Goal: Task Accomplishment & Management: Complete application form

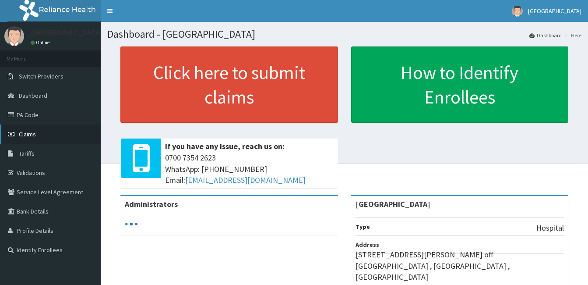
click at [23, 135] on span "Claims" at bounding box center [27, 134] width 17 height 8
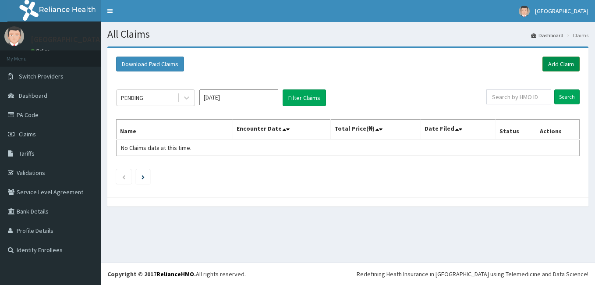
click at [552, 62] on link "Add Claim" at bounding box center [560, 63] width 37 height 15
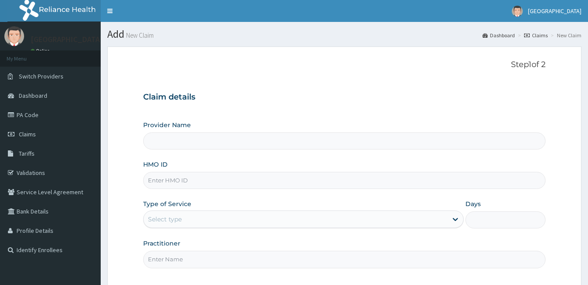
type input "[GEOGRAPHIC_DATA]"
drag, startPoint x: 201, startPoint y: 171, endPoint x: 201, endPoint y: 178, distance: 6.6
click at [201, 178] on input "HMO ID" at bounding box center [344, 180] width 402 height 17
paste input "IKO/10072/A"
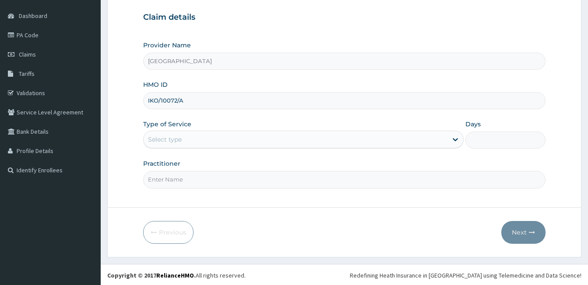
scroll to position [81, 0]
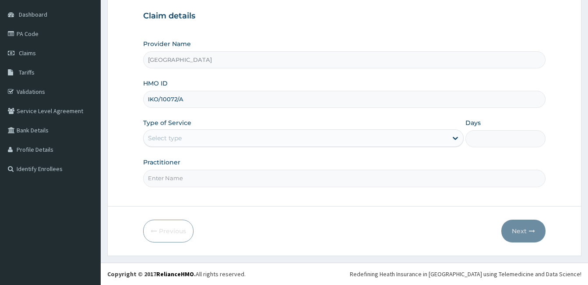
type input "IKO/10072/A"
click at [233, 143] on div "Select type" at bounding box center [296, 138] width 304 height 14
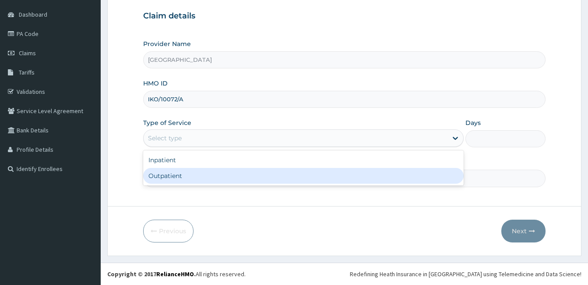
click at [215, 176] on div "Outpatient" at bounding box center [303, 176] width 321 height 16
type input "1"
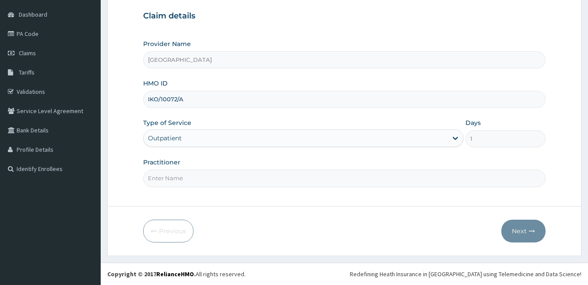
click at [215, 176] on input "Practitioner" at bounding box center [344, 177] width 402 height 17
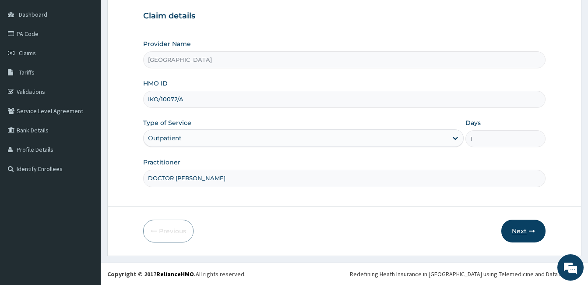
type input "DOCTOR LOUIS"
click at [537, 232] on button "Next" at bounding box center [523, 230] width 44 height 23
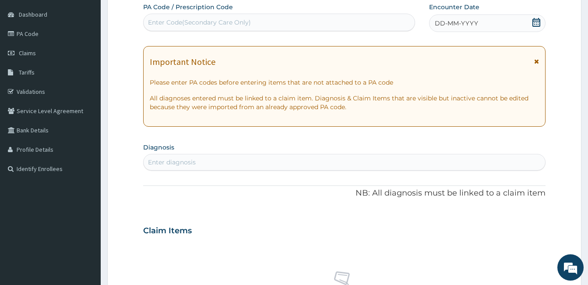
click at [358, 26] on div "Enter Code(Secondary Care Only)" at bounding box center [279, 22] width 271 height 14
type input "PA/404677"
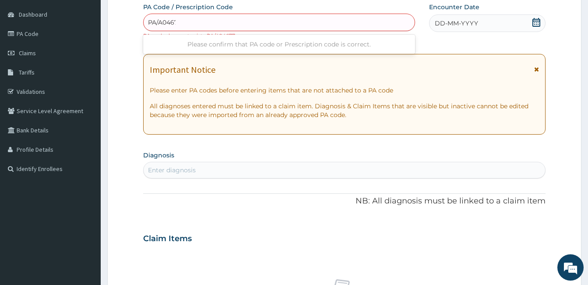
type input "PA/A04677"
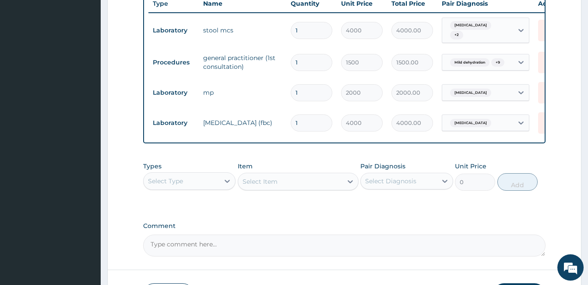
scroll to position [373, 0]
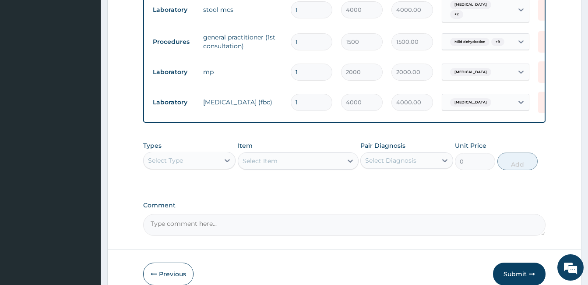
drag, startPoint x: 200, startPoint y: 160, endPoint x: 198, endPoint y: 164, distance: 4.7
click at [200, 160] on div "Select Type" at bounding box center [182, 160] width 76 height 14
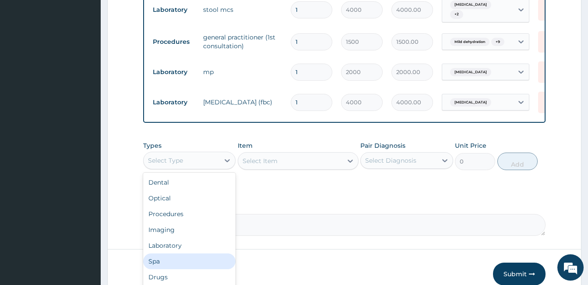
scroll to position [30, 0]
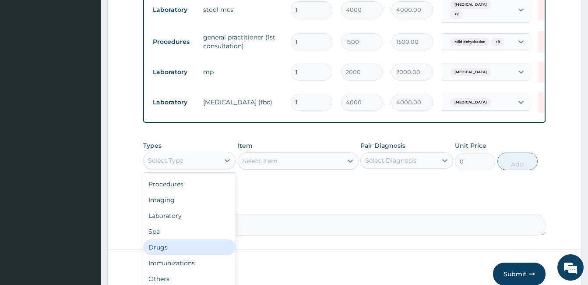
click at [189, 249] on div "Drugs" at bounding box center [189, 247] width 92 height 16
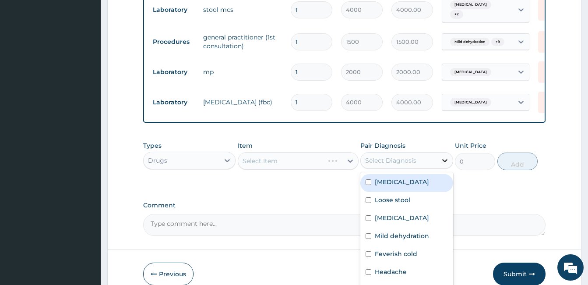
click at [437, 158] on div at bounding box center [445, 160] width 16 height 16
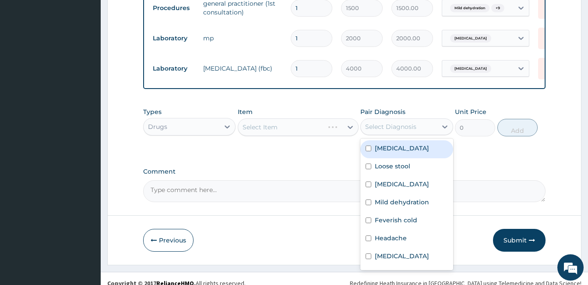
scroll to position [419, 0]
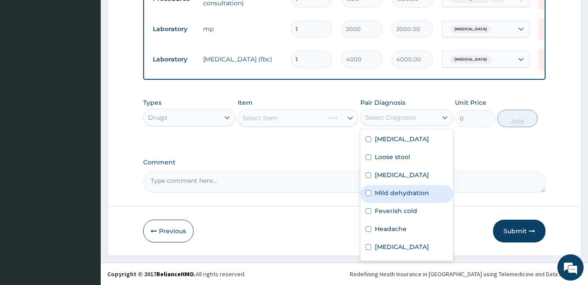
drag, startPoint x: 409, startPoint y: 191, endPoint x: 282, endPoint y: 118, distance: 146.0
click at [408, 191] on label "Mild dehydration" at bounding box center [402, 192] width 54 height 9
checkbox input "true"
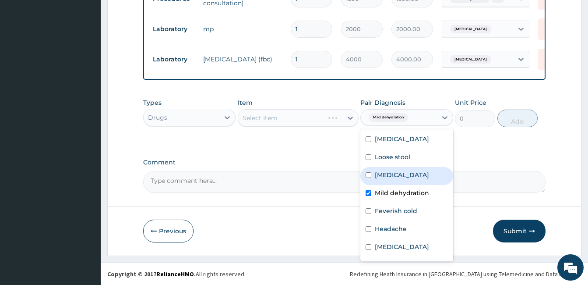
click at [272, 119] on div "Select Item" at bounding box center [260, 117] width 35 height 9
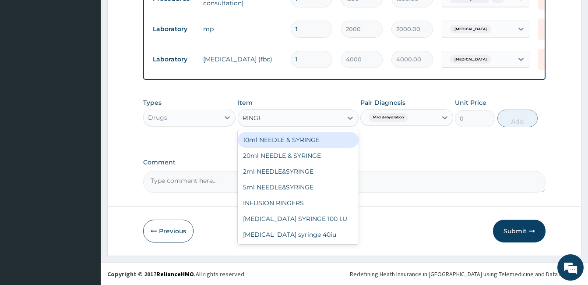
type input "RINGER"
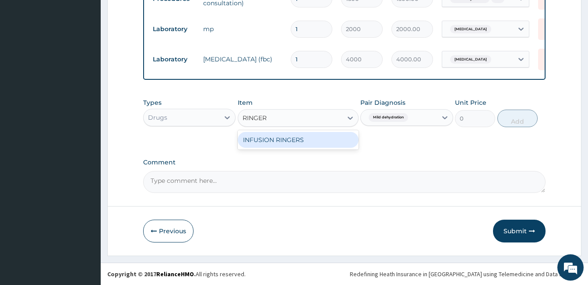
click at [289, 140] on div "INFUSION RINGERS" at bounding box center [298, 140] width 121 height 16
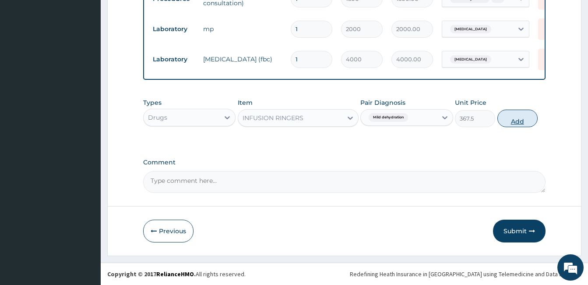
click at [519, 119] on button "Add" at bounding box center [517, 118] width 40 height 18
type input "0"
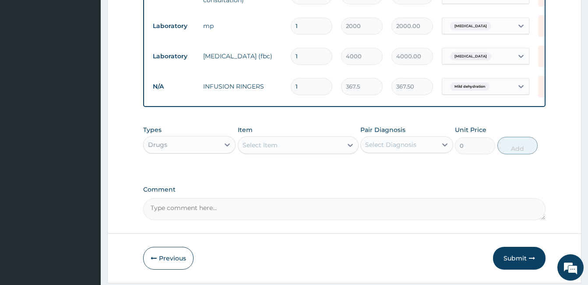
type input "0.00"
type input "2"
type input "735.00"
type input "2"
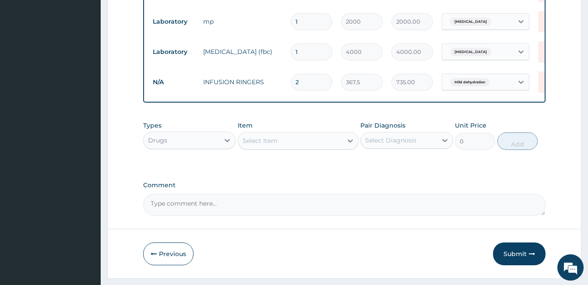
scroll to position [449, 0]
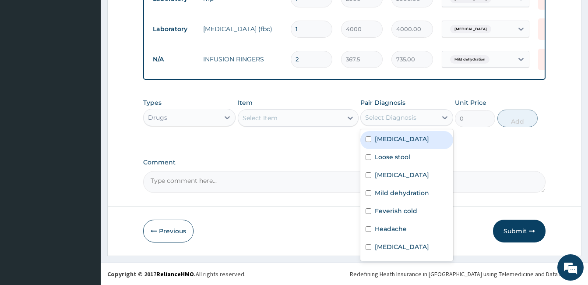
click at [397, 117] on div "Select Diagnosis" at bounding box center [390, 117] width 51 height 9
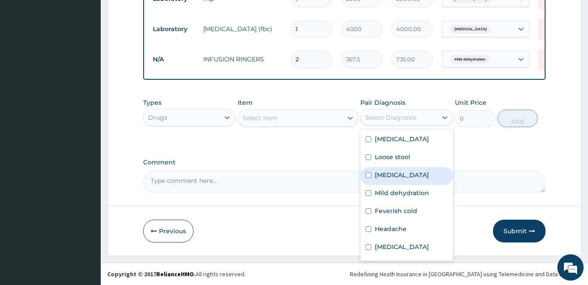
click at [395, 174] on label "Acute gastroenteritis" at bounding box center [402, 174] width 54 height 9
checkbox input "true"
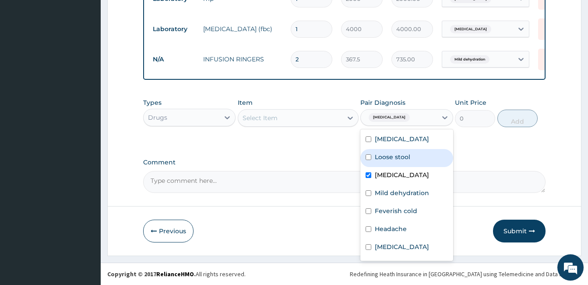
click at [293, 112] on div "Select Item" at bounding box center [290, 118] width 104 height 14
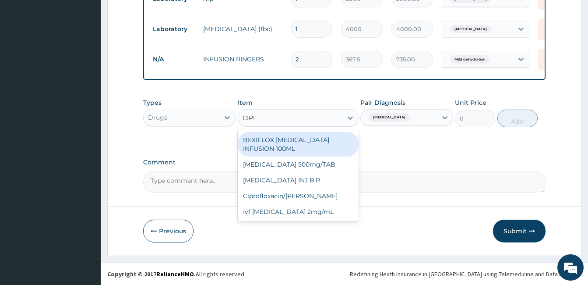
type input "[MEDICAL_DATA]"
click at [297, 138] on div "BEXIFLOX [MEDICAL_DATA] INFUSION 100ML" at bounding box center [298, 144] width 121 height 25
type input "183.75"
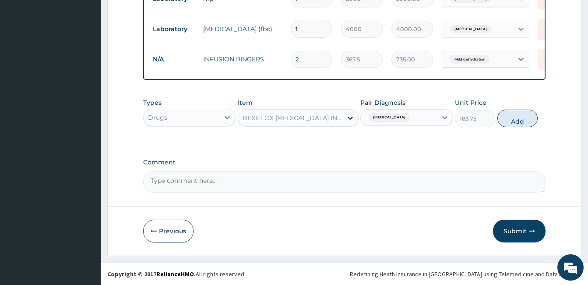
click at [350, 120] on icon at bounding box center [350, 117] width 9 height 9
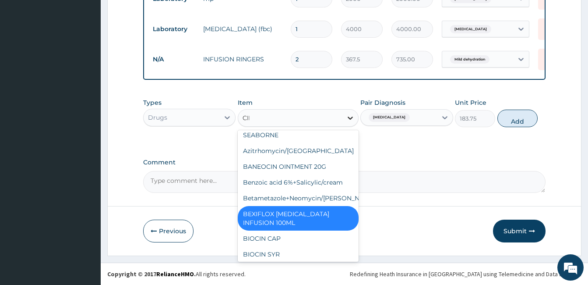
scroll to position [0, 0]
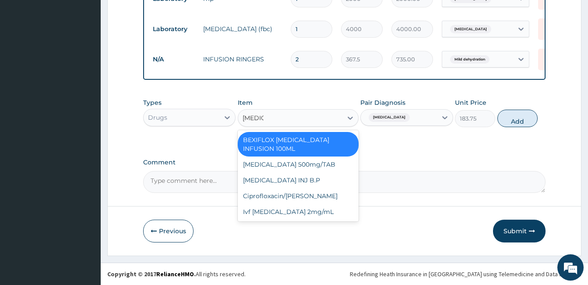
type input "[MEDICAL_DATA]"
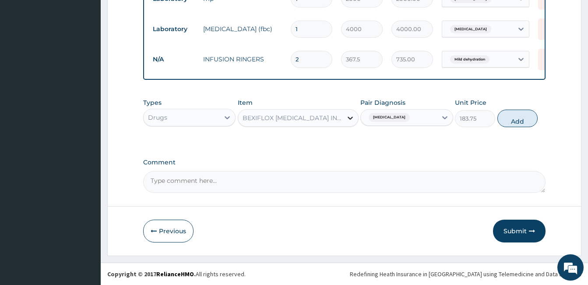
click at [349, 118] on icon at bounding box center [350, 117] width 5 height 3
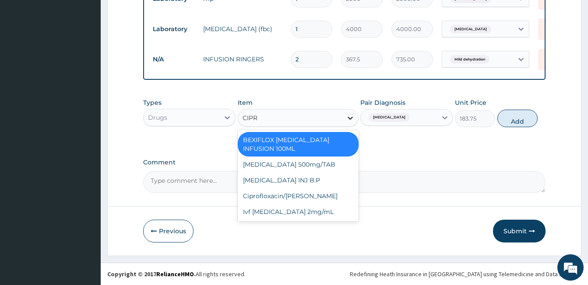
type input "[MEDICAL_DATA]"
click at [340, 172] on div "[MEDICAL_DATA] INJ B.P" at bounding box center [298, 180] width 121 height 16
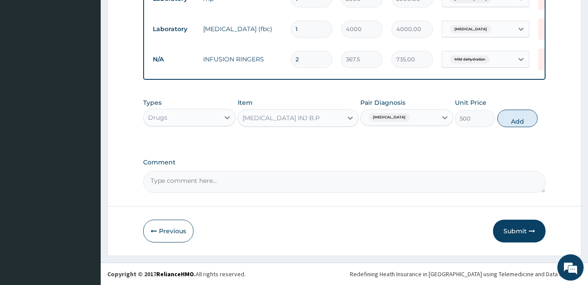
click at [510, 118] on button "Add" at bounding box center [517, 118] width 40 height 18
type input "0"
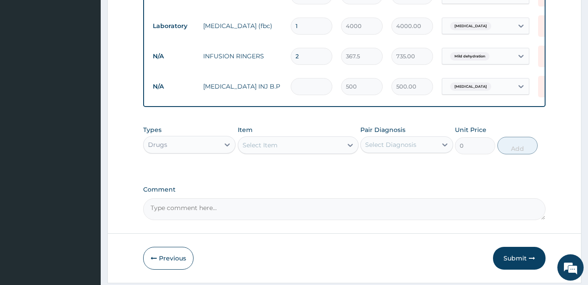
type input "0.00"
type input "2"
type input "1000.00"
type input "2"
click at [423, 146] on div "Select Diagnosis" at bounding box center [399, 145] width 76 height 14
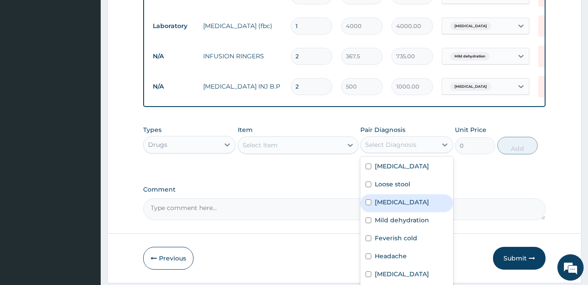
drag, startPoint x: 405, startPoint y: 206, endPoint x: 390, endPoint y: 201, distance: 16.1
click at [403, 205] on label "Acute gastroenteritis" at bounding box center [402, 202] width 54 height 9
checkbox input "true"
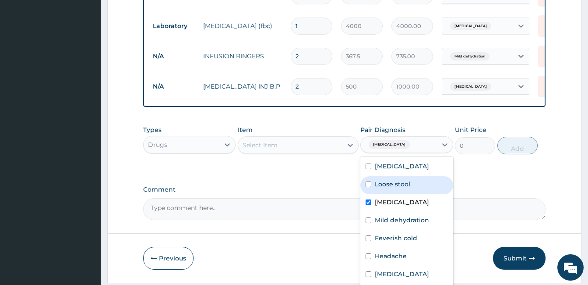
click at [296, 148] on div "Select Item" at bounding box center [290, 145] width 104 height 14
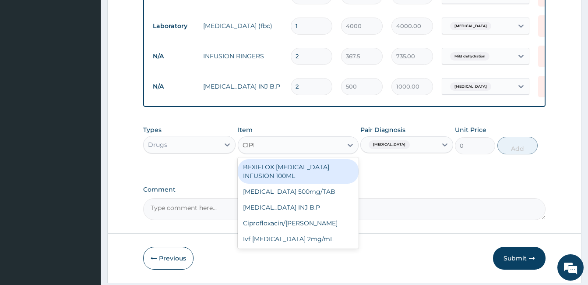
type input "CIPRO"
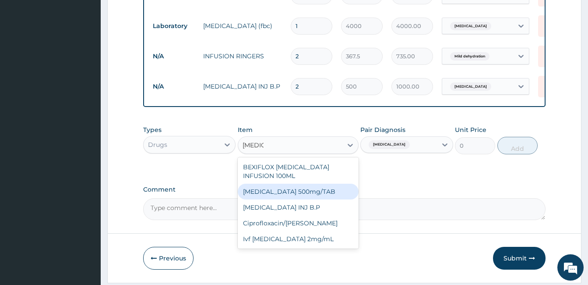
click at [304, 183] on div "Ciprofloxacin 500mg/TAB" at bounding box center [298, 191] width 121 height 16
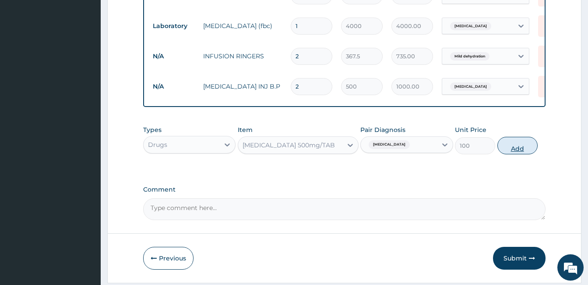
click at [518, 145] on button "Add" at bounding box center [517, 146] width 40 height 18
type input "0"
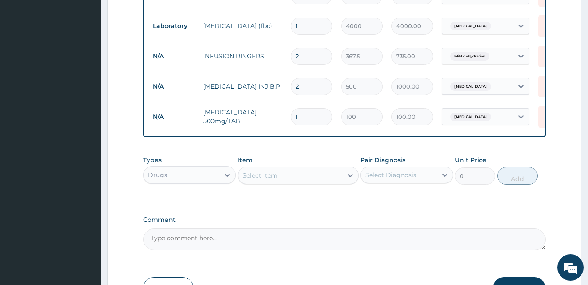
type input "10"
type input "1000.00"
type input "10"
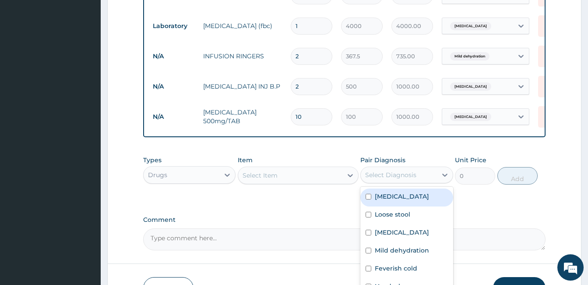
click at [410, 179] on div "Select Diagnosis" at bounding box center [390, 174] width 51 height 9
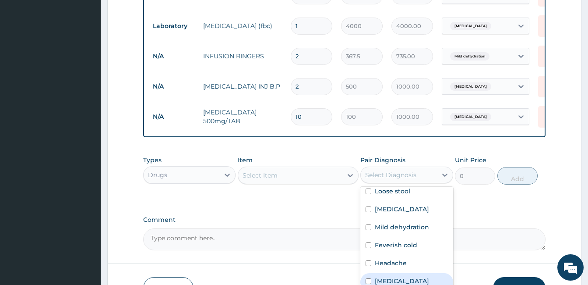
scroll to position [52, 0]
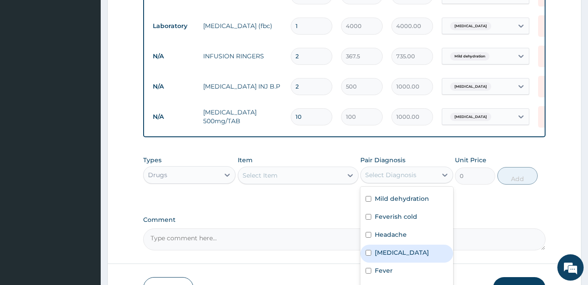
click at [420, 261] on div "Malaria" at bounding box center [406, 253] width 92 height 18
checkbox input "true"
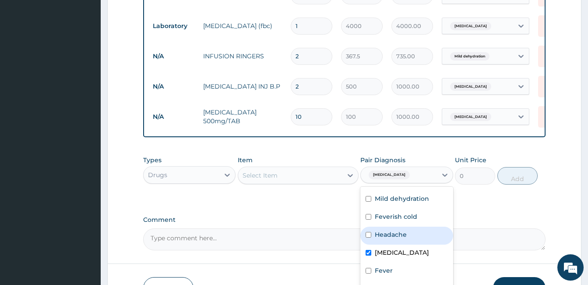
click at [275, 180] on div "Select Item" at bounding box center [260, 175] width 35 height 9
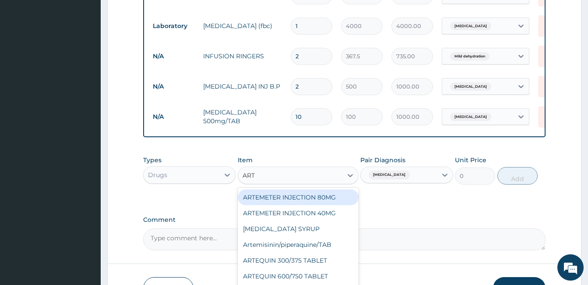
type input "ARTE"
click at [279, 196] on div "ARTEMETER INJECTION 80MG" at bounding box center [298, 197] width 121 height 16
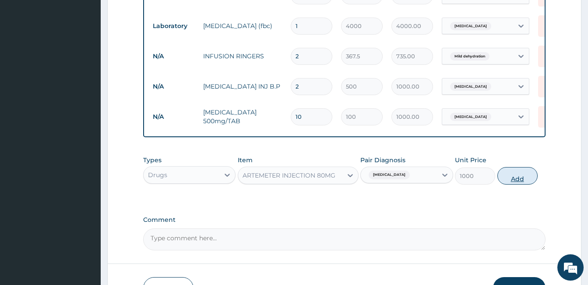
click at [515, 173] on button "Add" at bounding box center [517, 176] width 40 height 18
type input "0"
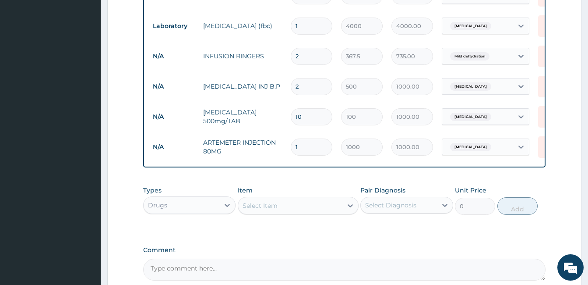
type input "0.00"
type input "6"
type input "6000.00"
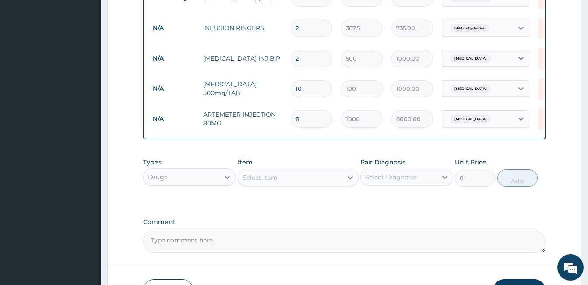
scroll to position [493, 0]
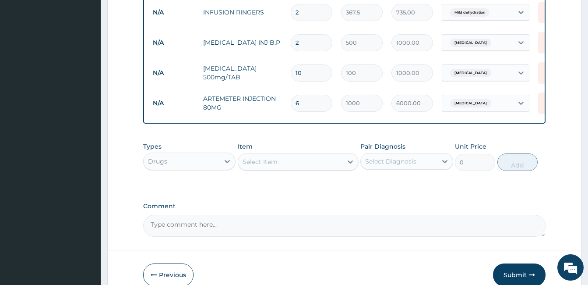
type input "6"
click at [328, 219] on textarea "Comment" at bounding box center [344, 226] width 402 height 22
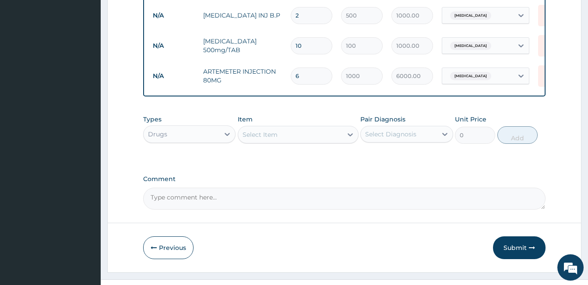
scroll to position [537, 0]
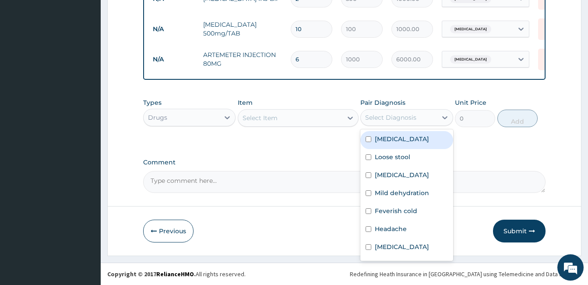
click at [415, 124] on div "Select Diagnosis" at bounding box center [399, 117] width 76 height 14
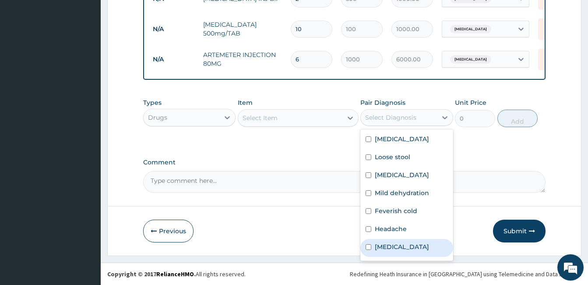
scroll to position [52, 0]
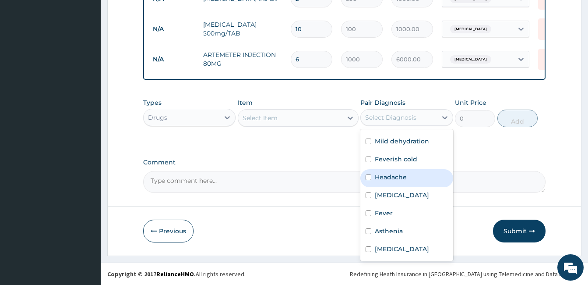
click at [406, 174] on div "Headache" at bounding box center [406, 178] width 92 height 18
checkbox input "true"
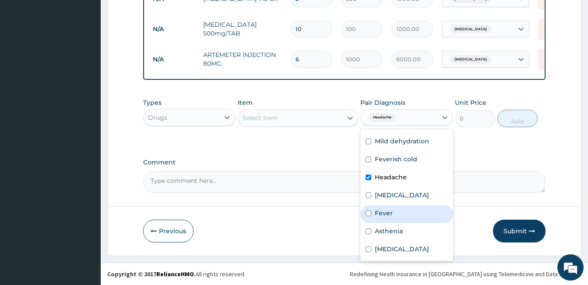
drag, startPoint x: 394, startPoint y: 215, endPoint x: 370, endPoint y: 203, distance: 27.6
click at [394, 216] on div "Fever" at bounding box center [406, 214] width 92 height 18
checkbox input "true"
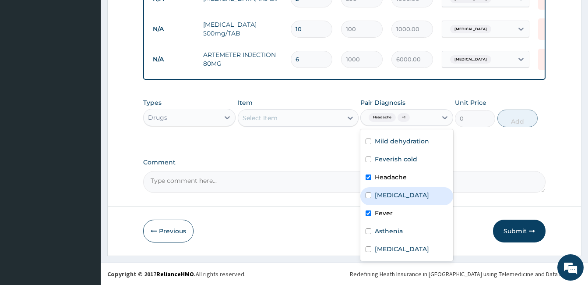
click at [300, 118] on div "Select Item" at bounding box center [290, 118] width 104 height 14
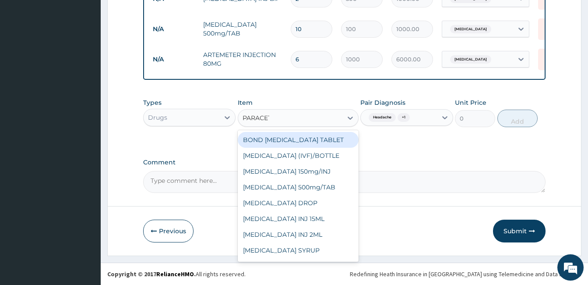
type input "PARACETA"
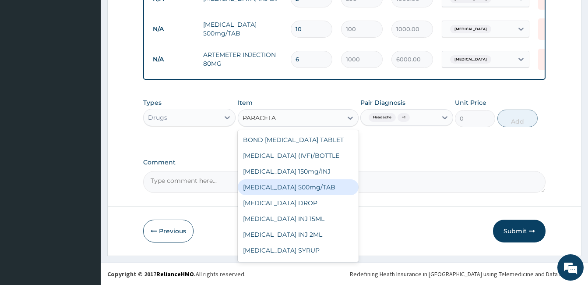
drag, startPoint x: 316, startPoint y: 190, endPoint x: 469, endPoint y: 122, distance: 166.8
click at [317, 190] on div "PARACETAMOL 500mg/TAB" at bounding box center [298, 187] width 121 height 16
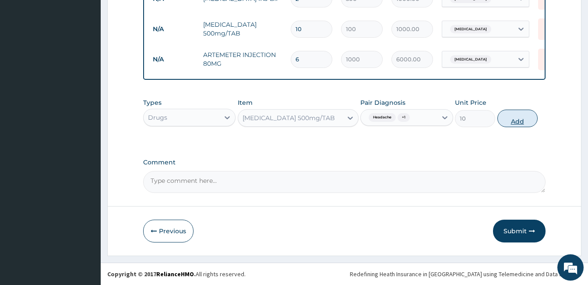
click at [521, 116] on button "Add" at bounding box center [517, 118] width 40 height 18
type input "0"
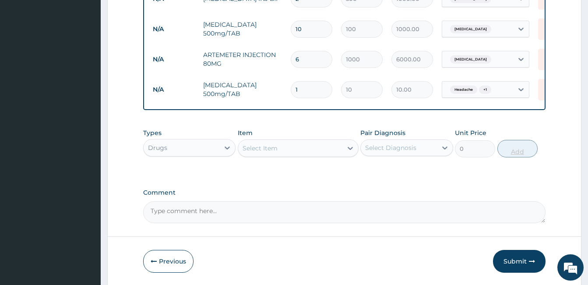
type input "18"
type input "180.00"
type input "18"
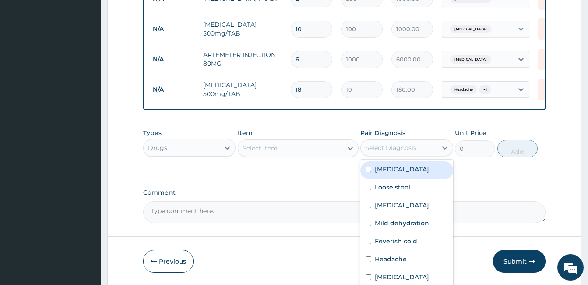
click at [402, 155] on div "Select Diagnosis" at bounding box center [399, 148] width 76 height 14
click at [402, 171] on label "Diarrhea" at bounding box center [402, 169] width 54 height 9
checkbox input "true"
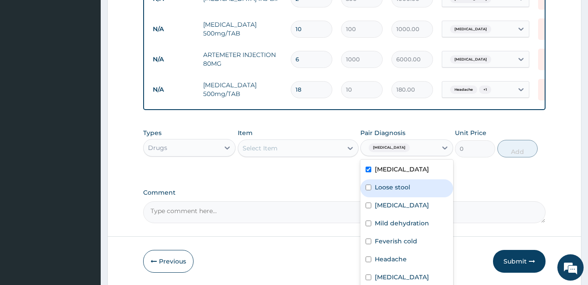
click at [407, 186] on label "Loose stool" at bounding box center [392, 187] width 35 height 9
checkbox input "true"
click at [287, 151] on div "Select Item" at bounding box center [290, 148] width 104 height 14
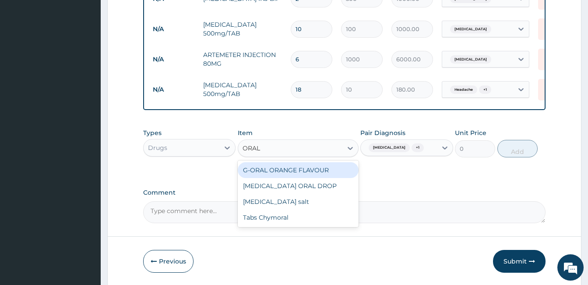
type input "ORAL"
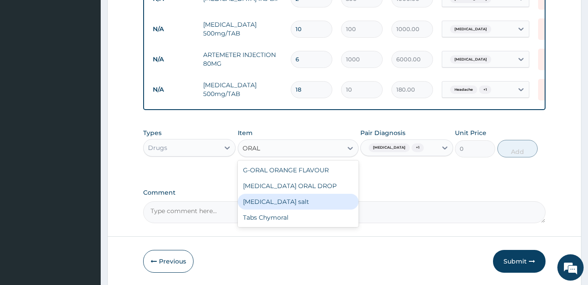
click at [284, 205] on div "Oral rehydration salt" at bounding box center [298, 202] width 121 height 16
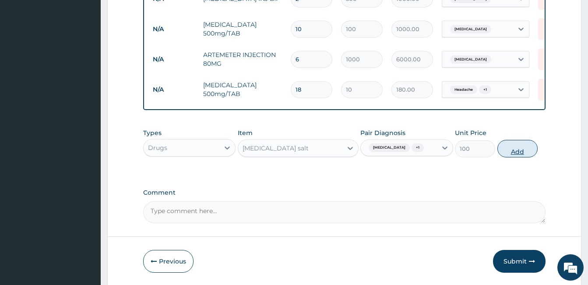
click at [511, 151] on button "Add" at bounding box center [517, 149] width 40 height 18
type input "0"
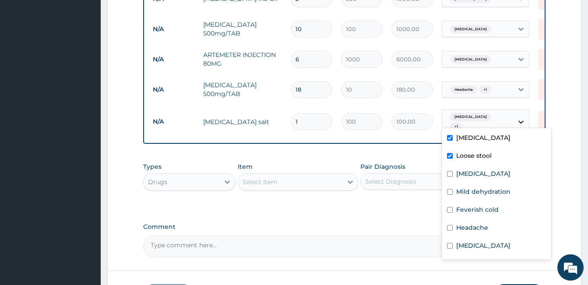
click at [517, 117] on icon at bounding box center [521, 121] width 9 height 9
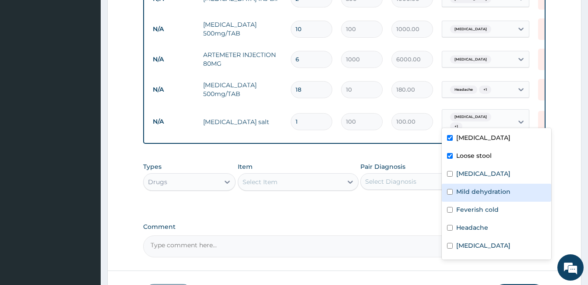
click at [476, 190] on label "Mild dehydration" at bounding box center [483, 191] width 54 height 9
checkbox input "true"
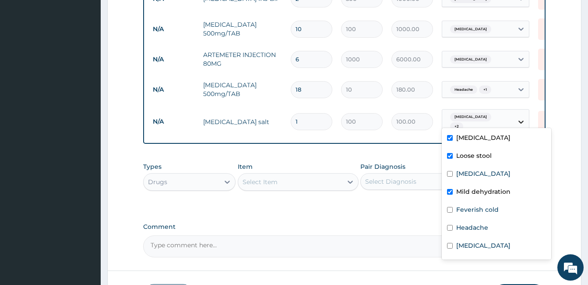
click at [516, 119] on div at bounding box center [521, 122] width 16 height 16
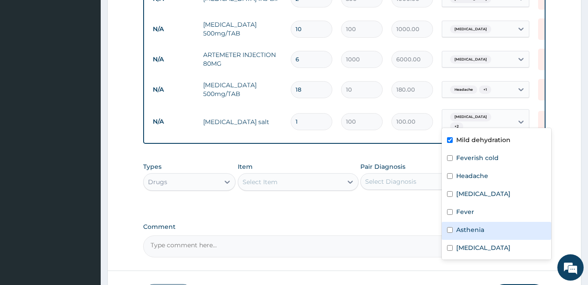
scroll to position [0, 0]
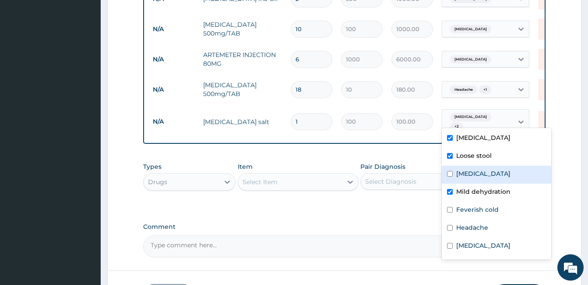
click at [481, 172] on label "Acute gastroenteritis" at bounding box center [483, 173] width 54 height 9
checkbox input "true"
click at [379, 233] on div "Comment" at bounding box center [344, 240] width 402 height 34
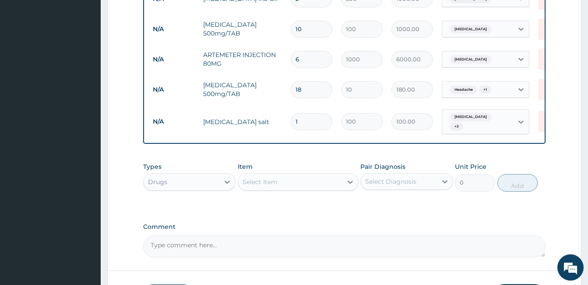
click at [314, 119] on input "1" at bounding box center [312, 121] width 42 height 17
type input "0.00"
type input "3"
type input "300.00"
type input "3"
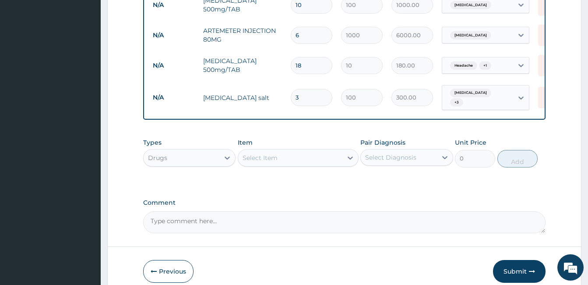
scroll to position [600, 0]
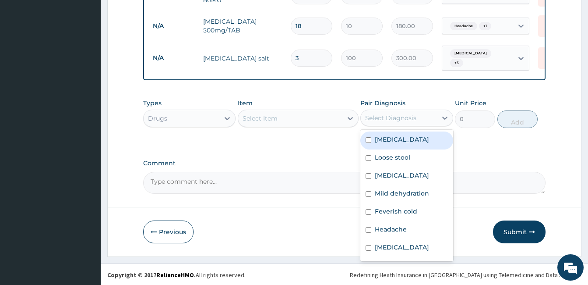
click at [419, 116] on div "Select Diagnosis" at bounding box center [399, 118] width 76 height 14
click at [396, 136] on label "Diarrhea" at bounding box center [402, 139] width 54 height 9
checkbox input "true"
click at [321, 119] on div "Select Item" at bounding box center [290, 118] width 104 height 14
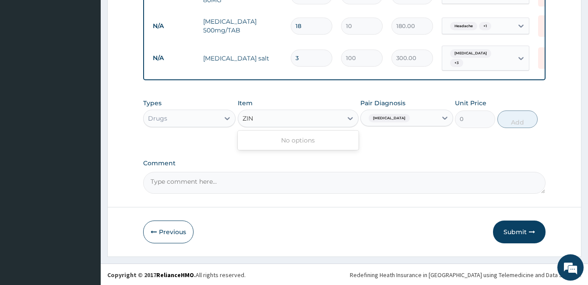
type input "ZINC"
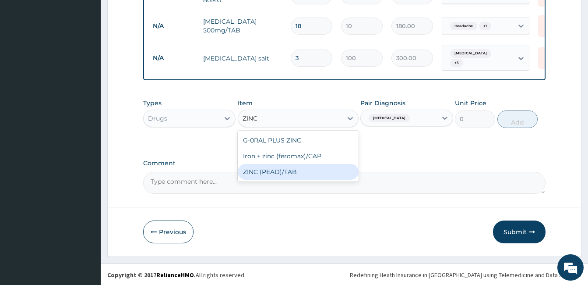
click at [314, 169] on div "ZINC (PEAD)/TAB" at bounding box center [298, 172] width 121 height 16
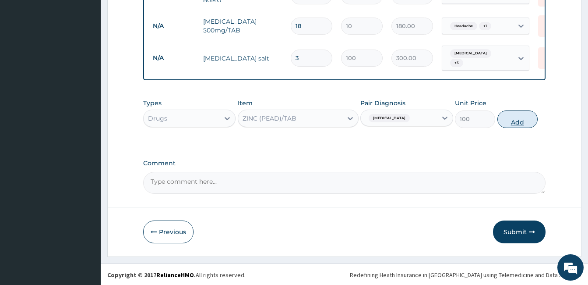
click at [519, 122] on button "Add" at bounding box center [517, 119] width 40 height 18
type input "0"
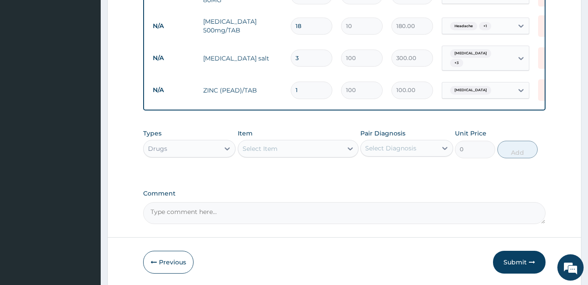
type input "0.00"
type input "5"
type input "500.00"
type input "5"
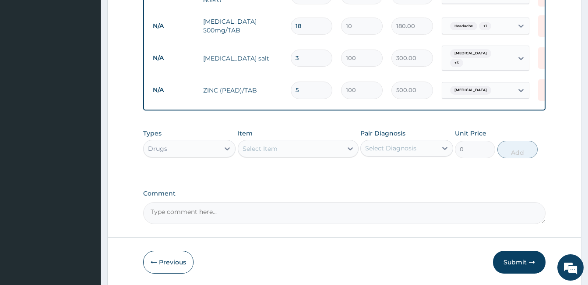
click at [316, 150] on div "Select Item" at bounding box center [290, 148] width 104 height 14
type input "LOPER"
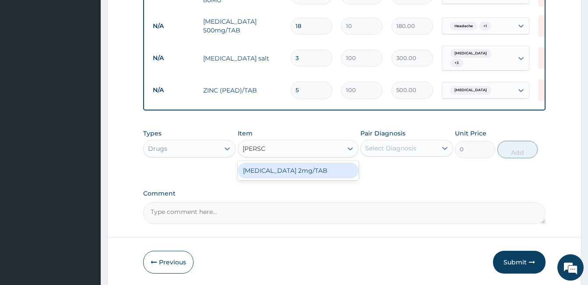
click at [317, 166] on div "LOPERAMIDE 2mg/TAB" at bounding box center [298, 170] width 121 height 16
type input "50"
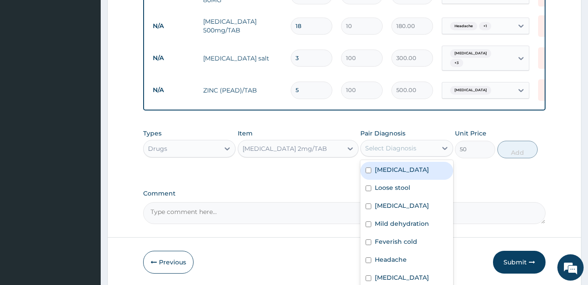
click at [401, 150] on div "Select Diagnosis" at bounding box center [390, 148] width 51 height 9
drag, startPoint x: 401, startPoint y: 162, endPoint x: 400, endPoint y: 171, distance: 9.2
click at [401, 162] on div "Diarrhea" at bounding box center [406, 171] width 92 height 18
checkbox input "true"
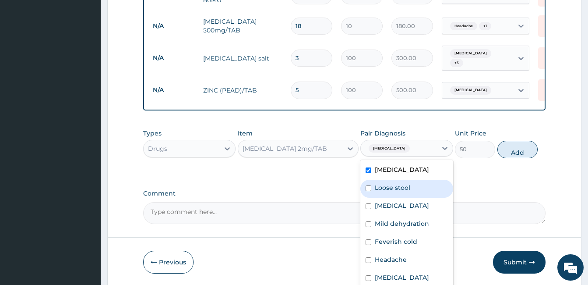
drag, startPoint x: 402, startPoint y: 181, endPoint x: 402, endPoint y: 186, distance: 5.3
click at [402, 183] on div "Loose stool" at bounding box center [406, 189] width 92 height 18
checkbox input "true"
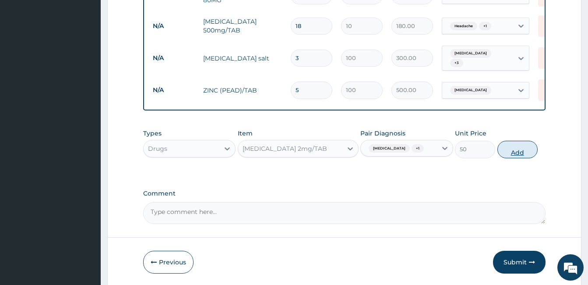
click at [515, 152] on button "Add" at bounding box center [517, 150] width 40 height 18
type input "0"
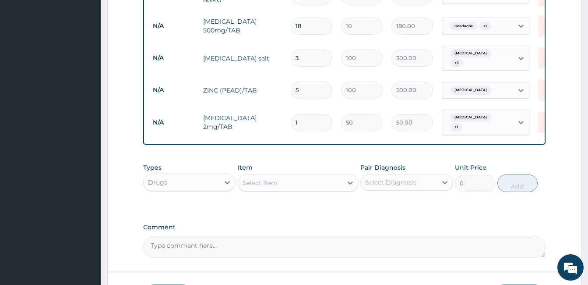
type input "0.00"
type input "3"
type input "150.00"
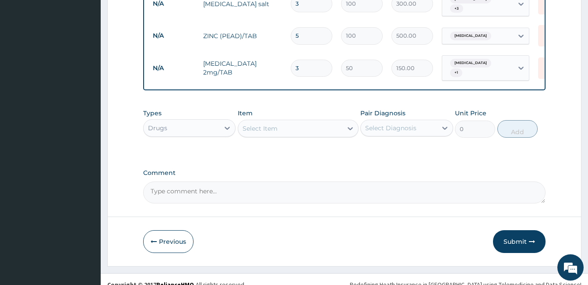
scroll to position [661, 0]
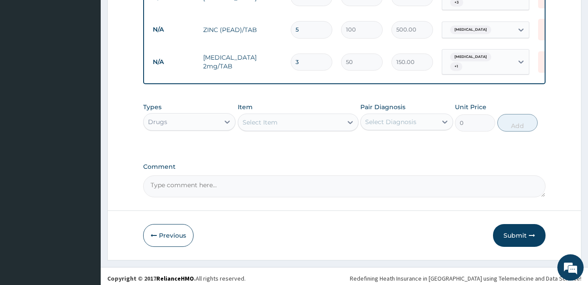
type input "3"
click at [331, 118] on div "Select Item" at bounding box center [290, 122] width 104 height 14
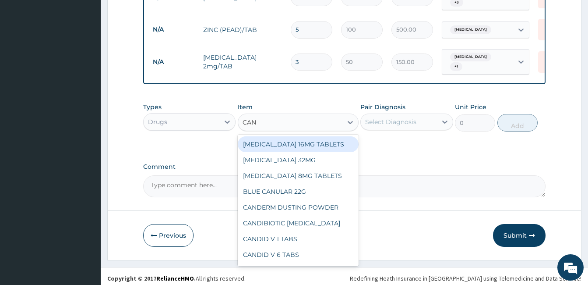
type input "CANU"
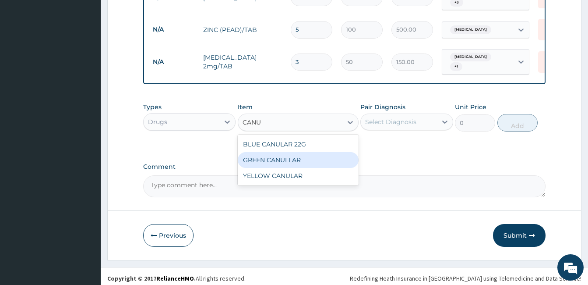
click at [312, 156] on div "GREEN CANULLAR" at bounding box center [298, 160] width 121 height 16
type input "157.5"
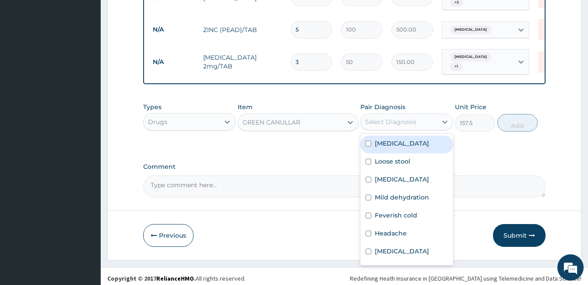
click at [380, 117] on div "Select Diagnosis" at bounding box center [390, 121] width 51 height 9
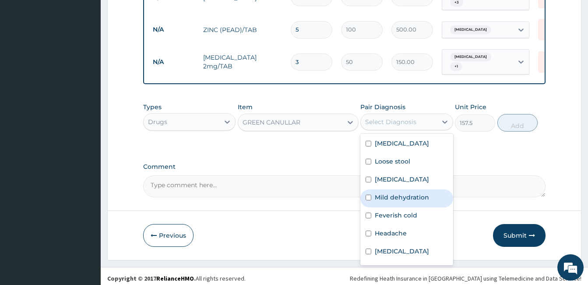
click at [403, 193] on label "Mild dehydration" at bounding box center [402, 197] width 54 height 9
checkbox input "true"
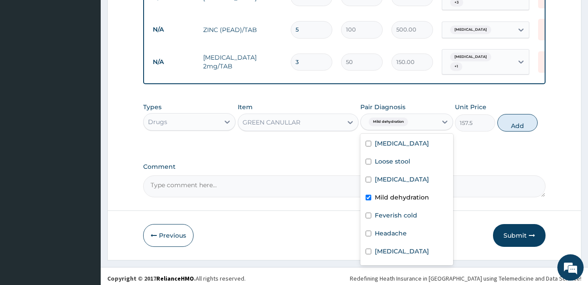
scroll to position [52, 0]
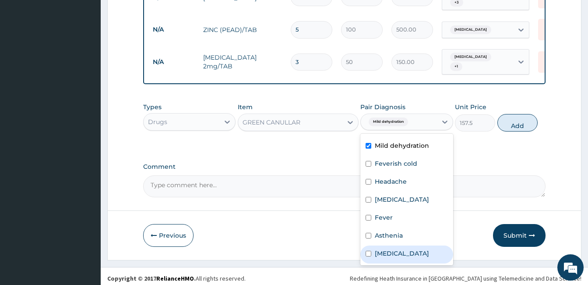
click at [522, 122] on button "Add" at bounding box center [517, 123] width 40 height 18
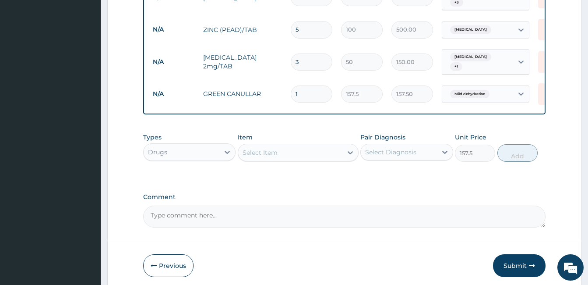
type input "0"
click at [319, 148] on div "Select Item" at bounding box center [290, 152] width 104 height 14
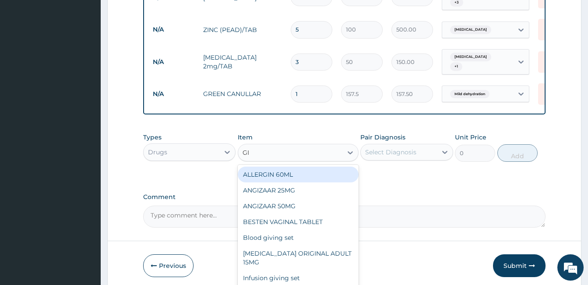
type input "GIV"
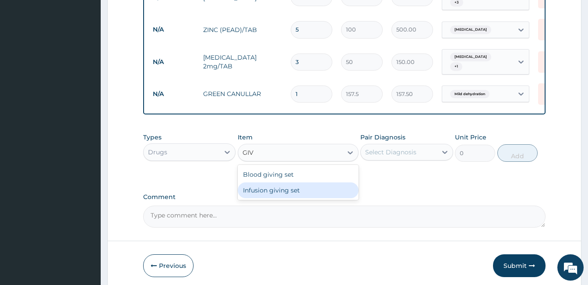
click at [317, 185] on div "Infusion giving set" at bounding box center [298, 190] width 121 height 16
type input "105"
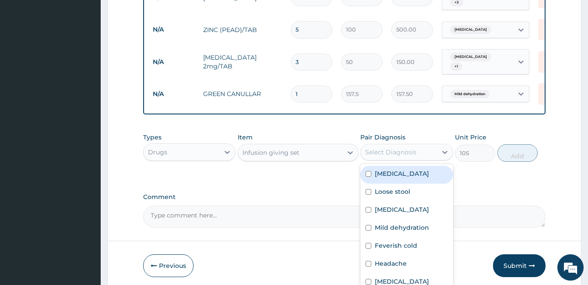
click at [368, 151] on div "Select Diagnosis" at bounding box center [390, 152] width 51 height 9
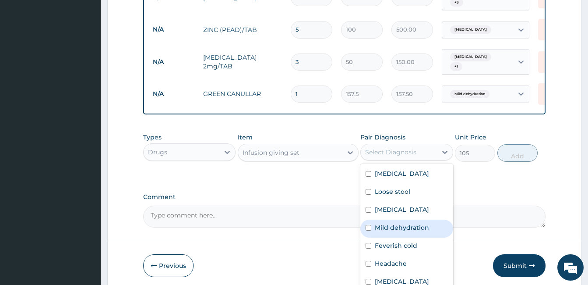
click at [397, 223] on label "Mild dehydration" at bounding box center [402, 227] width 54 height 9
checkbox input "true"
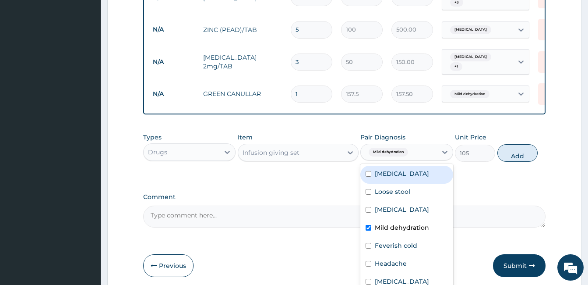
click at [506, 153] on button "Add" at bounding box center [517, 153] width 40 height 18
type input "0"
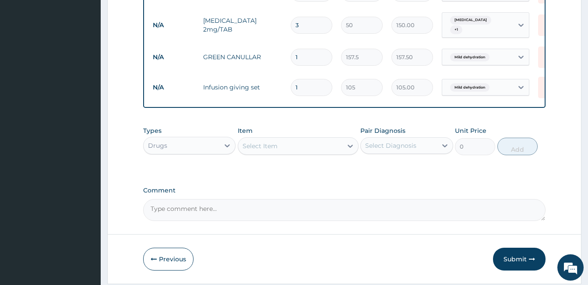
scroll to position [705, 0]
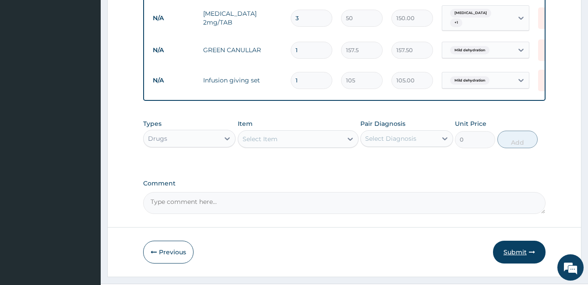
click at [533, 249] on icon "button" at bounding box center [532, 252] width 6 height 6
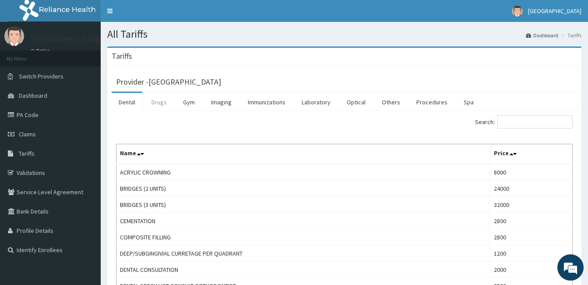
click at [162, 104] on link "Drugs" at bounding box center [159, 102] width 29 height 18
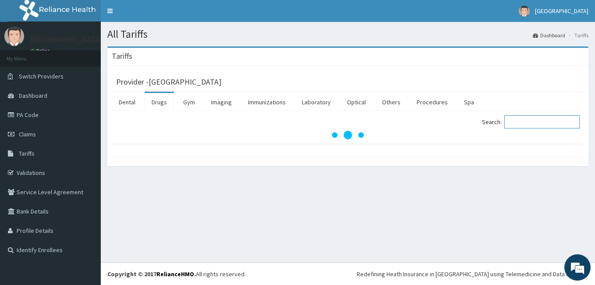
click at [540, 121] on input "Search:" at bounding box center [541, 121] width 75 height 13
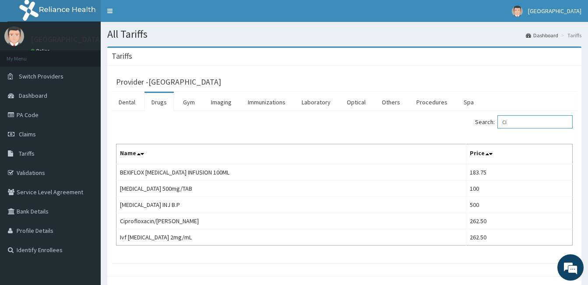
type input "C"
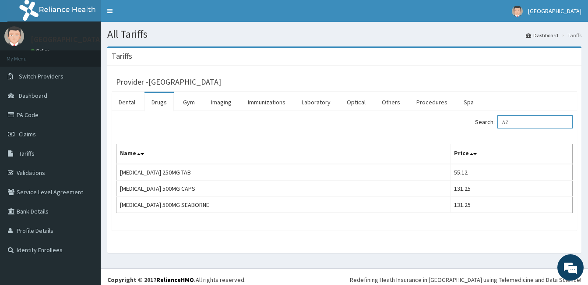
type input "A"
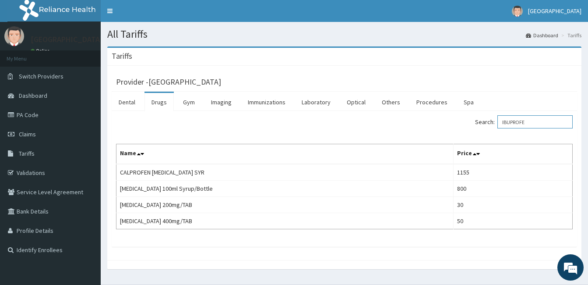
type input "IBUPROFE"
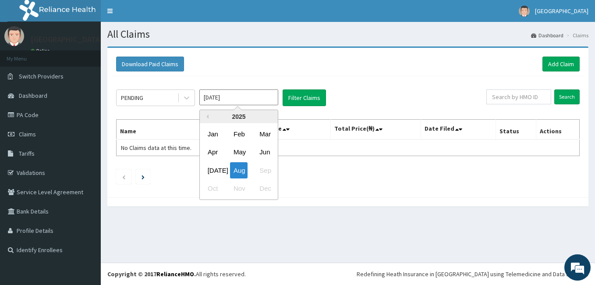
drag, startPoint x: 210, startPoint y: 95, endPoint x: 201, endPoint y: 129, distance: 34.3
click at [210, 95] on input "[DATE]" at bounding box center [238, 97] width 79 height 16
click at [208, 167] on div "Jul" at bounding box center [213, 170] width 18 height 16
type input "Jul 2025"
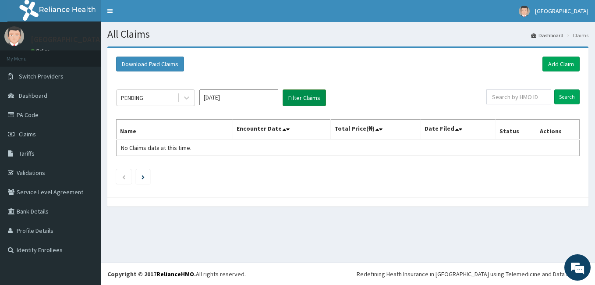
click at [299, 98] on button "Filter Claims" at bounding box center [303, 97] width 43 height 17
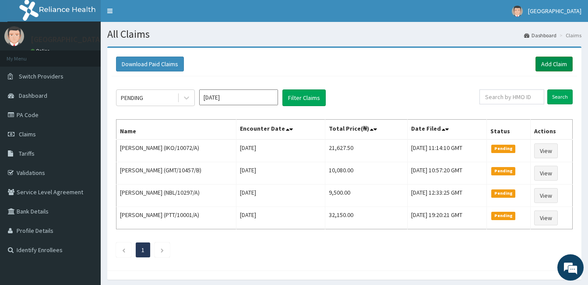
click at [555, 59] on link "Add Claim" at bounding box center [554, 63] width 37 height 15
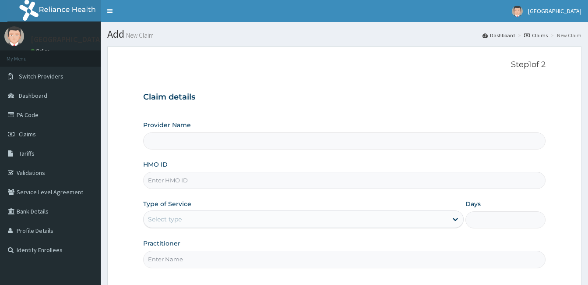
type input "[GEOGRAPHIC_DATA]"
paste input "UPS/10156/B"
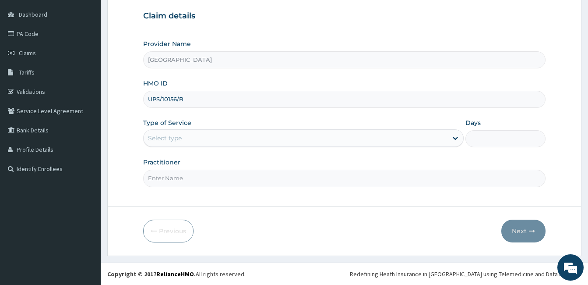
type input "UPS/10156/B"
click at [211, 139] on div "Select type" at bounding box center [296, 138] width 304 height 14
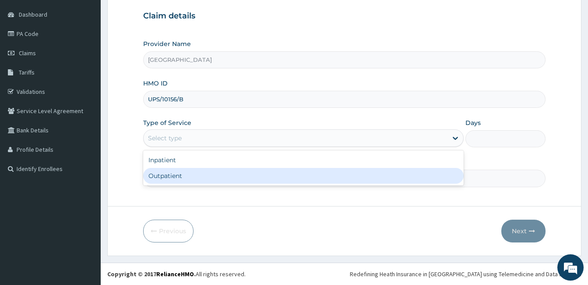
click at [205, 175] on div "Outpatient" at bounding box center [303, 176] width 321 height 16
type input "1"
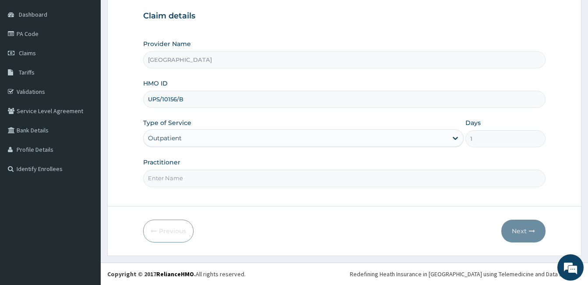
click at [205, 175] on input "Practitioner" at bounding box center [344, 177] width 402 height 17
type input "DOCTOR [PERSON_NAME]"
click at [512, 234] on button "Next" at bounding box center [523, 230] width 44 height 23
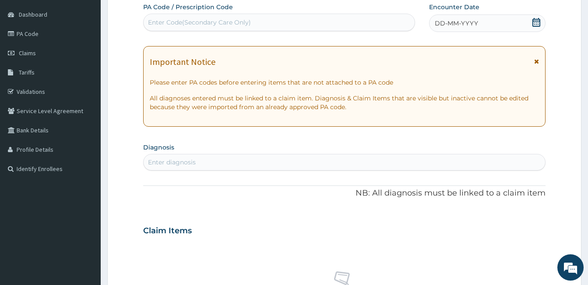
click at [534, 27] on span at bounding box center [536, 23] width 9 height 11
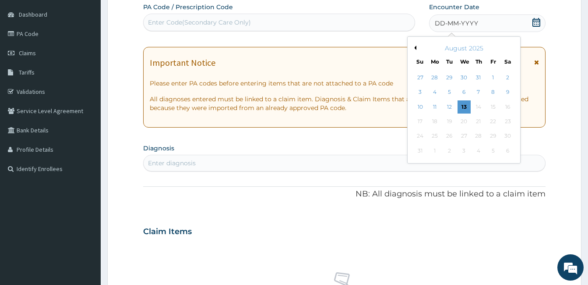
click at [416, 50] on div "August 2025" at bounding box center [464, 48] width 106 height 9
click at [416, 48] on div "August 2025" at bounding box center [464, 48] width 106 height 9
click at [416, 49] on button "Previous Month" at bounding box center [414, 48] width 4 height 4
click at [450, 110] on div "15" at bounding box center [449, 106] width 13 height 13
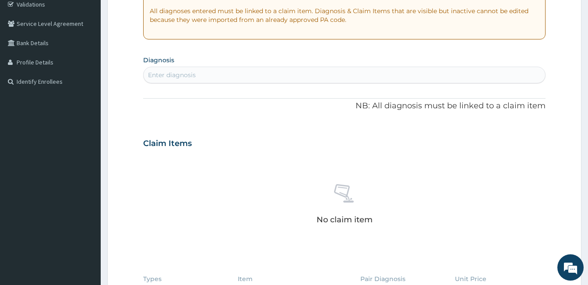
scroll to position [169, 0]
click at [325, 72] on div "Enter diagnosis" at bounding box center [345, 74] width 402 height 14
type input "FEVER"
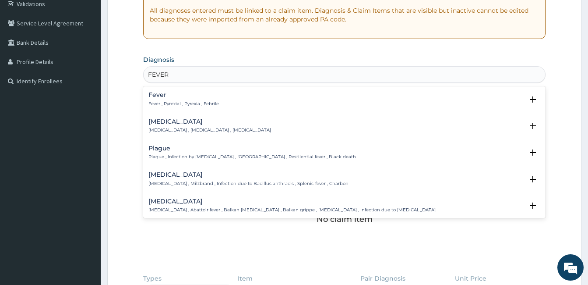
click at [167, 95] on h4 "Fever" at bounding box center [183, 95] width 71 height 7
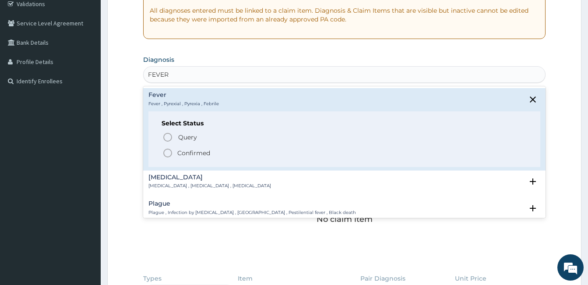
click at [173, 150] on icon "status option filled" at bounding box center [167, 153] width 11 height 11
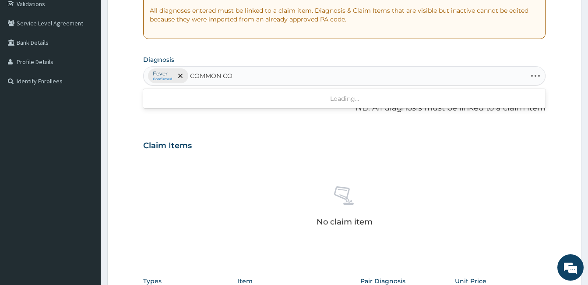
type input "COMMON COLD"
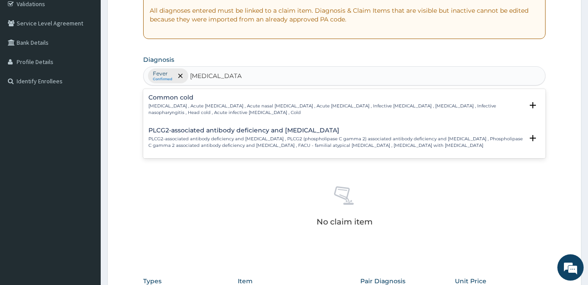
click at [215, 93] on div "Common cold Common cold , Acute coryza , Acute nasal catarrh , Acute rhinitis ,…" at bounding box center [344, 107] width 402 height 33
click at [214, 103] on p "Common cold , Acute coryza , Acute nasal catarrh , Acute rhinitis , Infective r…" at bounding box center [335, 109] width 375 height 13
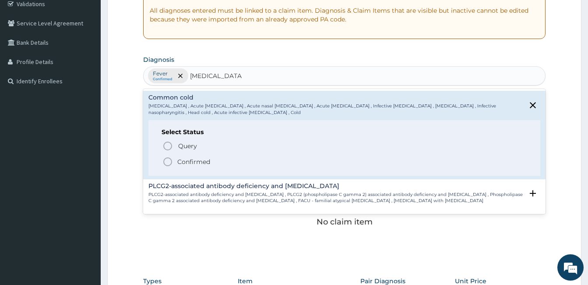
click at [191, 160] on p "Confirmed" at bounding box center [193, 161] width 33 height 9
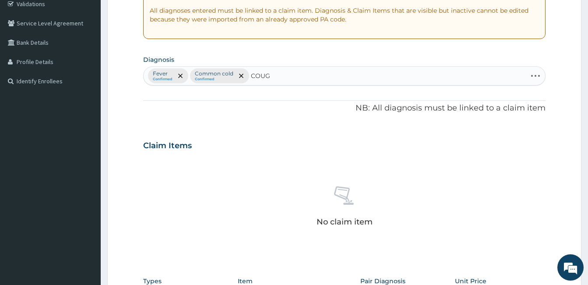
type input "COUGH"
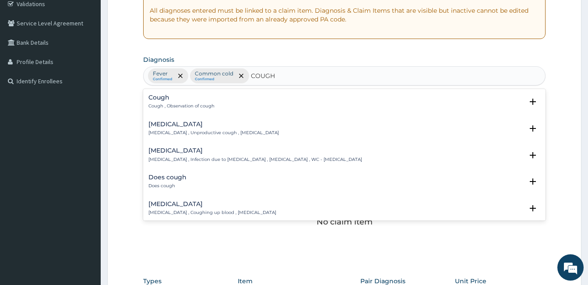
click at [200, 105] on p "Cough , Observation of cough" at bounding box center [181, 106] width 66 height 6
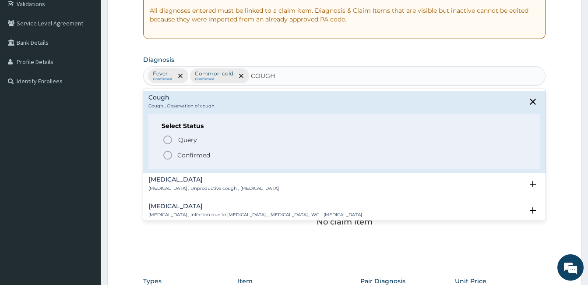
click at [183, 152] on p "Confirmed" at bounding box center [193, 155] width 33 height 9
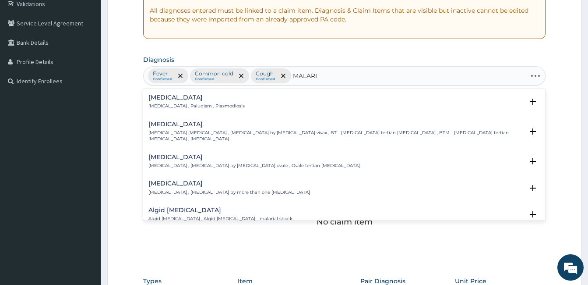
type input "MALARIA"
click at [236, 102] on div "Malaria Malaria , Paludism , Plasmodiosis" at bounding box center [344, 101] width 392 height 15
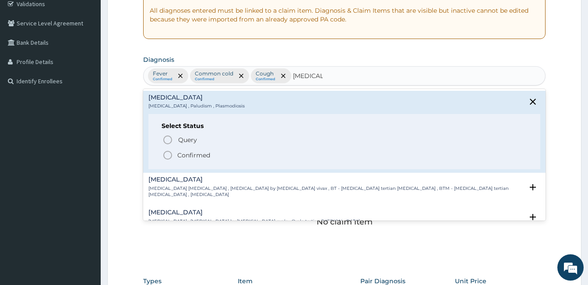
click at [193, 158] on p "Confirmed" at bounding box center [193, 155] width 33 height 9
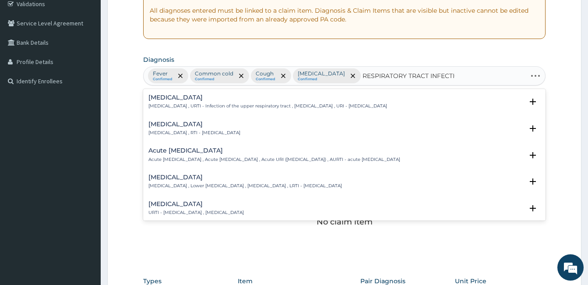
type input "RESPIRATORY TRACT INFECTION"
click at [226, 130] on p "Respiratory tract infection , RTI - Respiratory tract infection" at bounding box center [194, 133] width 92 height 6
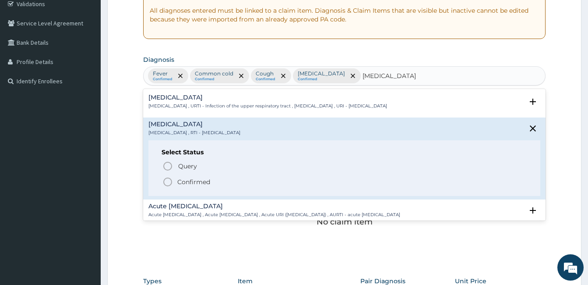
click at [199, 180] on p "Confirmed" at bounding box center [193, 181] width 33 height 9
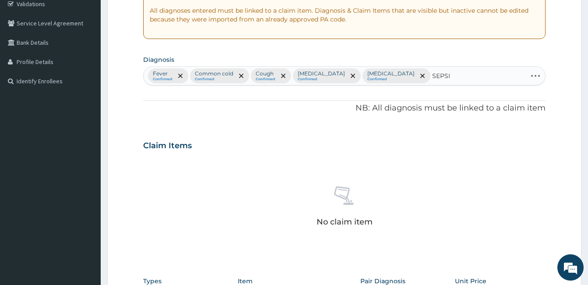
type input "SEPSIS"
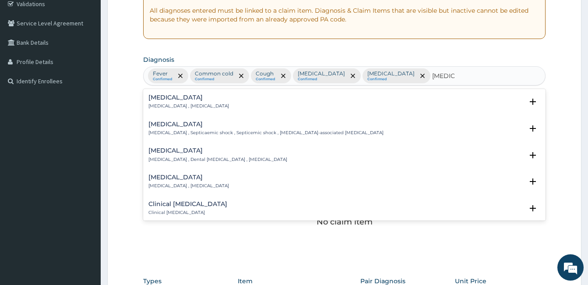
click at [180, 97] on h4 "Sepsis" at bounding box center [188, 97] width 81 height 7
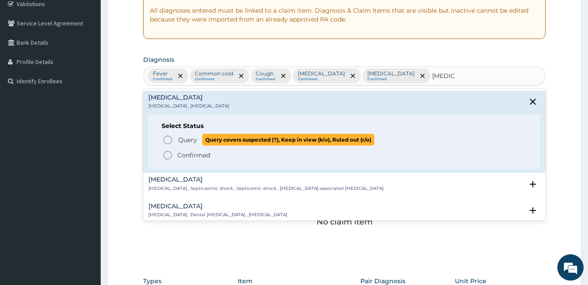
click at [182, 134] on p "Query Query covers suspected (?), Keep in view (kiv), Ruled out (r/o)" at bounding box center [275, 140] width 197 height 12
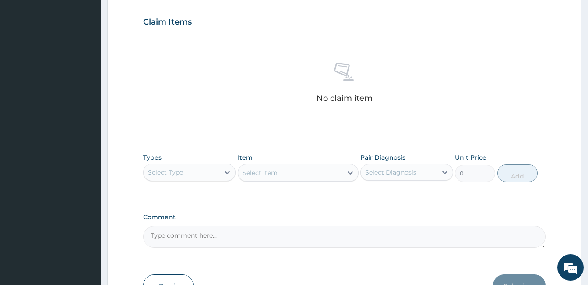
scroll to position [300, 0]
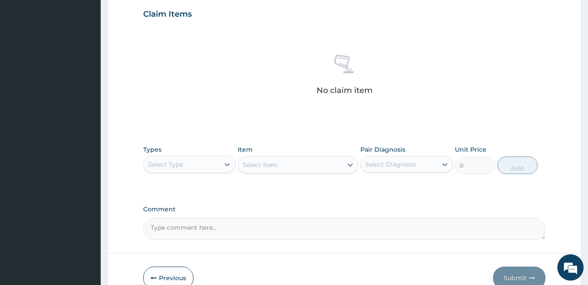
click at [195, 163] on div "Select Type" at bounding box center [182, 164] width 76 height 14
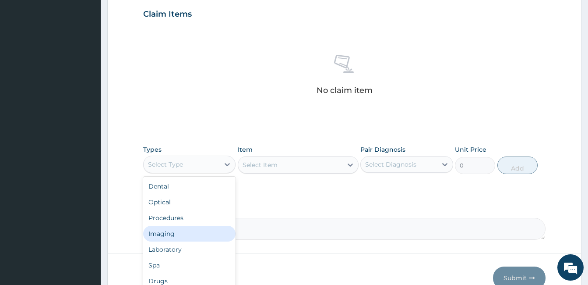
click at [191, 226] on div "Imaging" at bounding box center [189, 234] width 92 height 16
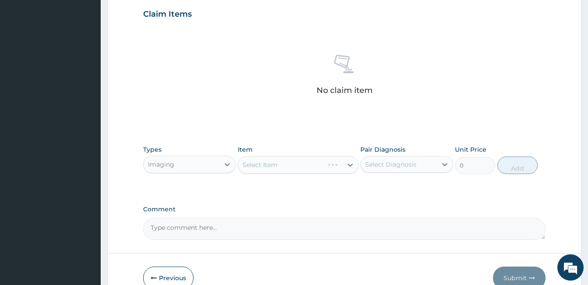
click at [208, 163] on div "Imaging" at bounding box center [182, 164] width 76 height 14
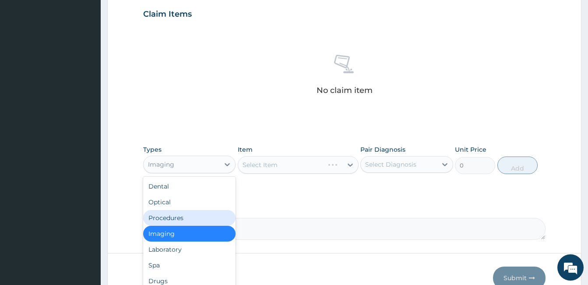
click at [193, 217] on div "Procedures" at bounding box center [189, 218] width 92 height 16
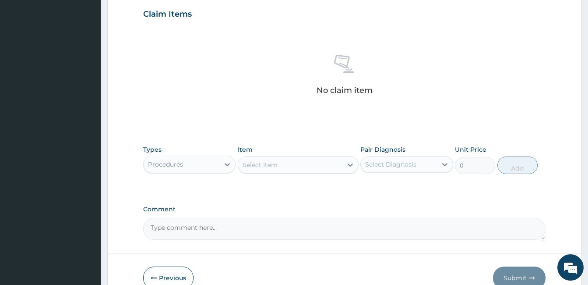
click at [392, 162] on div "Select Diagnosis" at bounding box center [390, 164] width 51 height 9
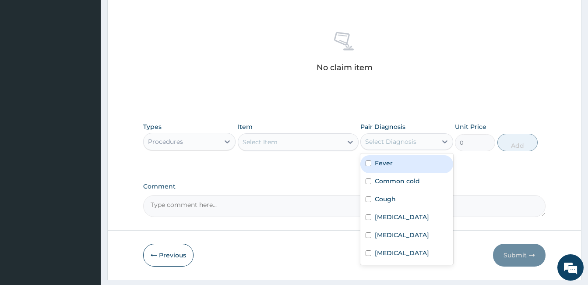
scroll to position [344, 0]
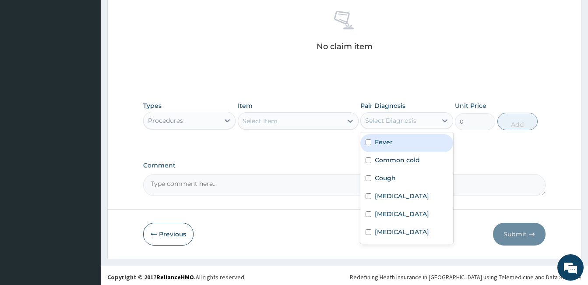
click at [405, 137] on div "Fever" at bounding box center [406, 143] width 92 height 18
checkbox input "true"
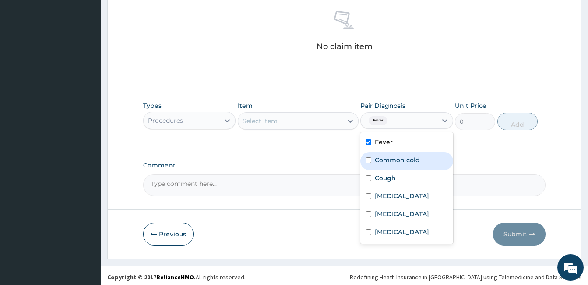
click at [406, 166] on div "Common cold" at bounding box center [406, 161] width 92 height 18
checkbox input "true"
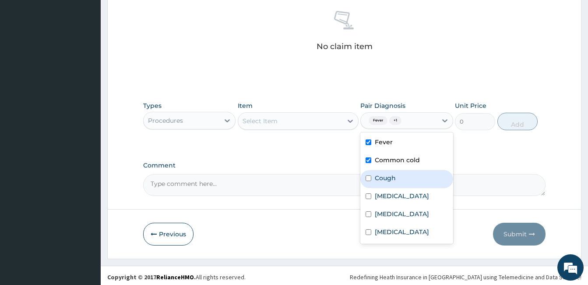
drag, startPoint x: 396, startPoint y: 173, endPoint x: 381, endPoint y: 190, distance: 23.6
click at [395, 174] on div "Cough" at bounding box center [406, 179] width 92 height 18
checkbox input "true"
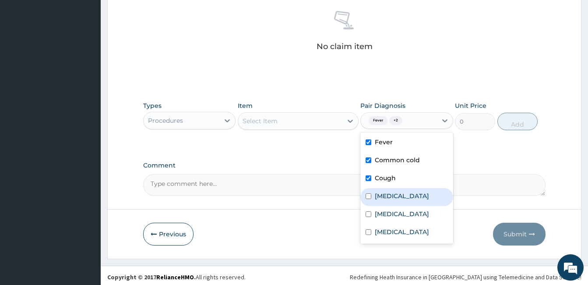
click at [381, 191] on div "Malaria" at bounding box center [406, 197] width 92 height 18
checkbox input "true"
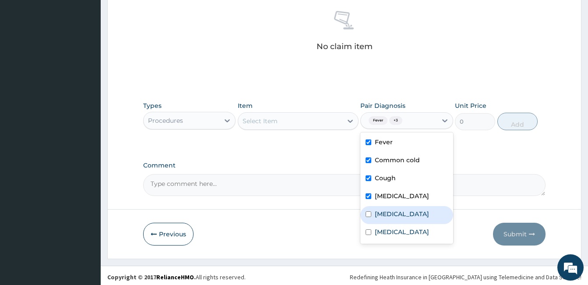
drag, startPoint x: 380, startPoint y: 211, endPoint x: 381, endPoint y: 228, distance: 17.1
click at [380, 212] on label "Respiratory tract infection" at bounding box center [402, 213] width 54 height 9
checkbox input "true"
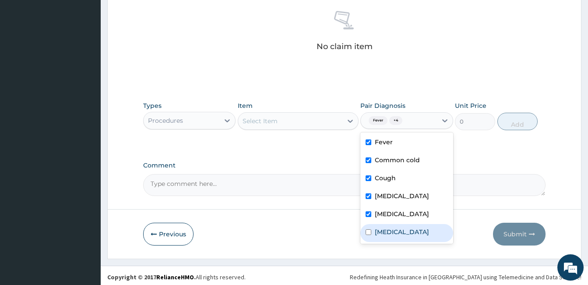
drag, startPoint x: 384, startPoint y: 245, endPoint x: 294, endPoint y: 139, distance: 138.6
click at [381, 242] on div "Sepsis" at bounding box center [406, 233] width 92 height 18
checkbox input "true"
click at [294, 120] on div "Select Item" at bounding box center [290, 121] width 104 height 14
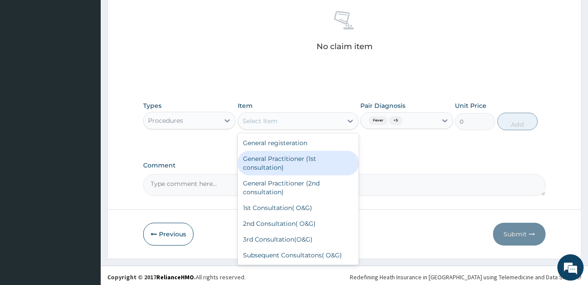
drag, startPoint x: 297, startPoint y: 166, endPoint x: 418, endPoint y: 148, distance: 122.6
click at [298, 166] on div "General Practitioner (1st consultation)" at bounding box center [298, 163] width 121 height 25
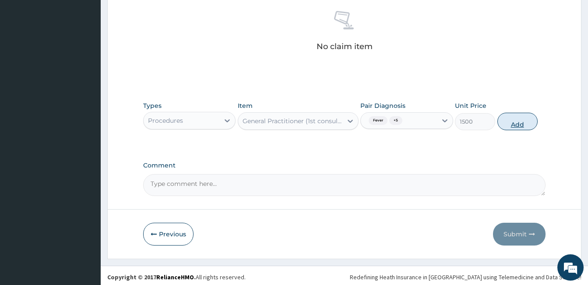
click at [518, 128] on button "Add" at bounding box center [517, 122] width 40 height 18
type input "0"
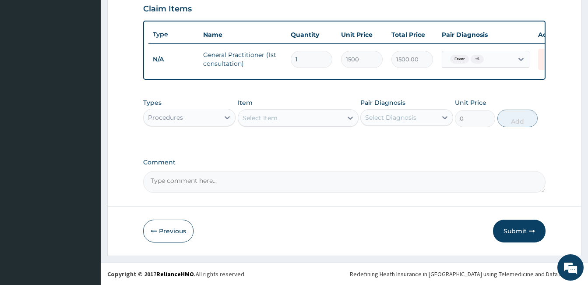
scroll to position [312, 0]
click at [218, 116] on div "Procedures" at bounding box center [182, 117] width 76 height 14
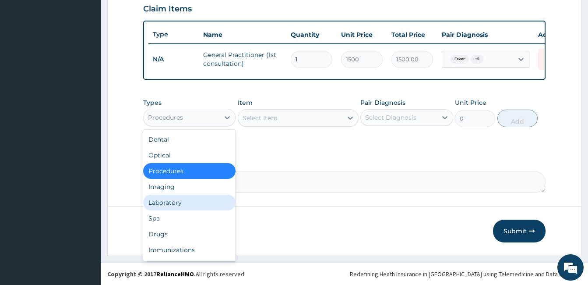
click at [191, 200] on div "Laboratory" at bounding box center [189, 202] width 92 height 16
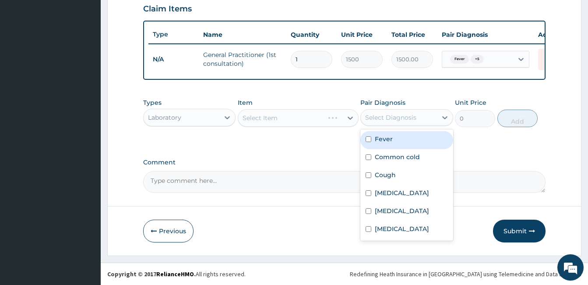
click at [373, 114] on div "Select Diagnosis" at bounding box center [390, 117] width 51 height 9
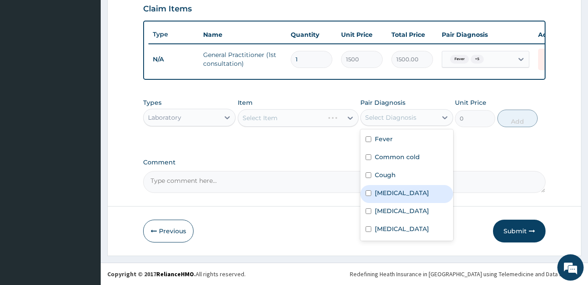
click at [384, 192] on label "Malaria" at bounding box center [402, 192] width 54 height 9
checkbox input "true"
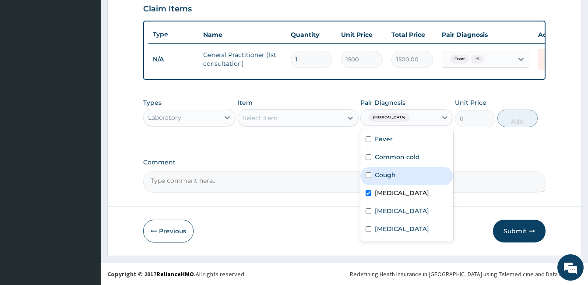
click at [328, 123] on div "Select Item" at bounding box center [290, 118] width 104 height 14
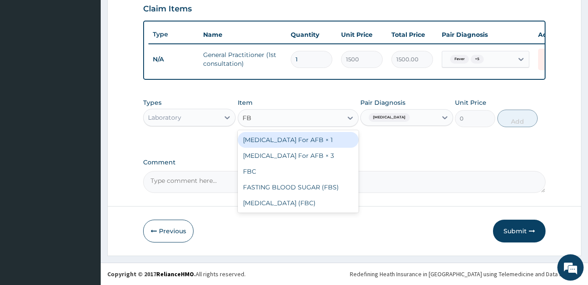
type input "FBC"
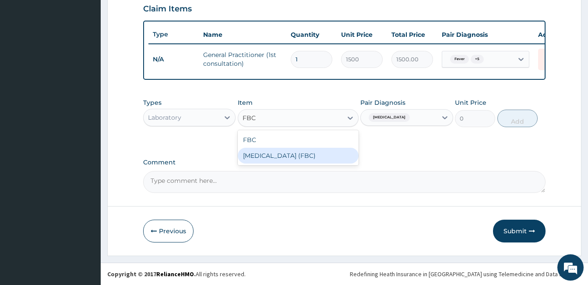
click at [319, 162] on div "Full Blood Count (FBC)" at bounding box center [298, 156] width 121 height 16
type input "4000"
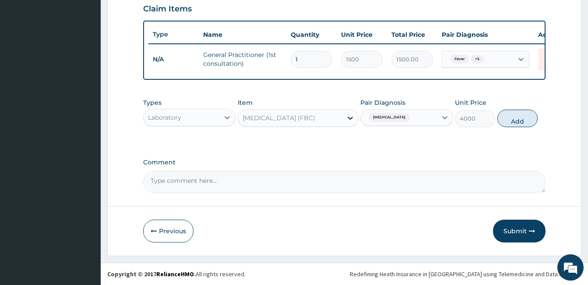
click at [352, 118] on icon at bounding box center [350, 117] width 9 height 9
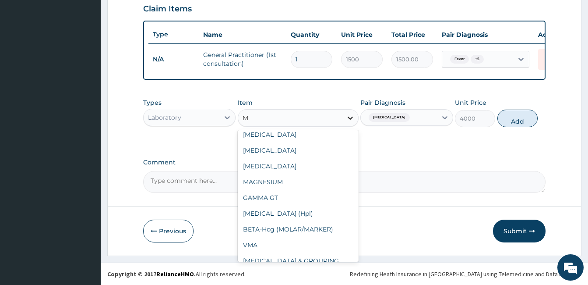
scroll to position [1165, 0]
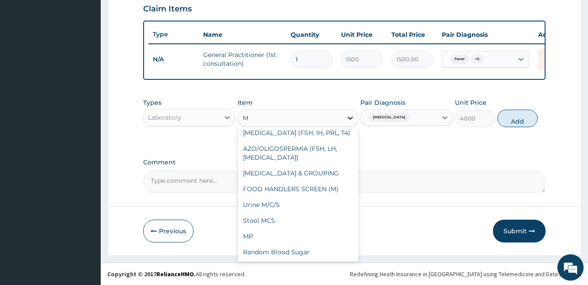
type input "MP"
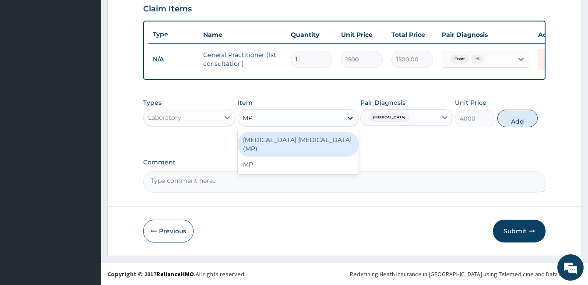
scroll to position [0, 0]
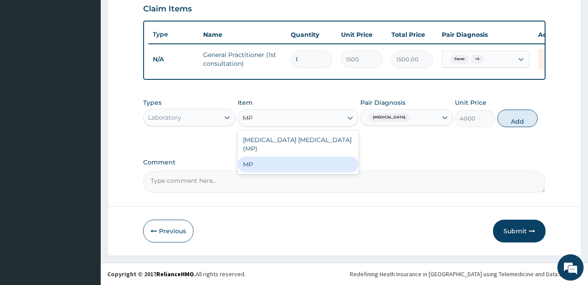
click at [339, 156] on div "MP" at bounding box center [298, 164] width 121 height 16
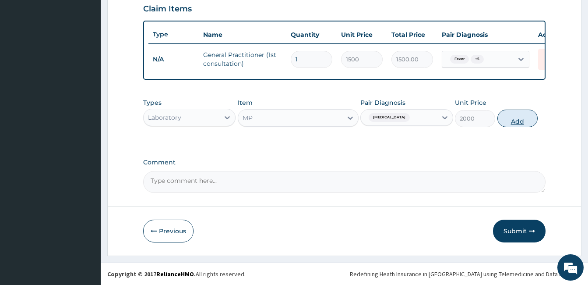
click at [511, 115] on button "Add" at bounding box center [517, 118] width 40 height 18
type input "0"
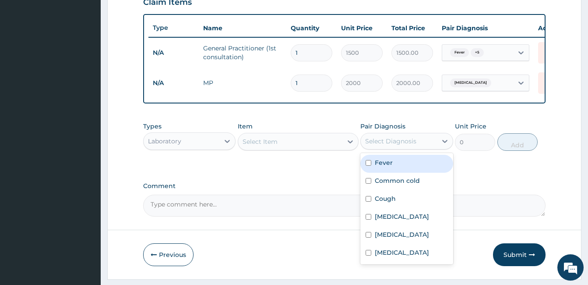
click at [404, 145] on div "Select Diagnosis" at bounding box center [390, 141] width 51 height 9
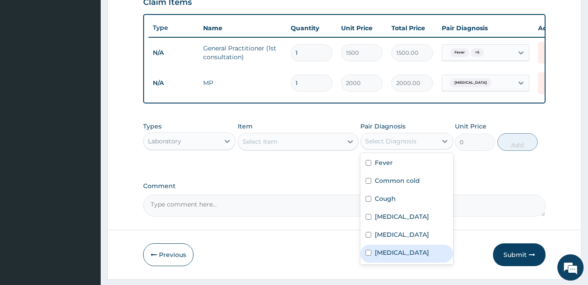
click at [389, 260] on div "Sepsis" at bounding box center [406, 253] width 92 height 18
checkbox input "true"
click at [318, 148] on div "Select Item" at bounding box center [290, 141] width 104 height 14
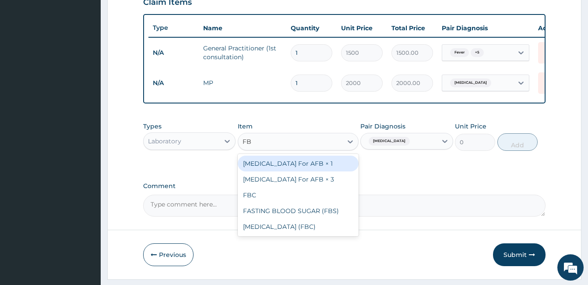
type input "FBC"
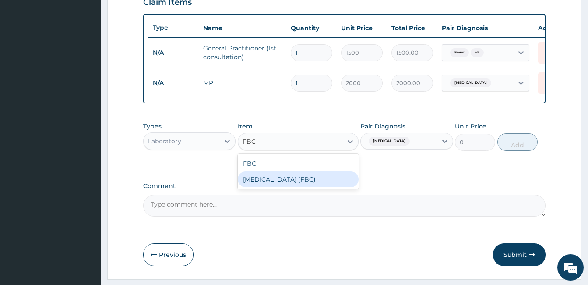
click at [324, 183] on div "Full Blood Count (FBC)" at bounding box center [298, 179] width 121 height 16
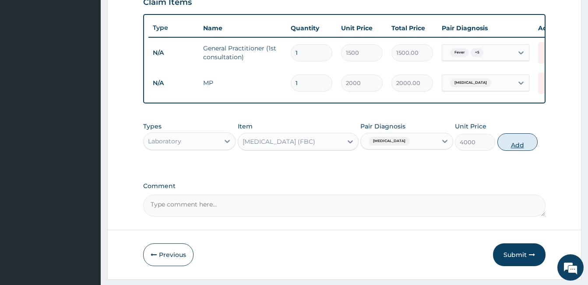
click at [500, 148] on button "Add" at bounding box center [517, 142] width 40 height 18
type input "0"
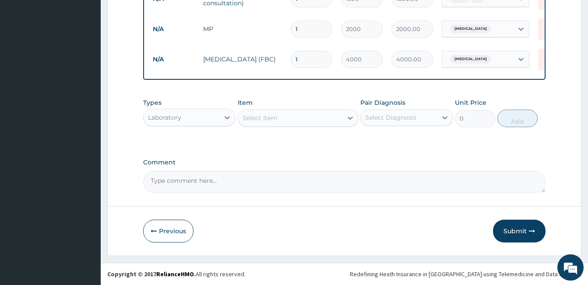
scroll to position [372, 0]
click at [176, 119] on div "Laboratory" at bounding box center [164, 117] width 33 height 9
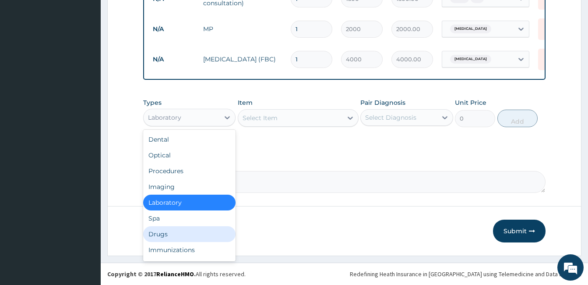
click at [188, 228] on div "Drugs" at bounding box center [189, 234] width 92 height 16
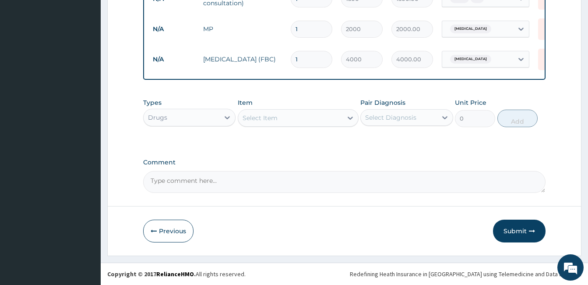
click at [315, 111] on div "Select Item" at bounding box center [290, 118] width 104 height 14
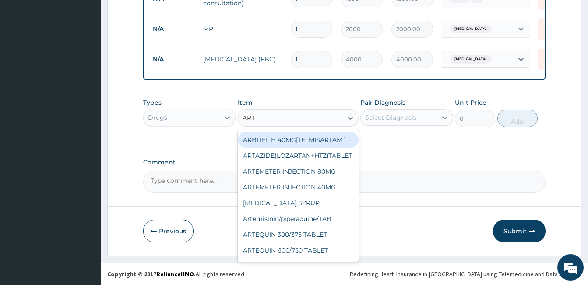
type input "ARTE"
click at [313, 136] on div "ARTEMETER INJECTION 80MG" at bounding box center [298, 140] width 121 height 16
type input "1000"
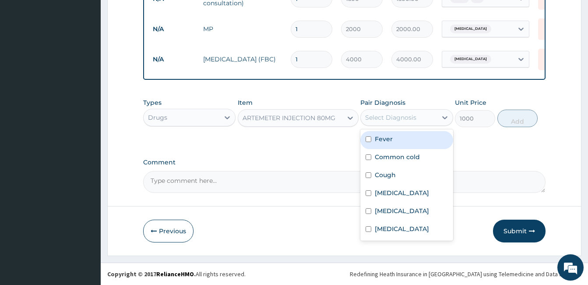
click at [399, 114] on div "Select Diagnosis" at bounding box center [390, 117] width 51 height 9
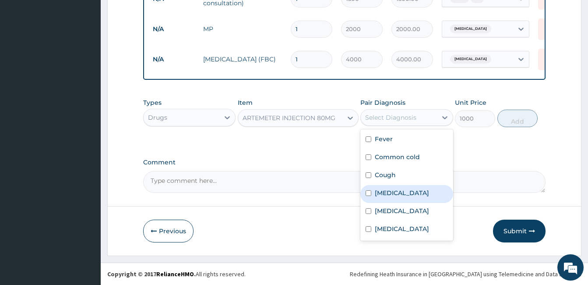
drag, startPoint x: 390, startPoint y: 194, endPoint x: 463, endPoint y: 145, distance: 87.7
click at [390, 194] on label "Malaria" at bounding box center [402, 192] width 54 height 9
checkbox input "true"
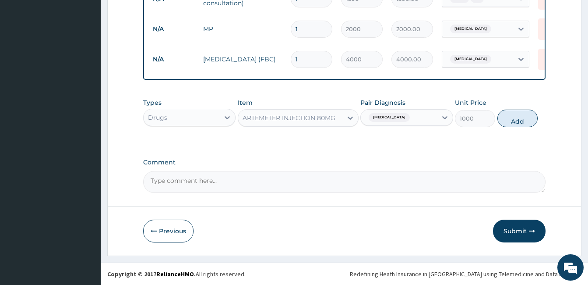
click at [515, 124] on button "Add" at bounding box center [517, 118] width 40 height 18
type input "0"
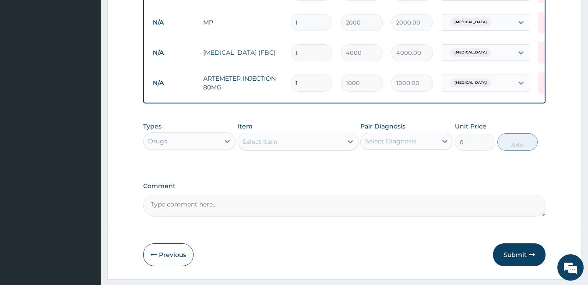
type input "0.00"
type input "3"
type input "3000.00"
type input "3"
click at [385, 145] on div "Select Diagnosis" at bounding box center [390, 141] width 51 height 9
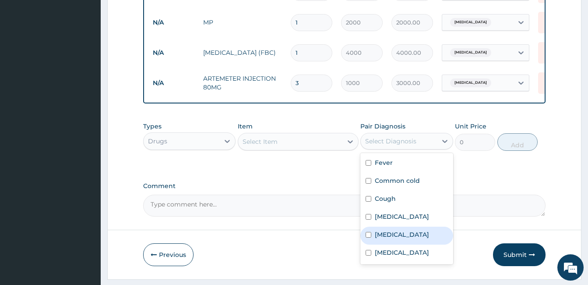
click at [403, 239] on label "Respiratory tract infection" at bounding box center [402, 234] width 54 height 9
checkbox input "true"
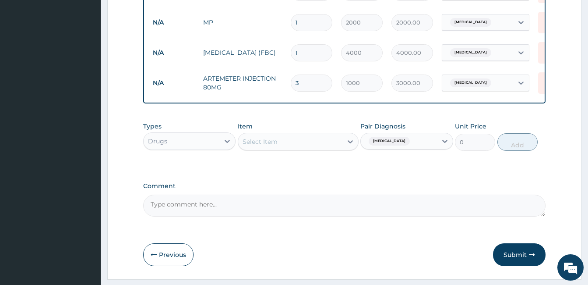
click at [323, 148] on div "Select Item" at bounding box center [290, 141] width 104 height 14
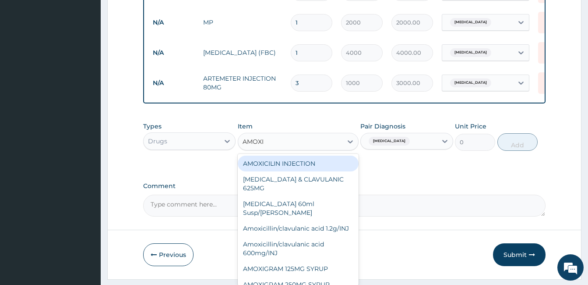
type input "AMOXIL"
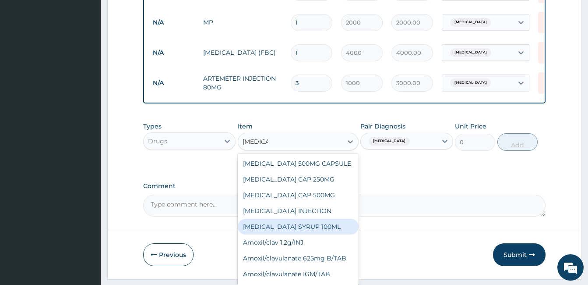
click at [322, 234] on div "[MEDICAL_DATA] SYRUP 100ML" at bounding box center [298, 227] width 121 height 16
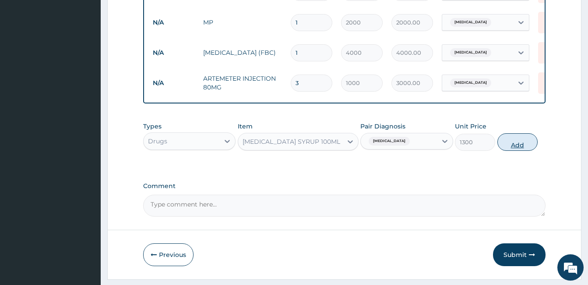
click at [518, 151] on button "Add" at bounding box center [517, 142] width 40 height 18
type input "0"
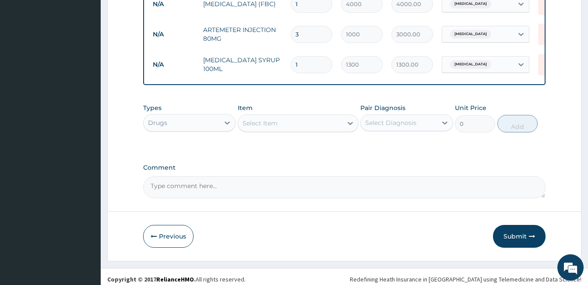
scroll to position [433, 0]
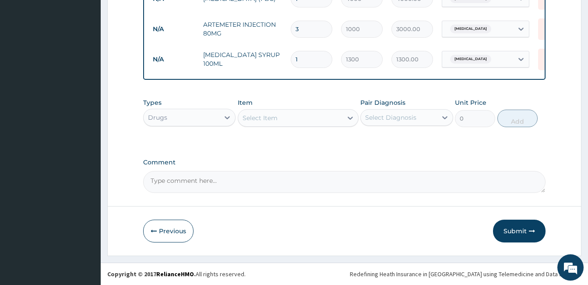
click at [413, 119] on div "Select Diagnosis" at bounding box center [390, 117] width 51 height 9
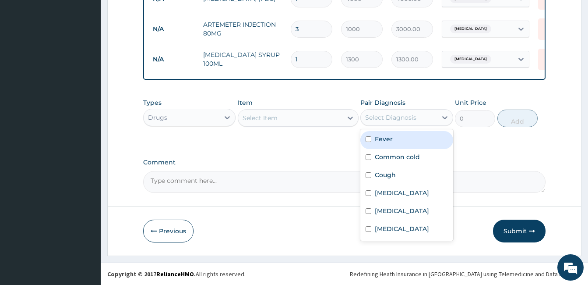
click at [396, 143] on div "Fever" at bounding box center [406, 140] width 92 height 18
checkbox input "true"
click at [253, 124] on div "Select Item" at bounding box center [290, 118] width 104 height 14
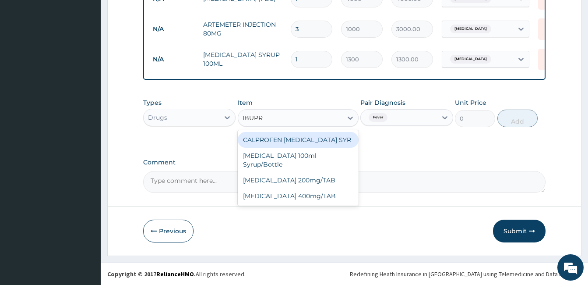
type input "IBUPRO"
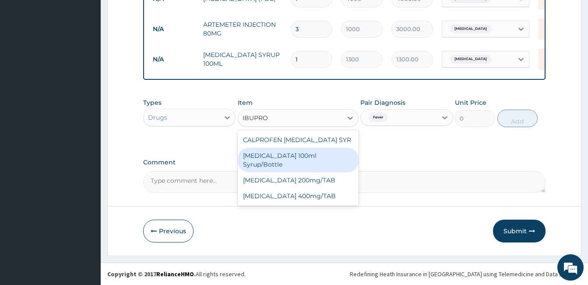
click at [275, 162] on div "Ibuprofen 100ml Syrup/Bottle" at bounding box center [298, 160] width 121 height 25
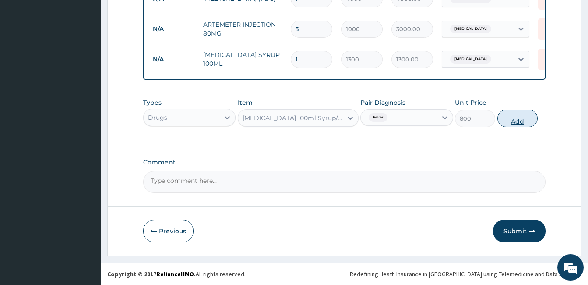
click at [518, 123] on button "Add" at bounding box center [517, 118] width 40 height 18
type input "0"
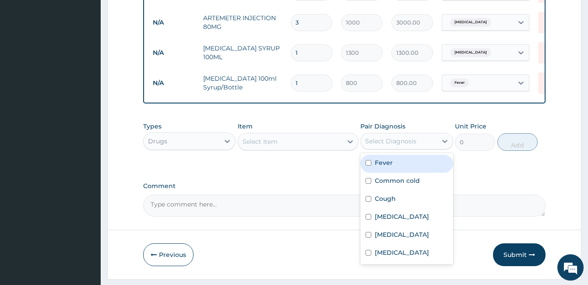
click at [433, 146] on div "Select Diagnosis" at bounding box center [399, 141] width 76 height 14
click at [414, 173] on div "Fever" at bounding box center [406, 164] width 92 height 18
checkbox input "true"
click at [314, 143] on div "Select Item" at bounding box center [290, 141] width 104 height 14
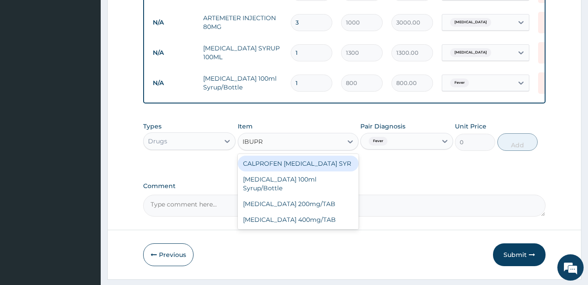
type input "IBUPRO"
click at [317, 171] on div "CALPROFEN IBUPROFEN SYR" at bounding box center [298, 163] width 121 height 16
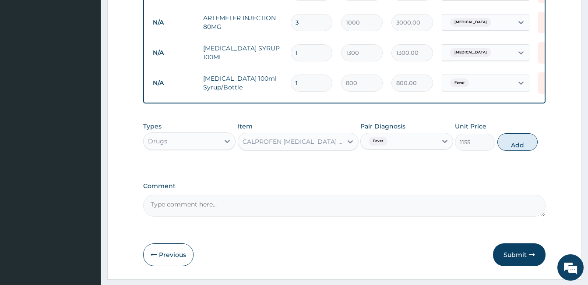
click at [527, 148] on button "Add" at bounding box center [517, 142] width 40 height 18
type input "0"
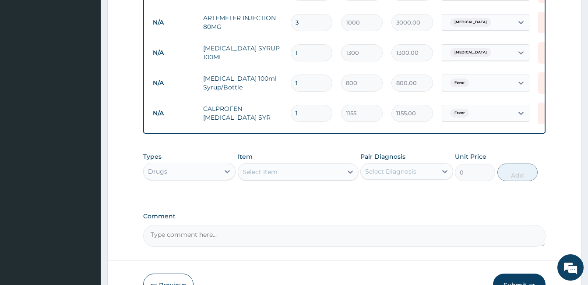
drag, startPoint x: 498, startPoint y: 132, endPoint x: 522, endPoint y: 130, distance: 23.3
click at [522, 130] on div "Type Name Quantity Unit Price Total Price Pair Diagnosis Actions N/A General Pr…" at bounding box center [344, 13] width 402 height 240
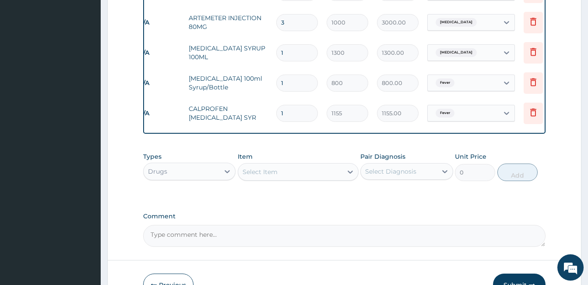
scroll to position [0, 16]
click at [532, 83] on icon at bounding box center [532, 82] width 11 height 11
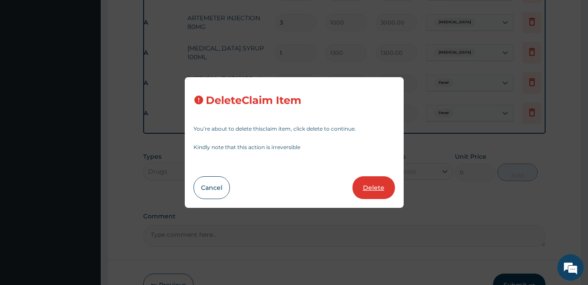
click at [380, 195] on button "Delete" at bounding box center [374, 187] width 42 height 23
type input "1155"
type input "1155.00"
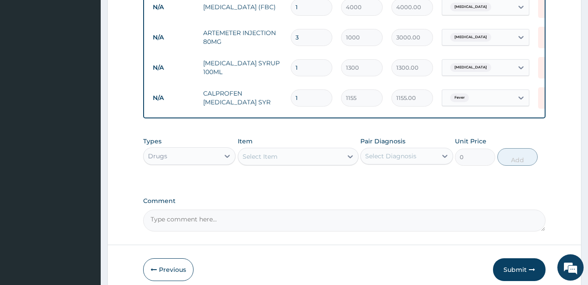
scroll to position [463, 0]
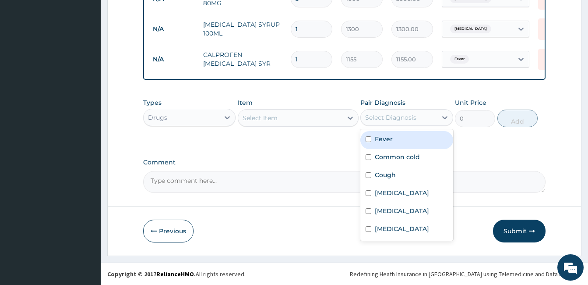
click at [371, 115] on div "Select Diagnosis" at bounding box center [390, 117] width 51 height 9
click at [385, 145] on div "Fever" at bounding box center [406, 140] width 92 height 18
checkbox input "true"
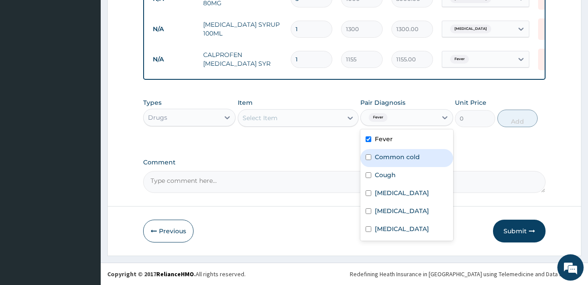
click at [385, 157] on label "Common cold" at bounding box center [397, 156] width 45 height 9
checkbox input "true"
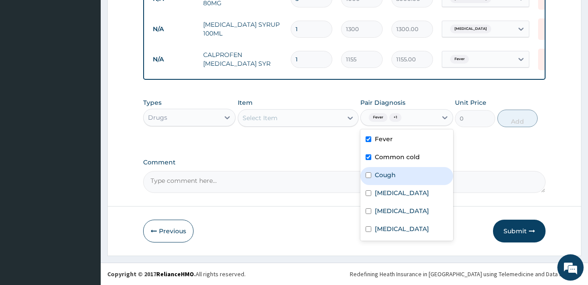
click at [395, 176] on label "Cough" at bounding box center [385, 174] width 21 height 9
checkbox input "true"
click at [324, 120] on div "Select Item" at bounding box center [290, 118] width 104 height 14
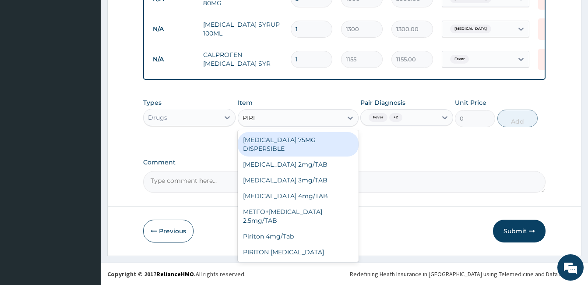
type input "PIRIT"
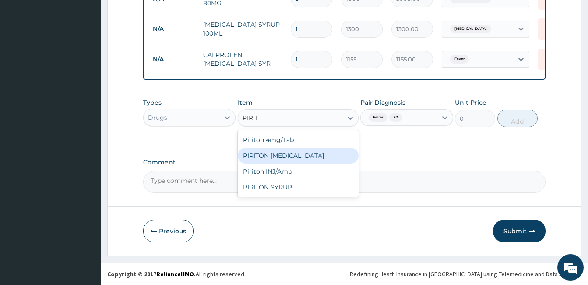
click at [321, 160] on div "PIRITON [MEDICAL_DATA]" at bounding box center [298, 156] width 121 height 16
type input "341.25"
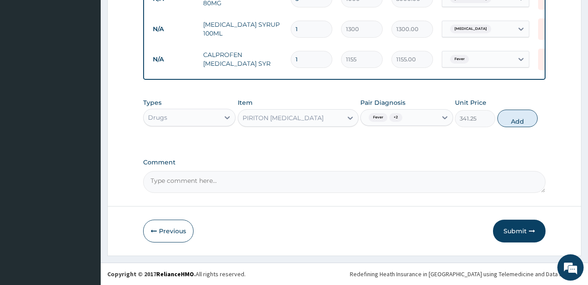
click at [313, 115] on div "PIRITON [MEDICAL_DATA]" at bounding box center [283, 117] width 81 height 9
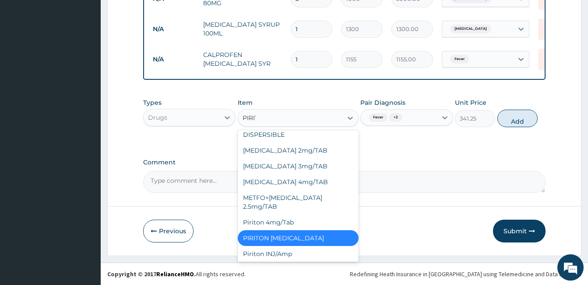
scroll to position [0, 0]
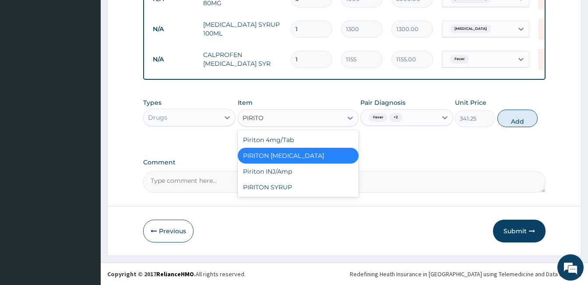
type input "PIRITON"
click at [307, 184] on div "PIRITON SYRUP" at bounding box center [298, 187] width 121 height 16
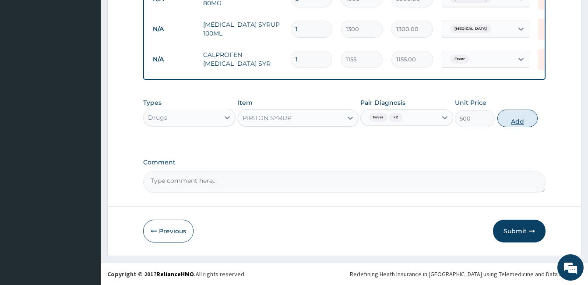
click at [503, 121] on button "Add" at bounding box center [517, 118] width 40 height 18
type input "0"
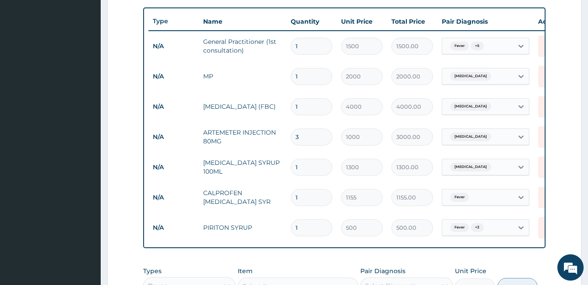
scroll to position [318, 0]
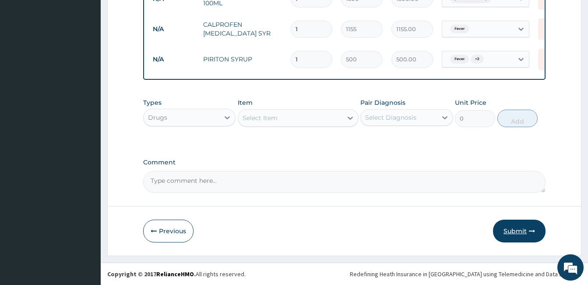
click at [513, 234] on button "Submit" at bounding box center [519, 230] width 53 height 23
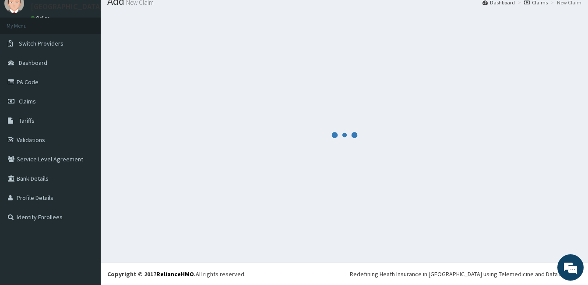
scroll to position [493, 0]
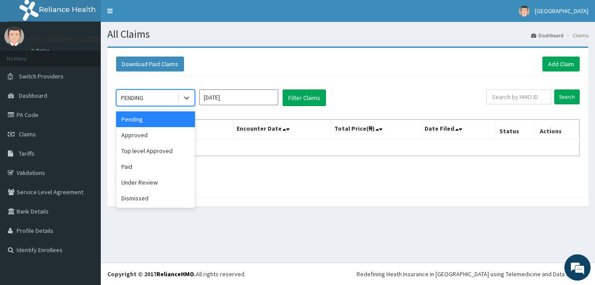
click at [160, 99] on div "PENDING" at bounding box center [146, 98] width 61 height 14
click at [217, 101] on input "Aug 2025" at bounding box center [238, 97] width 79 height 16
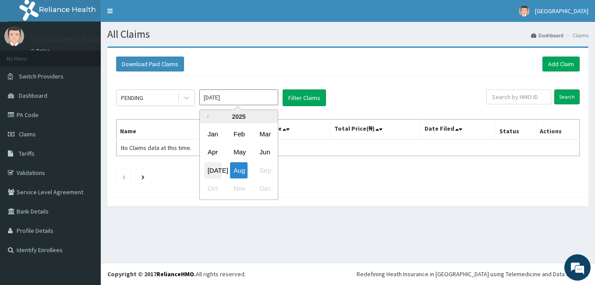
click at [211, 169] on div "Jul" at bounding box center [213, 170] width 18 height 16
type input "Jul 2025"
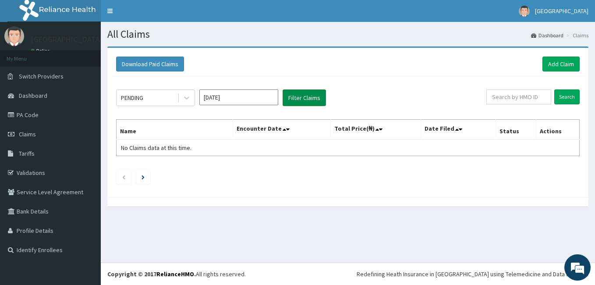
click at [323, 94] on button "Filter Claims" at bounding box center [303, 97] width 43 height 17
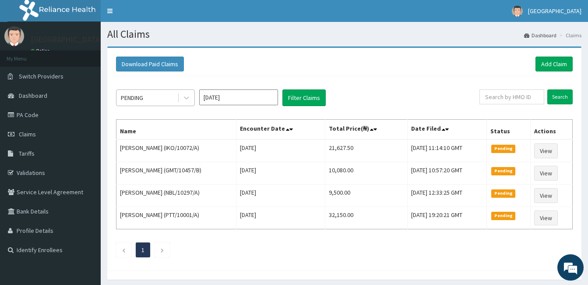
click at [165, 98] on div "PENDING" at bounding box center [146, 98] width 61 height 14
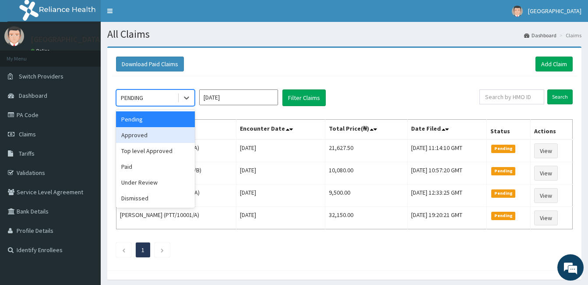
click at [153, 133] on div "Approved" at bounding box center [155, 135] width 79 height 16
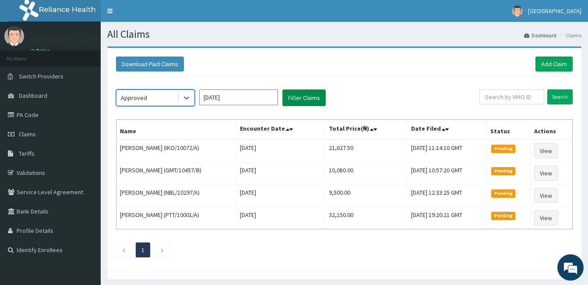
click at [295, 102] on button "Filter Claims" at bounding box center [303, 97] width 43 height 17
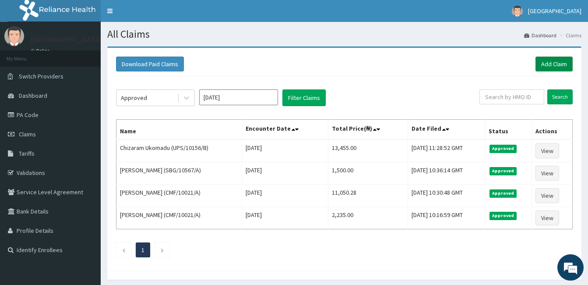
click at [551, 60] on link "Add Claim" at bounding box center [554, 63] width 37 height 15
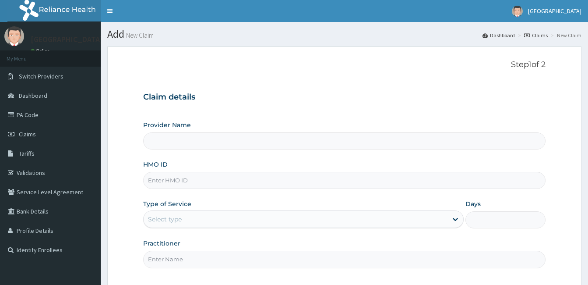
paste input "PPY/10538/A"
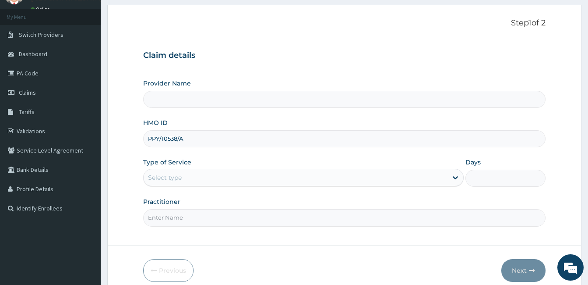
scroll to position [44, 0]
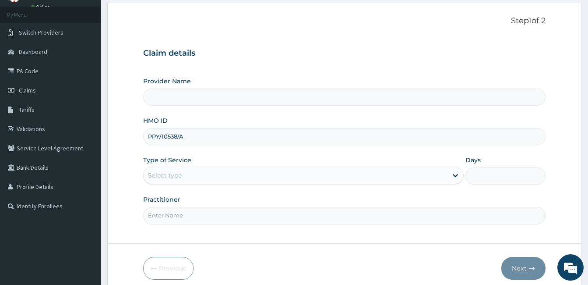
type input "PPY/10538/A"
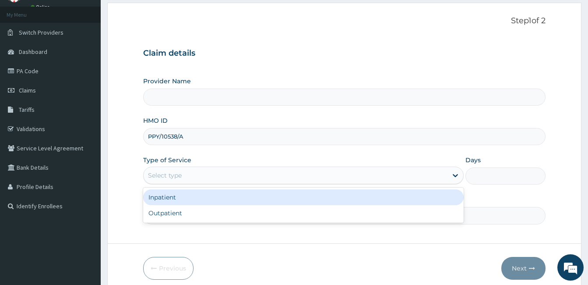
click at [244, 177] on div "Select type" at bounding box center [296, 175] width 304 height 14
type input "[GEOGRAPHIC_DATA]"
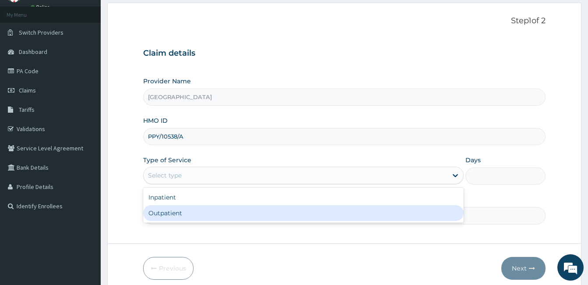
click at [233, 211] on div "Outpatient" at bounding box center [303, 213] width 321 height 16
type input "1"
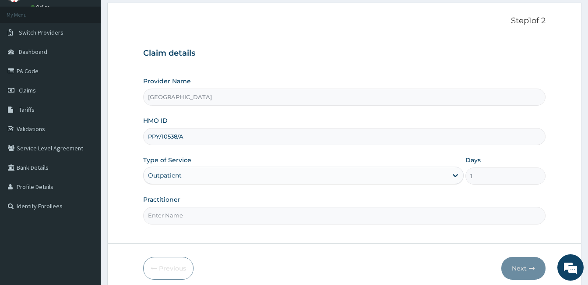
click at [233, 213] on input "Practitioner" at bounding box center [344, 215] width 402 height 17
type input "DOCTOR [PERSON_NAME]"
click at [529, 263] on button "Next" at bounding box center [523, 268] width 44 height 23
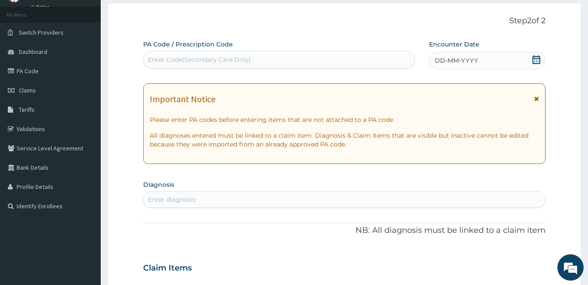
click at [538, 61] on icon at bounding box center [536, 59] width 9 height 9
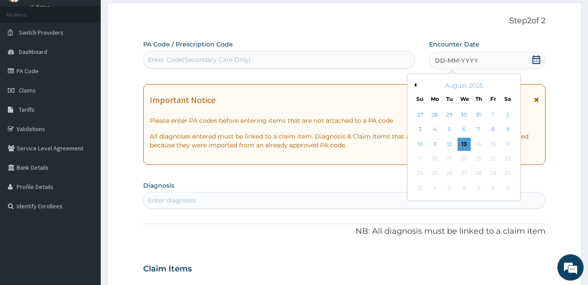
scroll to position [0, 0]
click at [415, 85] on button "Previous Month" at bounding box center [414, 85] width 4 height 4
click at [449, 144] on div "15" at bounding box center [449, 144] width 13 height 13
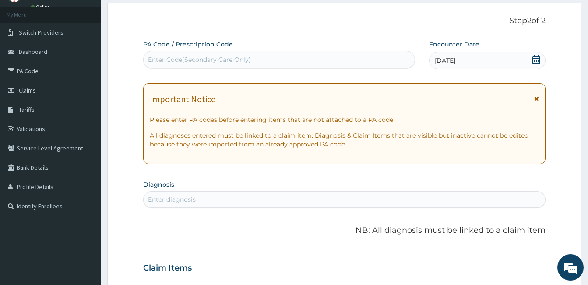
click at [335, 199] on div "Enter diagnosis" at bounding box center [345, 199] width 402 height 14
type input "HEADACHE"
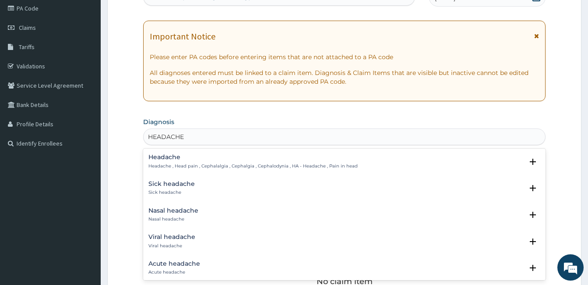
scroll to position [131, 0]
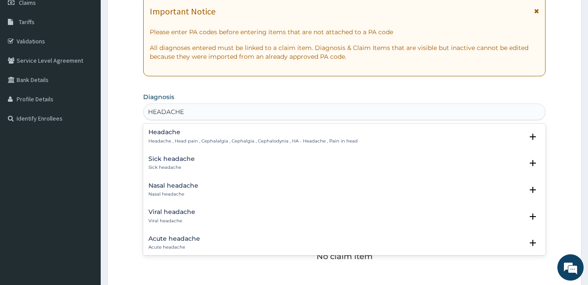
click at [190, 137] on div "Headache Headache , Head pain , Cephalalgia , Cephalgia , Cephalodynia , HA - H…" at bounding box center [252, 136] width 209 height 15
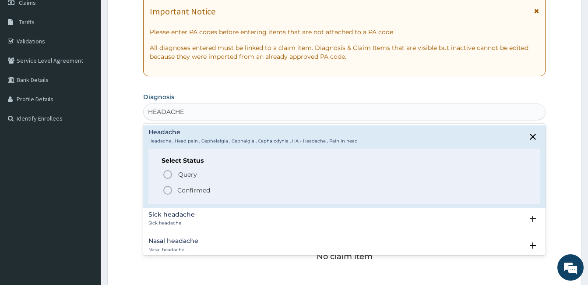
click at [179, 187] on p "Confirmed" at bounding box center [193, 190] width 33 height 9
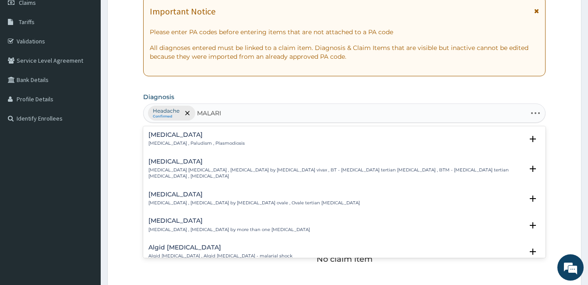
type input "MALARIA"
click at [227, 141] on div "Malaria Malaria , Paludism , Plasmodiosis" at bounding box center [344, 138] width 392 height 15
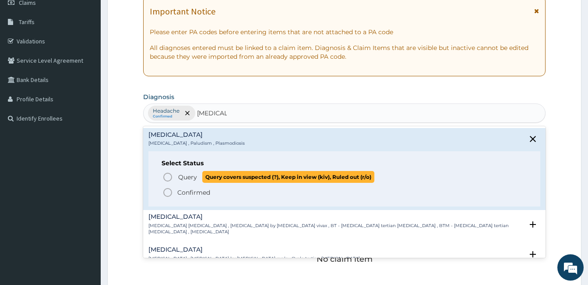
click at [188, 177] on span "Query" at bounding box center [187, 177] width 19 height 9
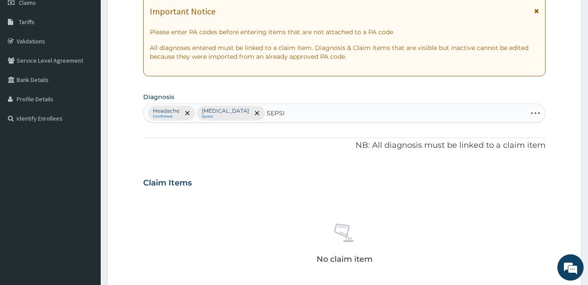
type input "SEPSIS"
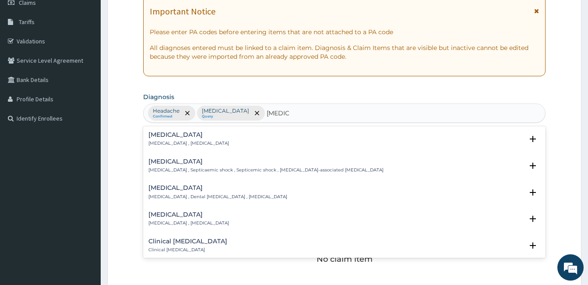
click at [173, 138] on h4 "Sepsis" at bounding box center [188, 134] width 81 height 7
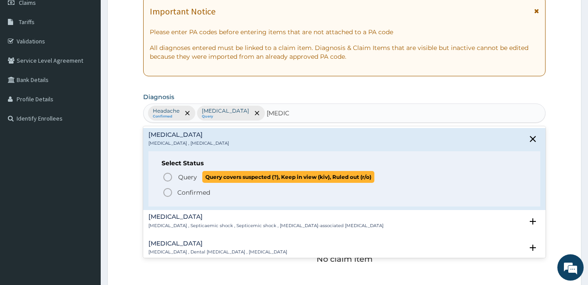
click at [171, 176] on icon "status option query" at bounding box center [167, 177] width 11 height 11
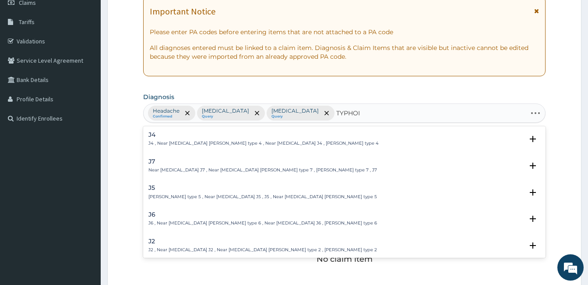
type input "TYPHOID"
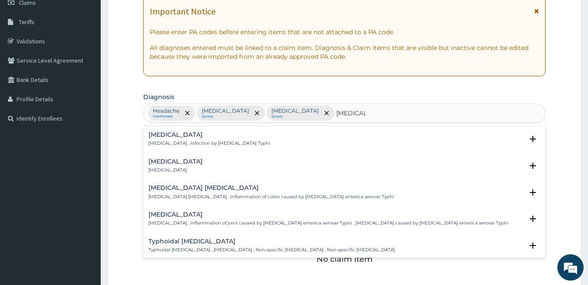
click at [226, 131] on h4 "Typhoid fever" at bounding box center [209, 134] width 122 height 7
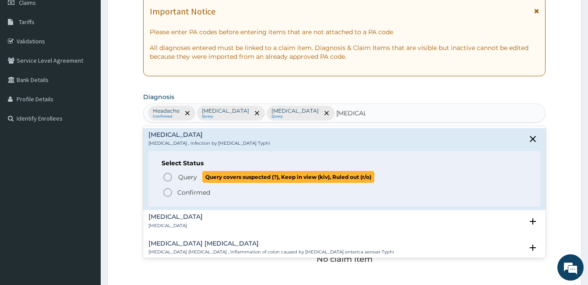
click at [189, 179] on span "Query" at bounding box center [187, 177] width 19 height 9
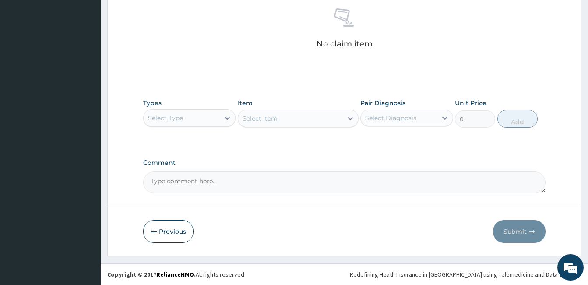
scroll to position [347, 0]
click at [212, 117] on div "Select Type" at bounding box center [182, 117] width 76 height 14
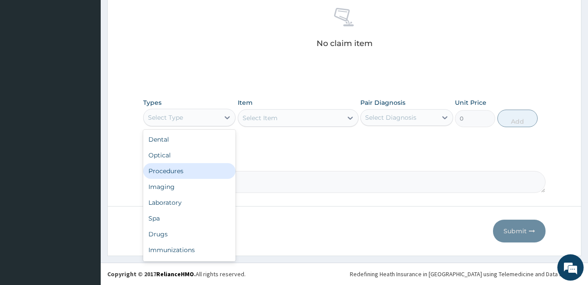
click at [198, 173] on div "Procedures" at bounding box center [189, 171] width 92 height 16
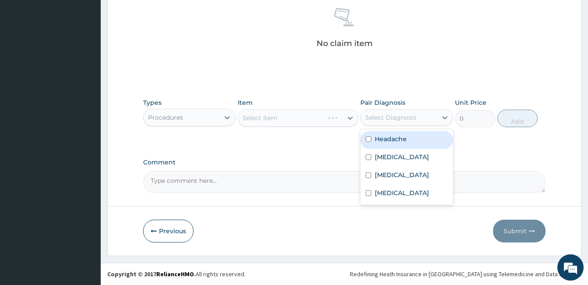
click at [398, 120] on div "Select Diagnosis" at bounding box center [390, 117] width 51 height 9
click at [392, 134] on div "Headache" at bounding box center [406, 140] width 92 height 18
checkbox input "true"
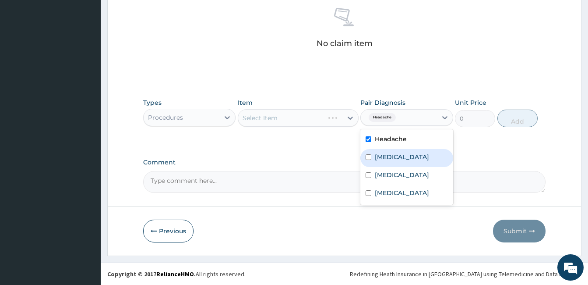
click at [388, 157] on label "Malaria" at bounding box center [402, 156] width 54 height 9
checkbox input "true"
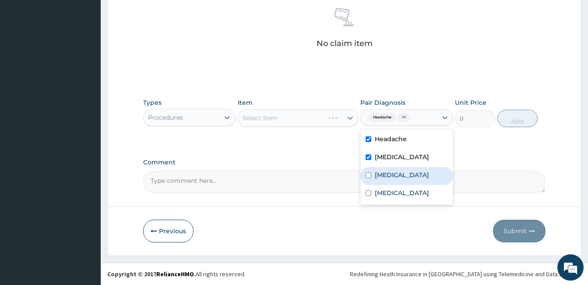
click at [381, 171] on label "Sepsis" at bounding box center [402, 174] width 54 height 9
checkbox input "true"
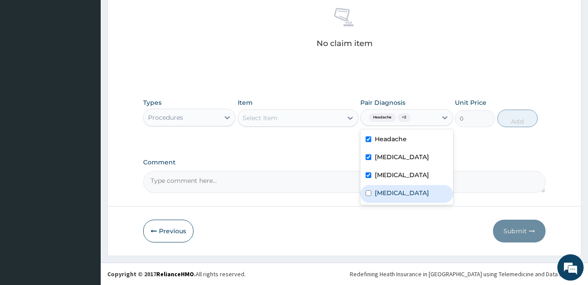
drag, startPoint x: 383, startPoint y: 191, endPoint x: 310, endPoint y: 134, distance: 93.3
click at [383, 191] on label "Typhoid fever" at bounding box center [402, 192] width 54 height 9
checkbox input "true"
click at [306, 121] on div "Select Item" at bounding box center [290, 118] width 104 height 14
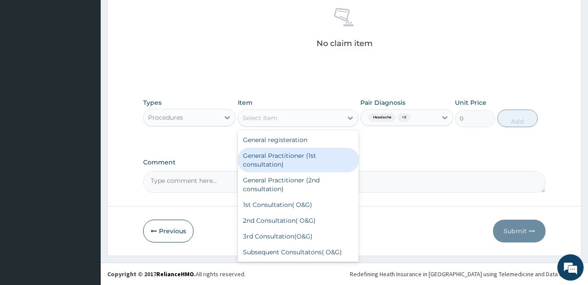
drag, startPoint x: 309, startPoint y: 162, endPoint x: 384, endPoint y: 162, distance: 74.9
click at [311, 162] on div "General Practitioner (1st consultation)" at bounding box center [298, 160] width 121 height 25
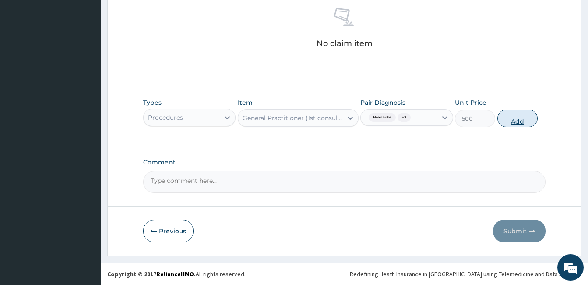
click at [519, 116] on button "Add" at bounding box center [517, 118] width 40 height 18
type input "0"
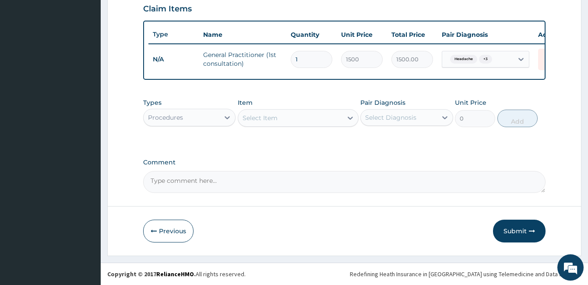
scroll to position [312, 0]
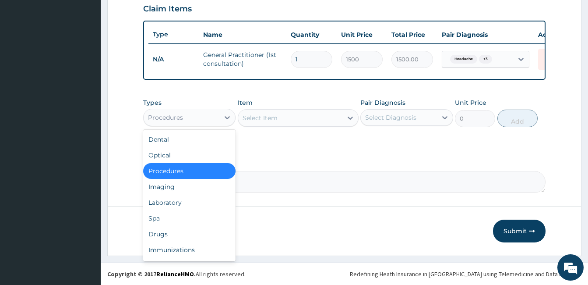
click at [194, 123] on div "Procedures" at bounding box center [182, 117] width 76 height 14
click at [183, 233] on div "Drugs" at bounding box center [189, 234] width 92 height 16
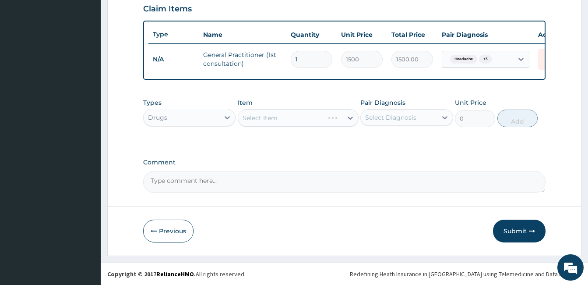
click at [387, 115] on div "Select Diagnosis" at bounding box center [390, 117] width 51 height 9
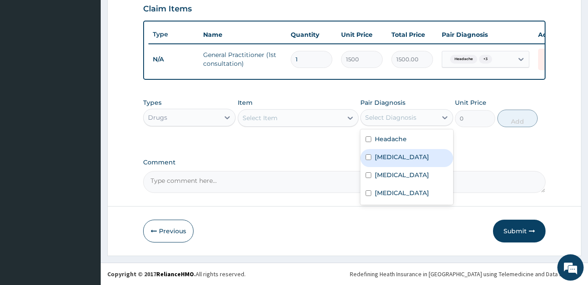
click at [389, 157] on label "Malaria" at bounding box center [402, 156] width 54 height 9
checkbox input "true"
click at [313, 117] on div "Select Item" at bounding box center [290, 118] width 104 height 14
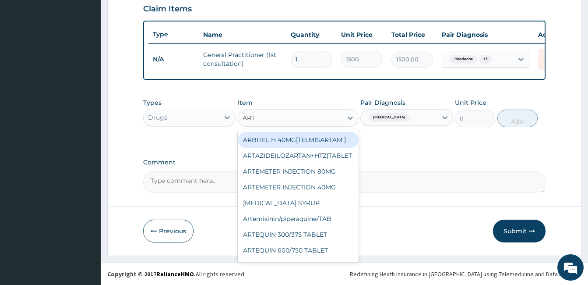
type input "ARTE"
click at [309, 137] on div "ARTEMETER INJECTION 80MG" at bounding box center [298, 140] width 121 height 16
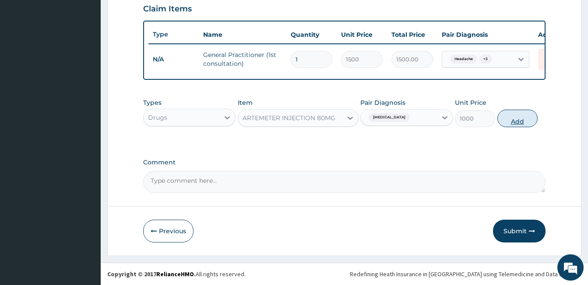
click at [529, 118] on button "Add" at bounding box center [517, 118] width 40 height 18
type input "0"
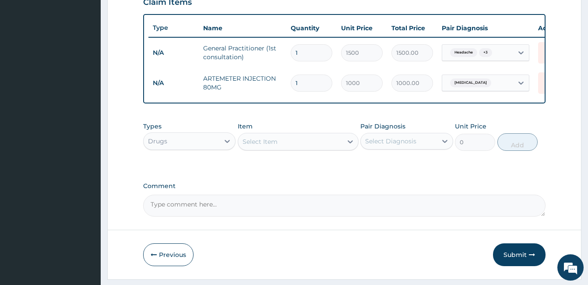
type input "0.00"
type input "6"
type input "6000.00"
type input "6"
click at [399, 149] on div "Select Diagnosis" at bounding box center [406, 141] width 92 height 17
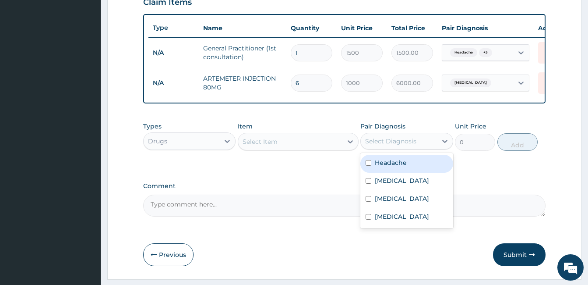
click at [399, 166] on label "Headache" at bounding box center [391, 162] width 32 height 9
checkbox input "true"
click at [317, 143] on div "Select Item" at bounding box center [290, 141] width 104 height 14
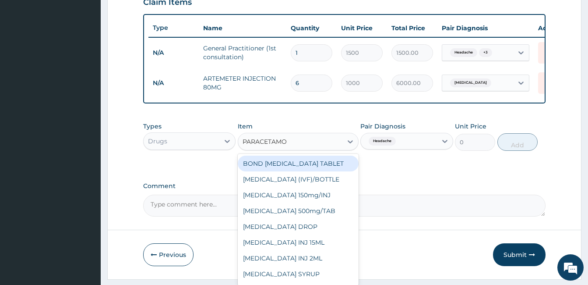
type input "PARACETAMOL"
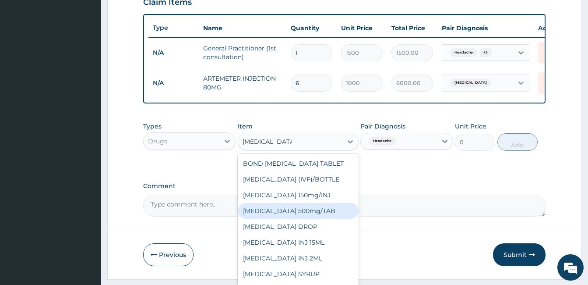
click at [312, 216] on div "PARACETAMOL 500mg/TAB" at bounding box center [298, 211] width 121 height 16
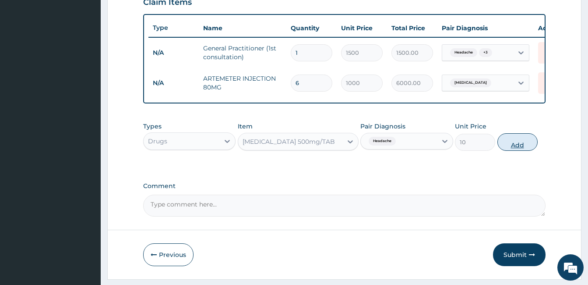
click at [516, 151] on button "Add" at bounding box center [517, 142] width 40 height 18
type input "0"
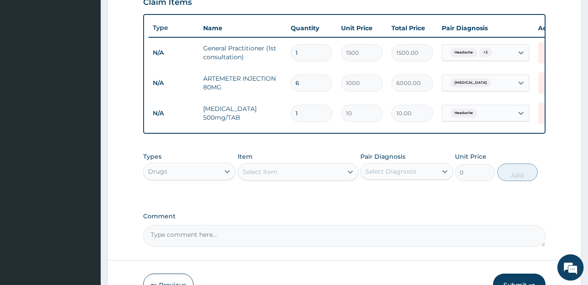
type input "18"
type input "180.00"
type input "18"
click at [378, 205] on div "PA Code / Prescription Code Enter Code(Secondary Care Only) Encounter Date 15-0…" at bounding box center [344, 9] width 402 height 475
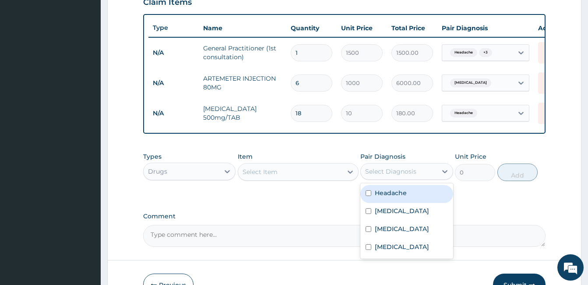
click at [398, 176] on div "Select Diagnosis" at bounding box center [390, 171] width 51 height 9
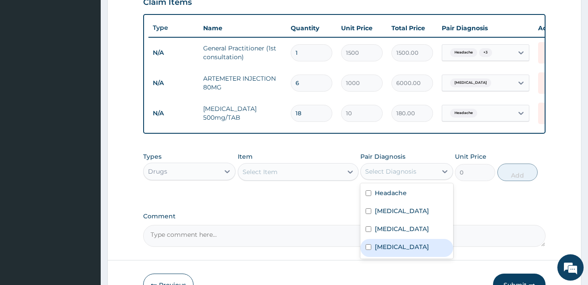
click at [398, 249] on label "Typhoid fever" at bounding box center [402, 246] width 54 height 9
checkbox input "true"
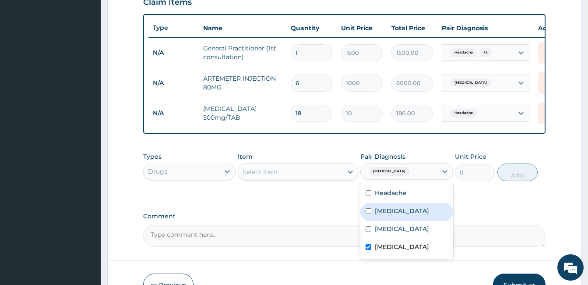
click at [317, 175] on div "Select Item" at bounding box center [290, 172] width 104 height 14
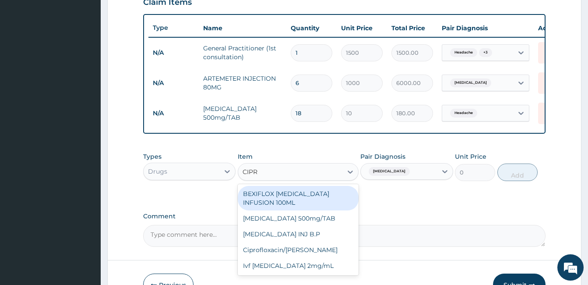
type input "CIPRO"
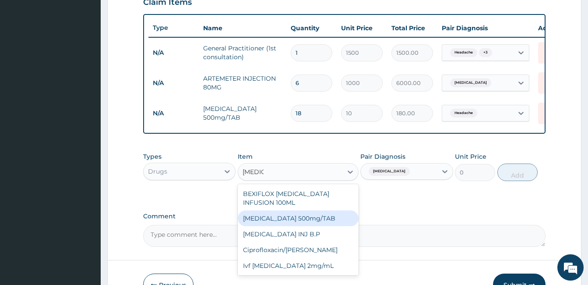
click at [328, 219] on div "Ciprofloxacin 500mg/TAB" at bounding box center [298, 218] width 121 height 16
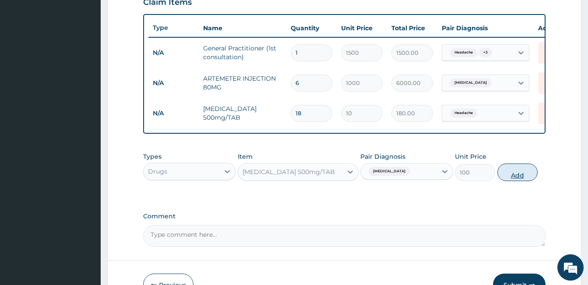
click at [527, 181] on button "Add" at bounding box center [517, 172] width 40 height 18
type input "0"
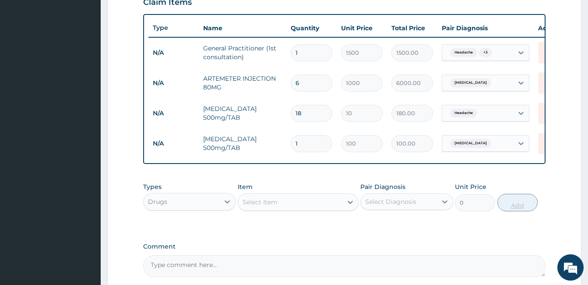
type input "0.00"
type input "6"
type input "600.00"
type input "5"
type input "500.00"
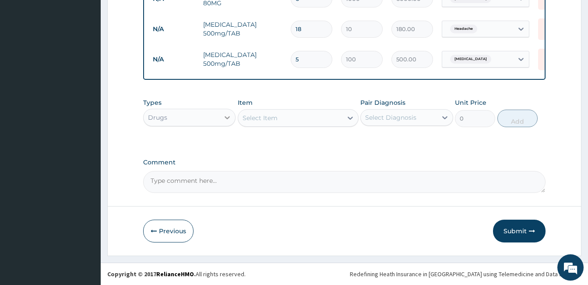
scroll to position [402, 0]
type input "5"
click at [194, 121] on div "Drugs" at bounding box center [182, 117] width 76 height 14
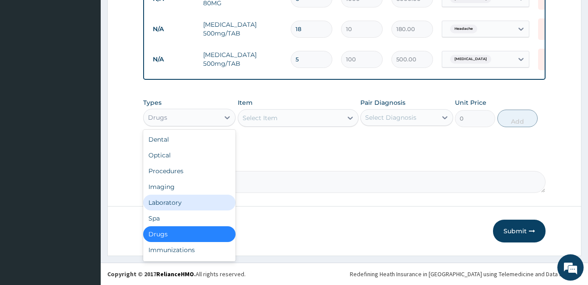
click at [186, 204] on div "Laboratory" at bounding box center [189, 202] width 92 height 16
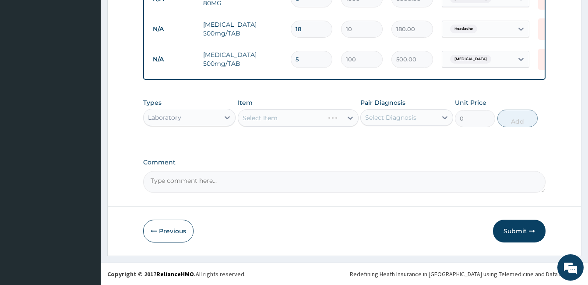
click at [404, 116] on div "Select Diagnosis" at bounding box center [390, 117] width 51 height 9
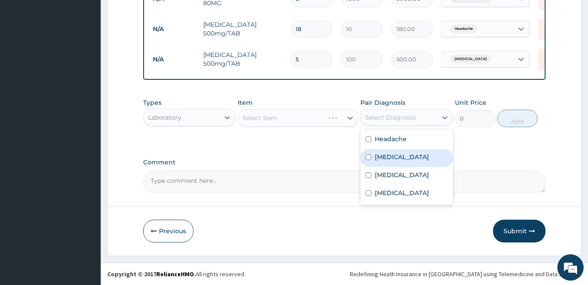
click at [397, 149] on div "Malaria" at bounding box center [406, 158] width 92 height 18
checkbox input "true"
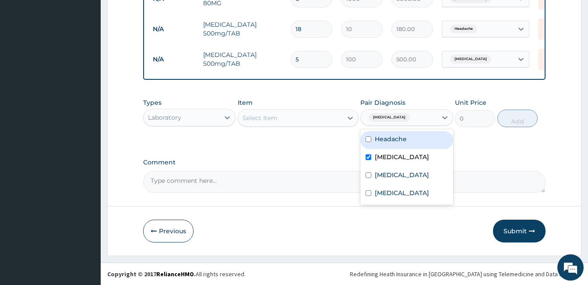
click at [340, 122] on div "Select Item" at bounding box center [290, 118] width 104 height 14
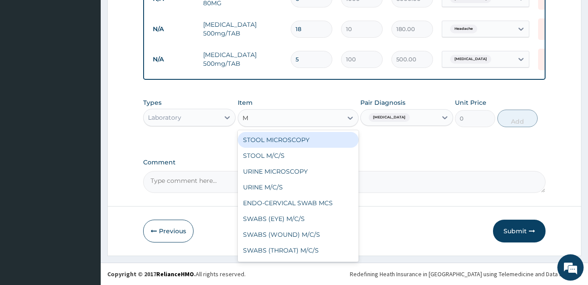
type input "MP"
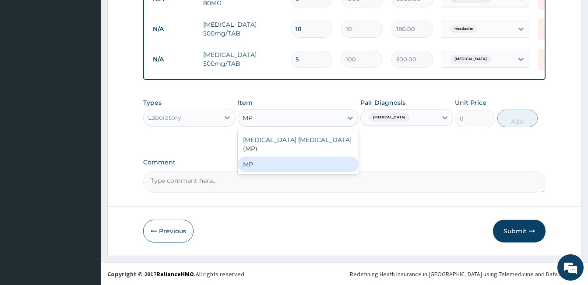
click at [327, 156] on div "MP" at bounding box center [298, 164] width 121 height 16
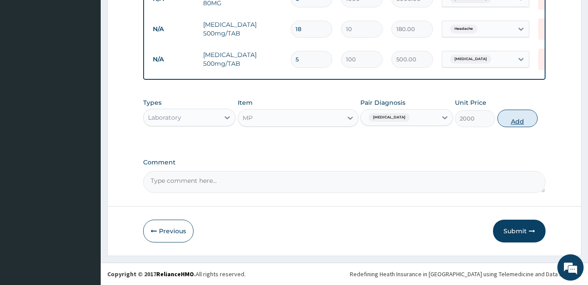
click at [514, 114] on button "Add" at bounding box center [517, 118] width 40 height 18
type input "0"
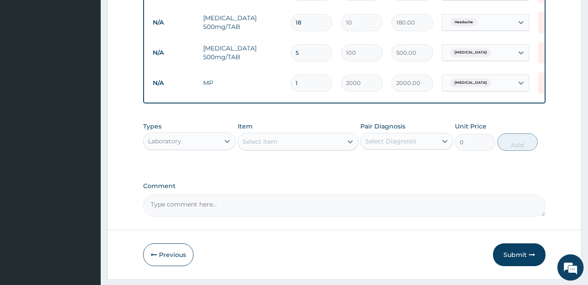
scroll to position [433, 0]
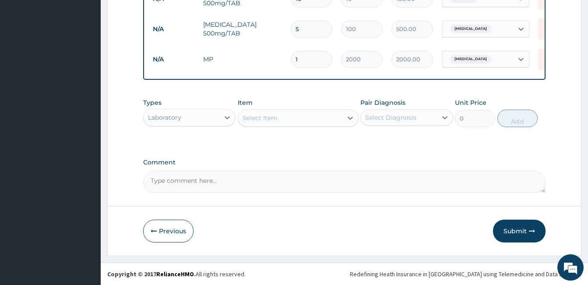
click at [397, 115] on div "Select Diagnosis" at bounding box center [390, 117] width 51 height 9
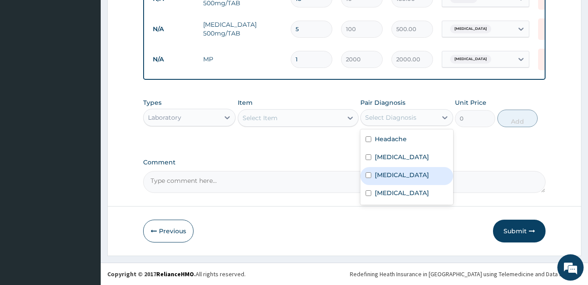
click at [385, 176] on label "Sepsis" at bounding box center [402, 174] width 54 height 9
checkbox input "true"
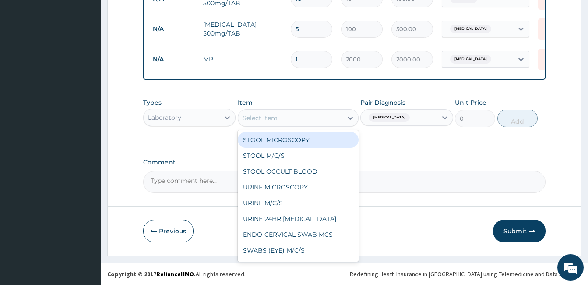
click at [328, 122] on div "Select Item" at bounding box center [290, 118] width 104 height 14
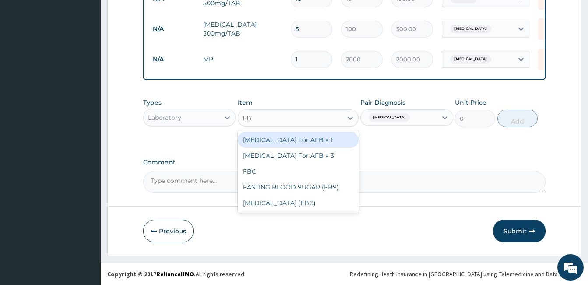
type input "FBC"
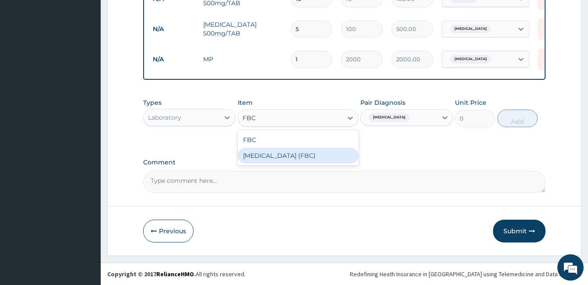
click at [325, 154] on div "Full Blood Count (FBC)" at bounding box center [298, 156] width 121 height 16
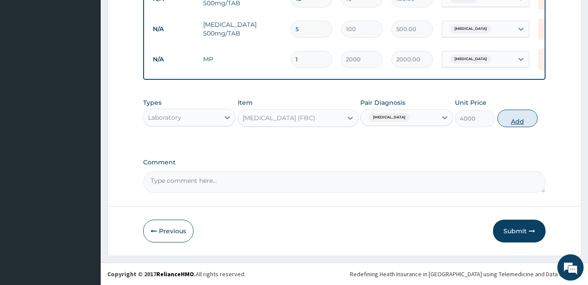
click at [515, 116] on button "Add" at bounding box center [517, 118] width 40 height 18
type input "0"
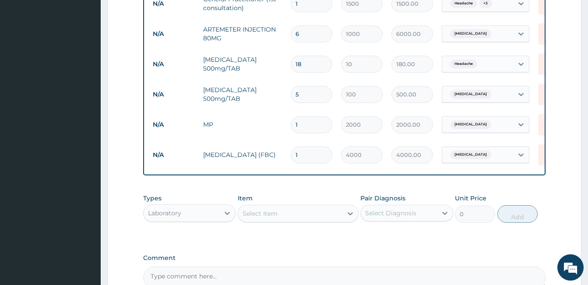
scroll to position [345, 0]
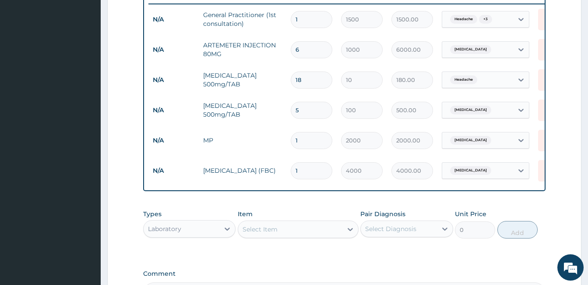
click at [304, 113] on input "5" at bounding box center [312, 110] width 42 height 17
type input "0.00"
type input "6"
type input "600.00"
type input "6"
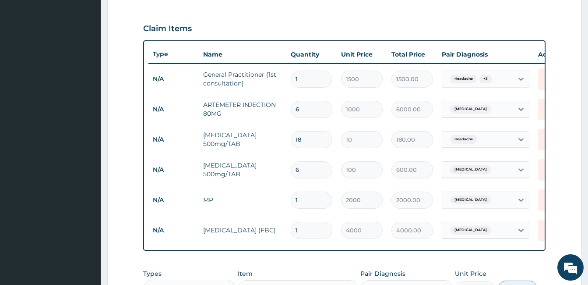
scroll to position [301, 0]
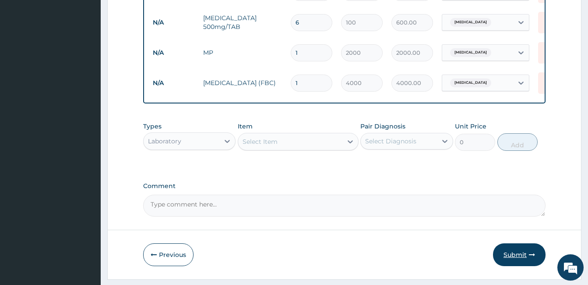
click at [508, 259] on button "Submit" at bounding box center [519, 254] width 53 height 23
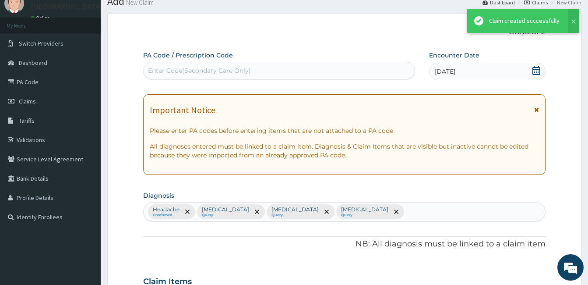
scroll to position [433, 0]
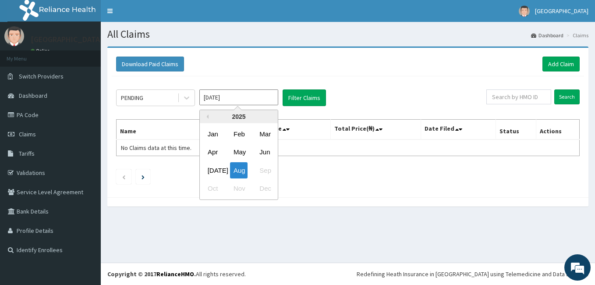
click at [212, 95] on input "[DATE]" at bounding box center [238, 97] width 79 height 16
drag, startPoint x: 212, startPoint y: 169, endPoint x: 229, endPoint y: 157, distance: 19.8
click at [213, 168] on div "[DATE]" at bounding box center [213, 170] width 18 height 16
type input "[DATE]"
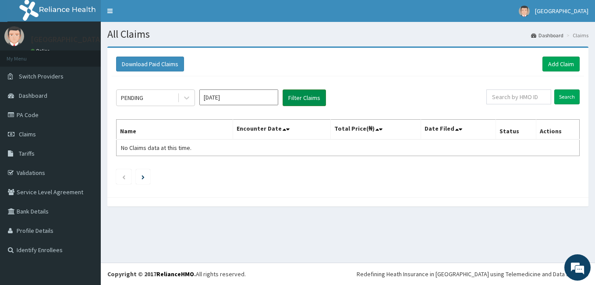
click at [289, 100] on button "Filter Claims" at bounding box center [303, 97] width 43 height 17
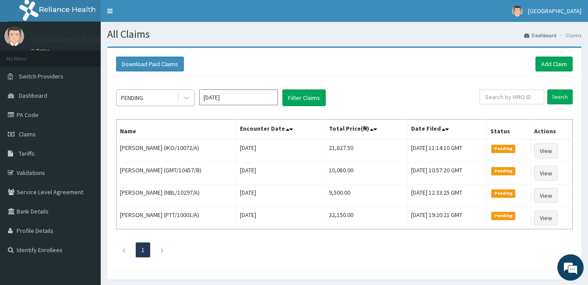
click at [154, 96] on div "PENDING" at bounding box center [146, 98] width 61 height 14
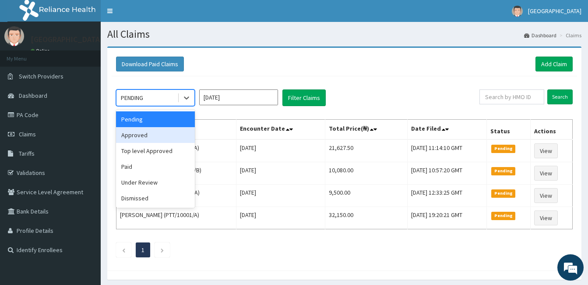
click at [149, 132] on div "Approved" at bounding box center [155, 135] width 79 height 16
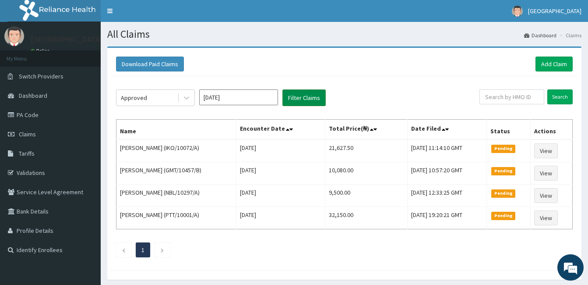
click at [290, 95] on button "Filter Claims" at bounding box center [303, 97] width 43 height 17
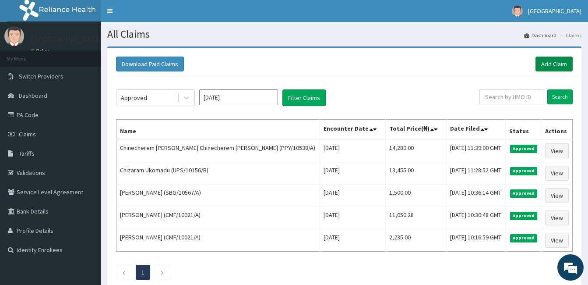
click at [543, 67] on link "Add Claim" at bounding box center [554, 63] width 37 height 15
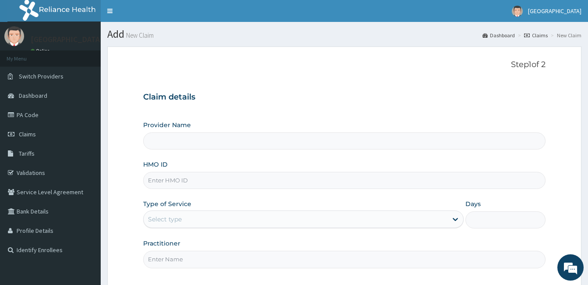
type input "[GEOGRAPHIC_DATA]"
paste input "TSO/10005/A"
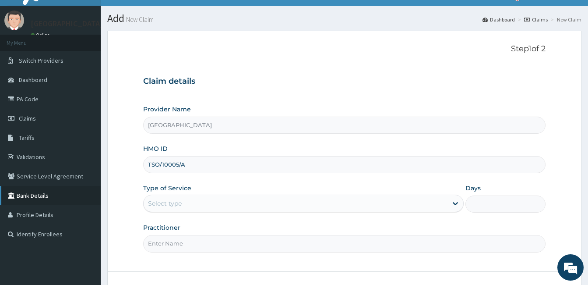
scroll to position [44, 0]
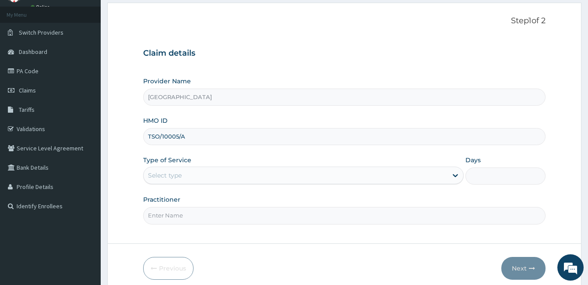
type input "TSO/10005/A"
click at [248, 170] on div "Select type" at bounding box center [296, 175] width 304 height 14
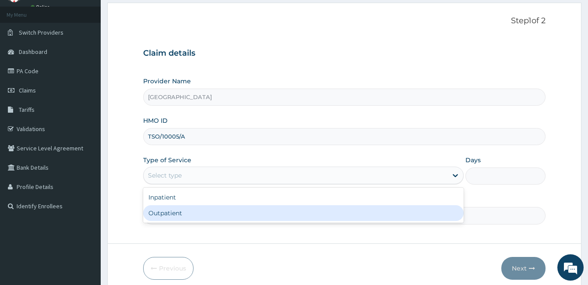
click at [219, 215] on div "Outpatient" at bounding box center [303, 213] width 321 height 16
type input "1"
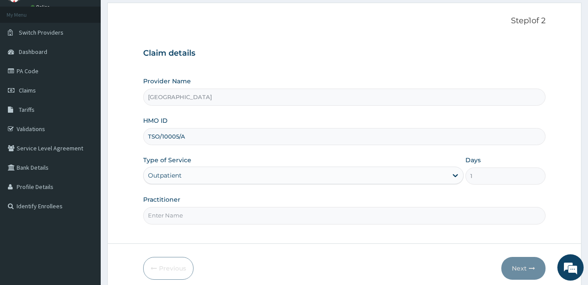
click at [219, 215] on input "Practitioner" at bounding box center [344, 215] width 402 height 17
type input "DOCTOR LOUIS"
click at [532, 261] on button "Next" at bounding box center [523, 268] width 44 height 23
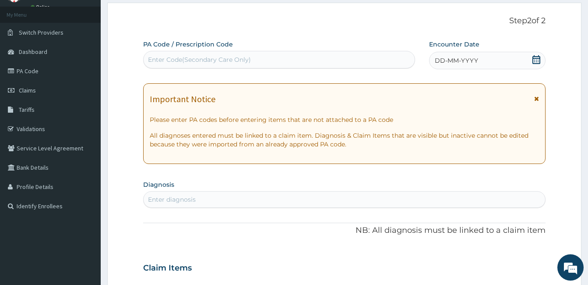
click at [399, 61] on div "Enter Code(Secondary Care Only)" at bounding box center [279, 60] width 271 height 14
type input "PA/CCD97D"
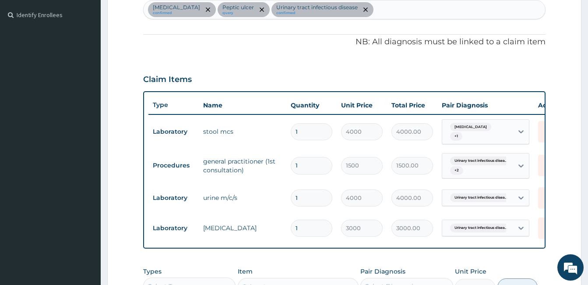
scroll to position [141, 0]
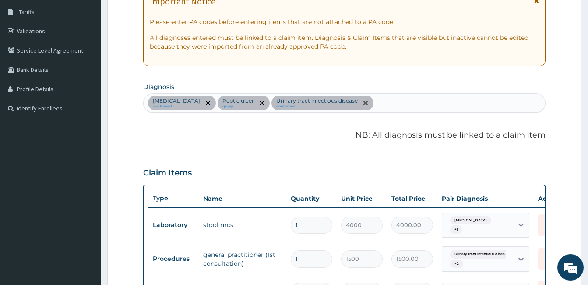
click at [400, 107] on div "Epigastric pain confirmed Peptic ulcer query Urinary tract infectious disease c…" at bounding box center [345, 103] width 402 height 18
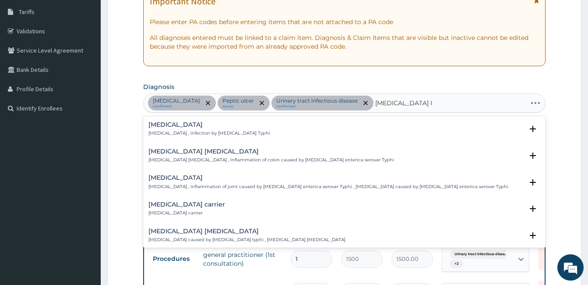
type input "SALMONELLA INFEC"
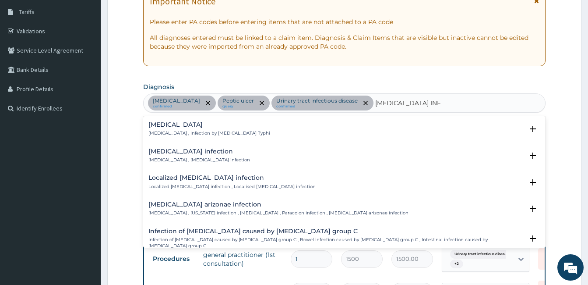
click at [228, 153] on div "Salmonella infection Salmonellosis , Salmonella infection" at bounding box center [344, 155] width 392 height 15
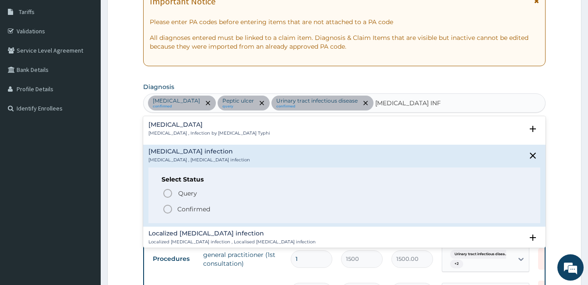
drag, startPoint x: 206, startPoint y: 206, endPoint x: 214, endPoint y: 213, distance: 10.3
click at [205, 207] on p "Confirmed" at bounding box center [193, 209] width 33 height 9
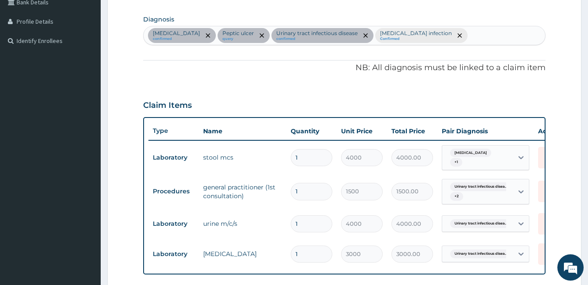
scroll to position [229, 0]
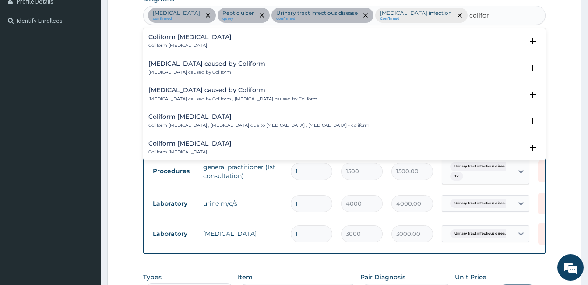
type input "coliform"
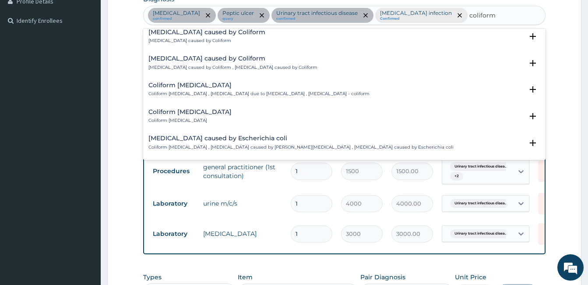
scroll to position [0, 0]
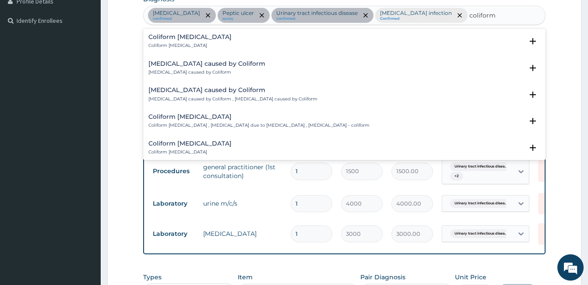
click at [226, 98] on p "Bacteremia caused by Coliform , Bacteraemia caused by Coliform" at bounding box center [232, 99] width 169 height 6
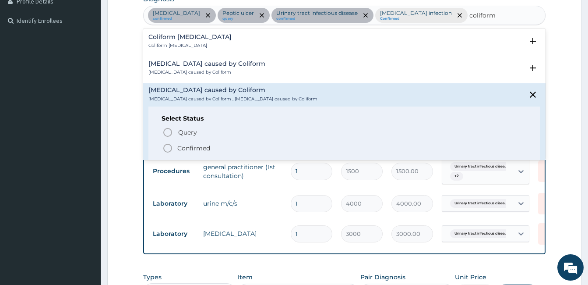
click at [206, 145] on p "Confirmed" at bounding box center [193, 148] width 33 height 9
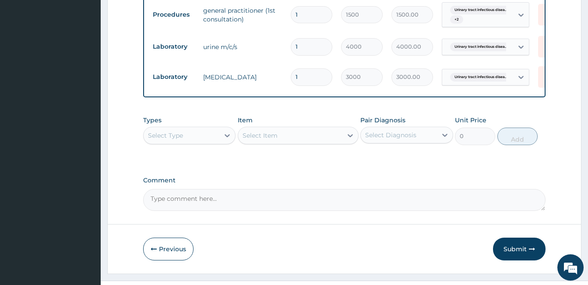
scroll to position [404, 0]
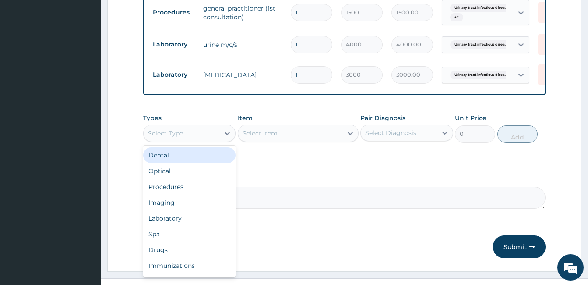
click at [218, 136] on div "Select Type" at bounding box center [182, 133] width 76 height 14
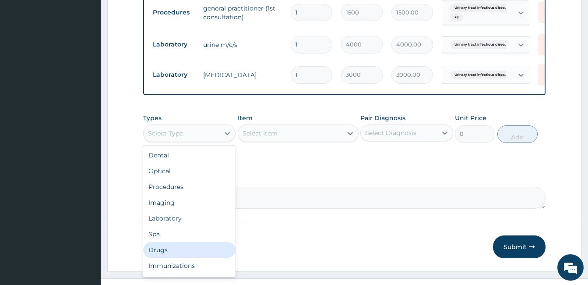
click at [179, 249] on div "Drugs" at bounding box center [189, 250] width 92 height 16
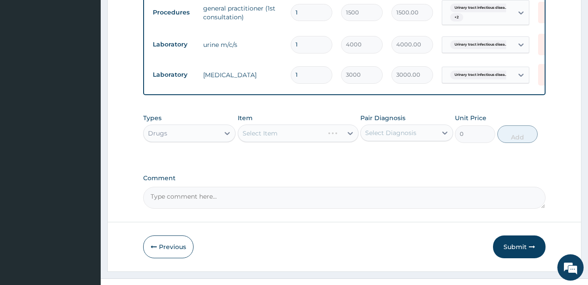
click at [415, 137] on div "Select Diagnosis" at bounding box center [390, 132] width 51 height 9
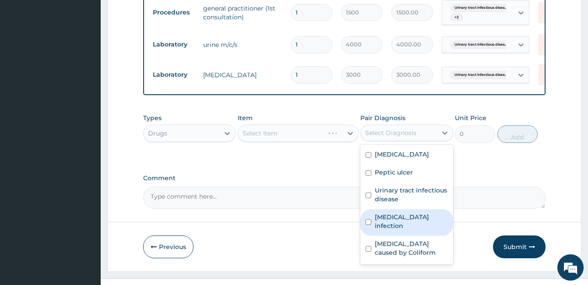
click at [399, 222] on label "Salmonella infection" at bounding box center [411, 221] width 73 height 18
checkbox input "true"
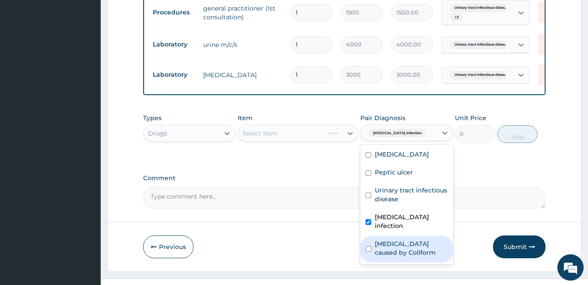
click at [396, 239] on label "Bacteremia caused by Coliform" at bounding box center [411, 248] width 73 height 18
checkbox input "true"
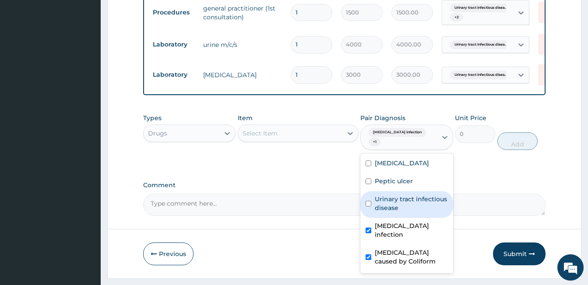
click at [315, 134] on div "Select Item" at bounding box center [290, 133] width 104 height 14
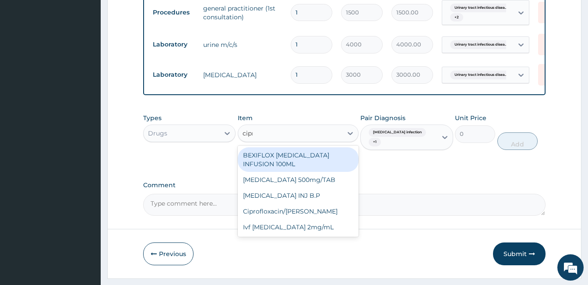
type input "cipro"
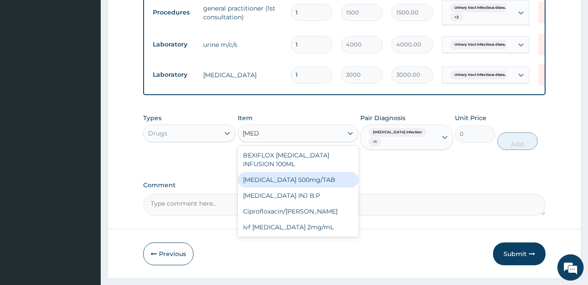
click at [315, 176] on div "Ciprofloxacin 500mg/TAB" at bounding box center [298, 180] width 121 height 16
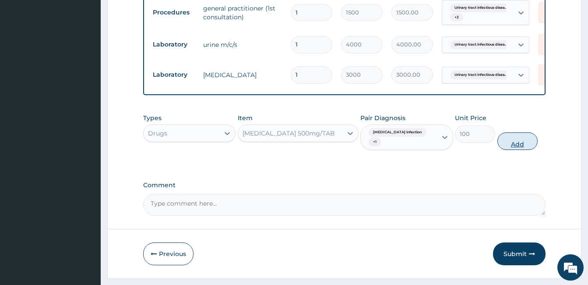
click at [528, 138] on button "Add" at bounding box center [517, 141] width 40 height 18
type input "0"
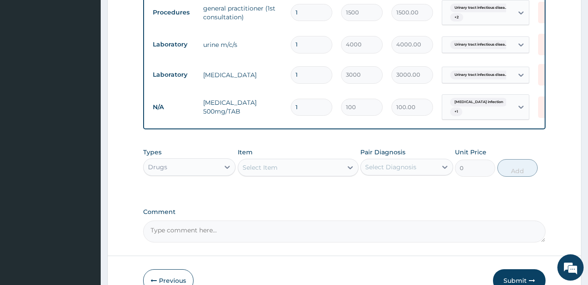
type input "14"
type input "1400.00"
type input "14"
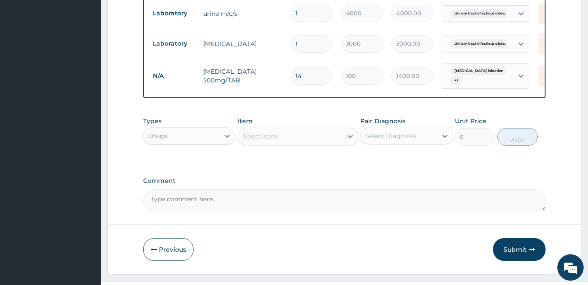
scroll to position [457, 0]
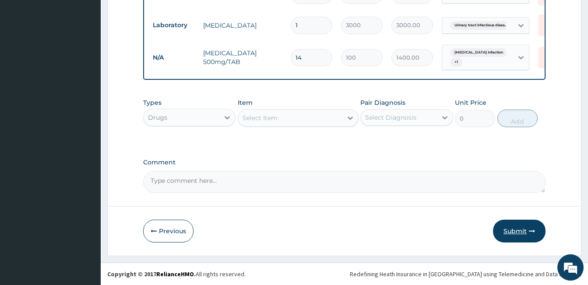
click at [505, 230] on button "Submit" at bounding box center [519, 230] width 53 height 23
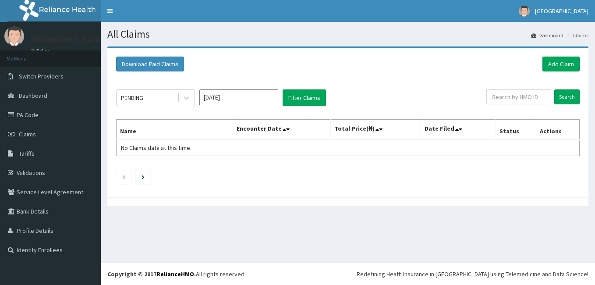
click at [225, 97] on input "[DATE]" at bounding box center [238, 97] width 79 height 16
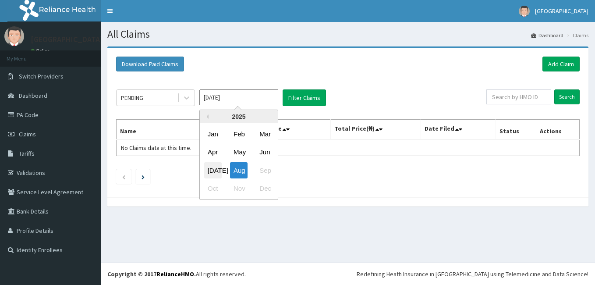
click at [216, 166] on div "Jul" at bounding box center [213, 170] width 18 height 16
type input "Jul 2025"
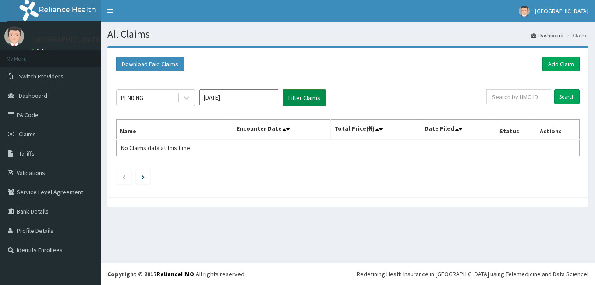
click at [316, 95] on button "Filter Claims" at bounding box center [303, 97] width 43 height 17
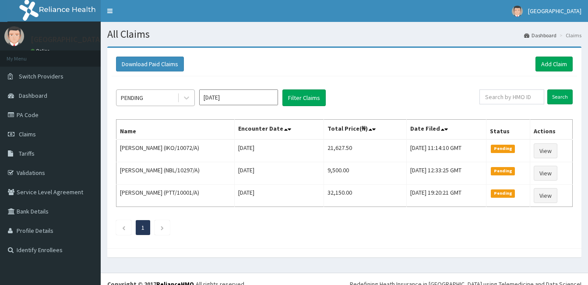
drag, startPoint x: 156, startPoint y: 92, endPoint x: 155, endPoint y: 101, distance: 8.8
click at [155, 97] on div "PENDING" at bounding box center [146, 98] width 61 height 14
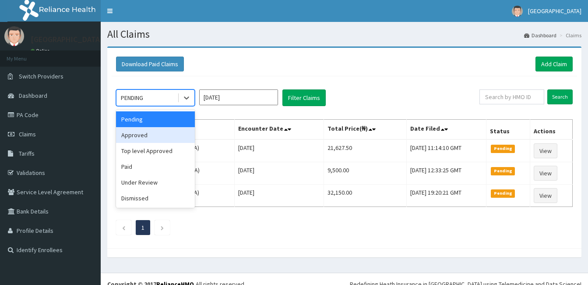
click at [148, 137] on div "Approved" at bounding box center [155, 135] width 79 height 16
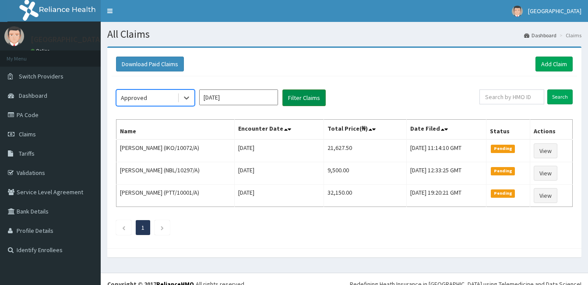
click at [316, 102] on button "Filter Claims" at bounding box center [303, 97] width 43 height 17
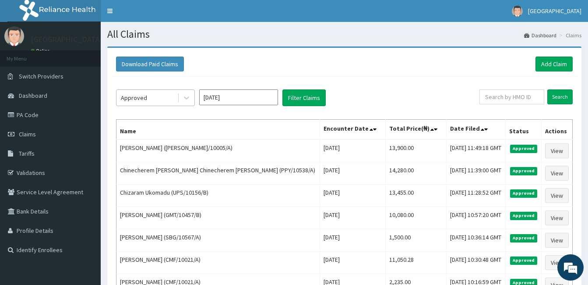
click at [160, 97] on div "Approved" at bounding box center [146, 98] width 61 height 14
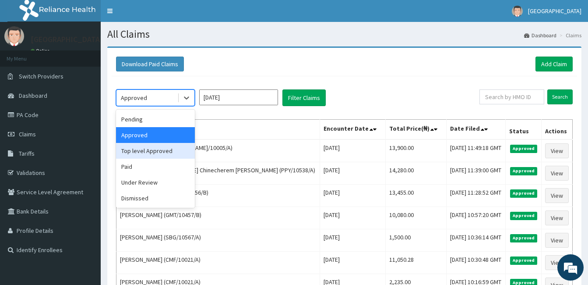
drag, startPoint x: 147, startPoint y: 150, endPoint x: 261, endPoint y: 117, distance: 118.4
click at [148, 150] on div "Top level Approved" at bounding box center [155, 151] width 79 height 16
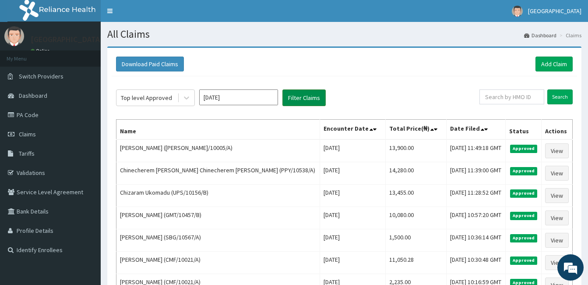
click at [296, 99] on button "Filter Claims" at bounding box center [303, 97] width 43 height 17
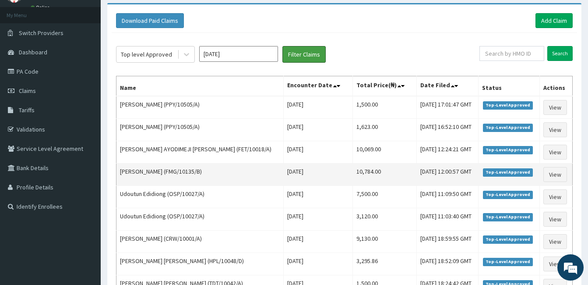
scroll to position [39, 0]
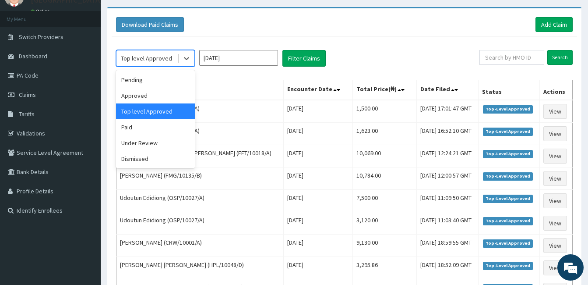
click at [159, 60] on div "Top level Approved" at bounding box center [146, 58] width 51 height 9
click at [152, 94] on div "Approved" at bounding box center [155, 96] width 79 height 16
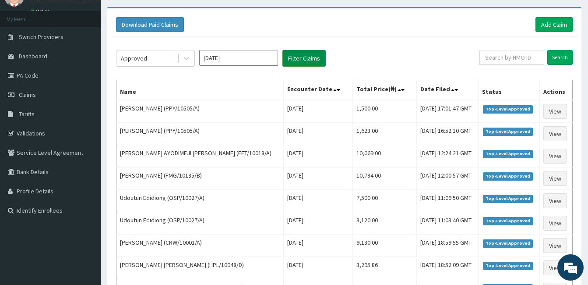
click at [297, 55] on button "Filter Claims" at bounding box center [303, 58] width 43 height 17
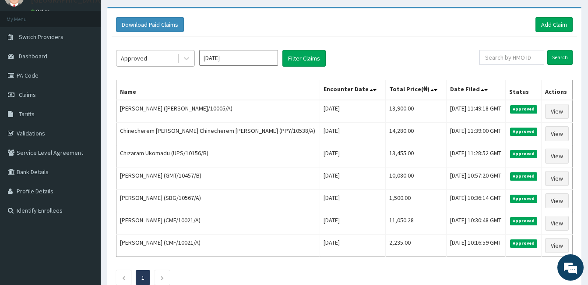
click at [157, 64] on div "Approved" at bounding box center [146, 58] width 61 height 14
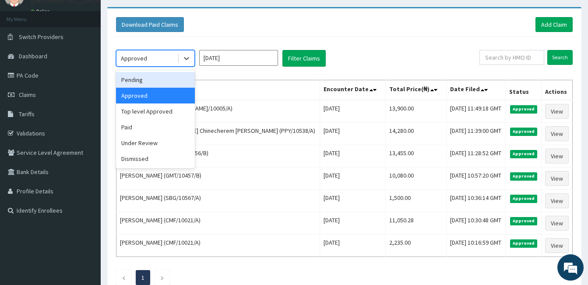
click at [153, 81] on div "Pending" at bounding box center [155, 80] width 79 height 16
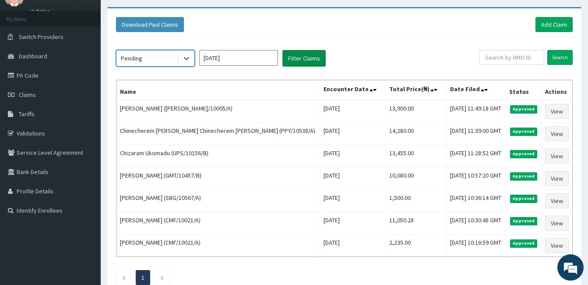
click at [314, 61] on button "Filter Claims" at bounding box center [303, 58] width 43 height 17
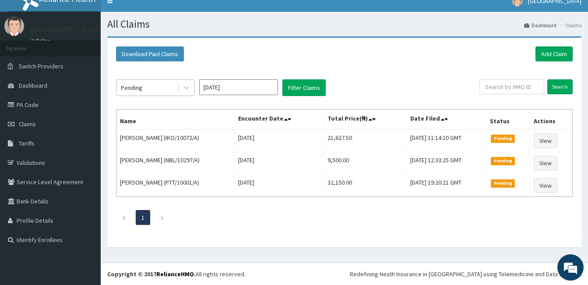
click at [167, 83] on div "Pending" at bounding box center [146, 88] width 61 height 14
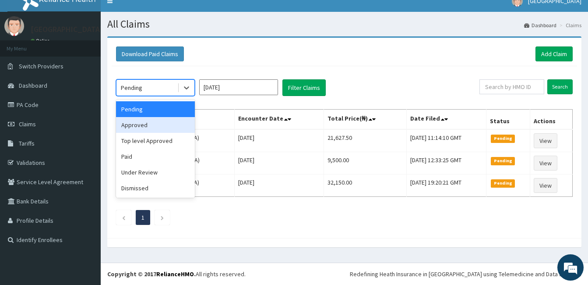
click at [157, 122] on div "Approved" at bounding box center [155, 125] width 79 height 16
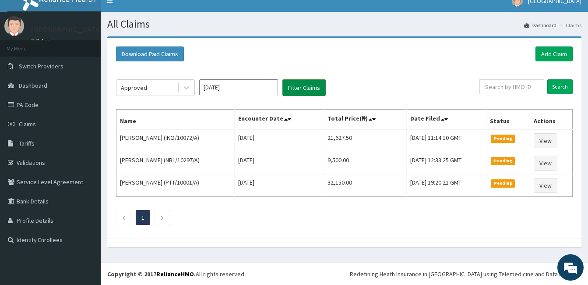
click at [303, 92] on button "Filter Claims" at bounding box center [303, 87] width 43 height 17
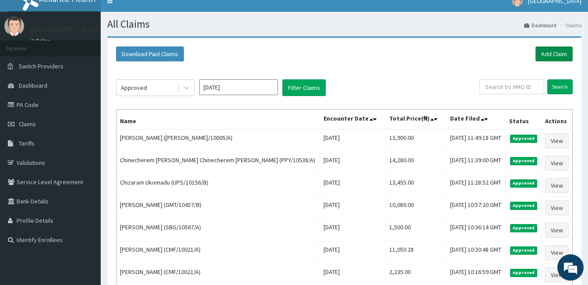
click at [543, 52] on link "Add Claim" at bounding box center [554, 53] width 37 height 15
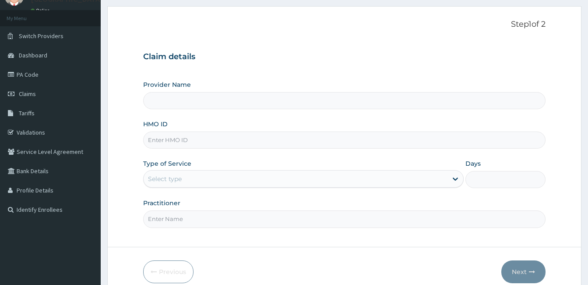
scroll to position [81, 0]
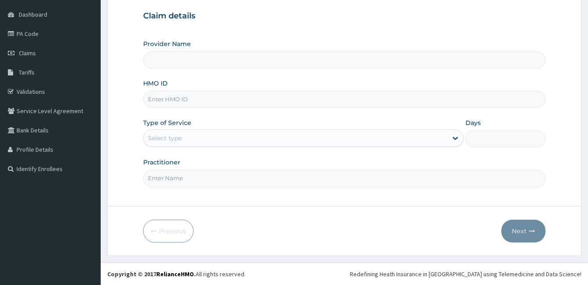
click at [344, 180] on input "Practitioner" at bounding box center [344, 177] width 402 height 17
type input "DOCTO"
type input "[GEOGRAPHIC_DATA]"
type input "DOCTOR [PERSON_NAME]"
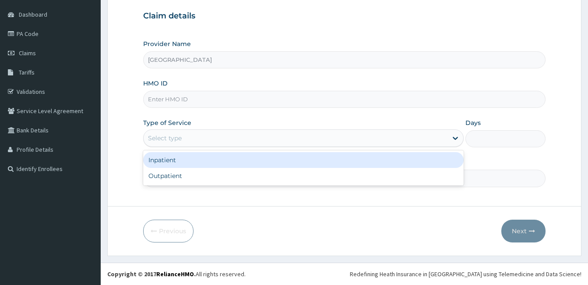
click at [368, 142] on div "Select type" at bounding box center [296, 138] width 304 height 14
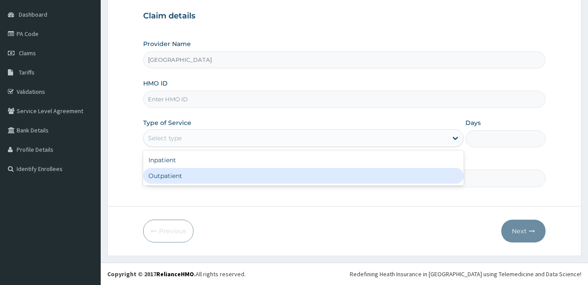
click at [295, 185] on div "Inpatient Outpatient" at bounding box center [303, 167] width 321 height 35
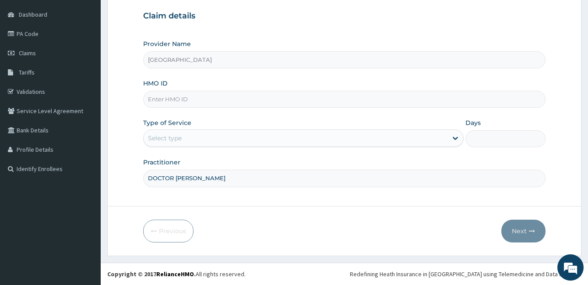
paste input "NRN/10152/A"
type input "NRN/10152/A"
drag, startPoint x: 260, startPoint y: 138, endPoint x: 254, endPoint y: 146, distance: 10.2
click at [259, 138] on div "Select type" at bounding box center [296, 138] width 304 height 14
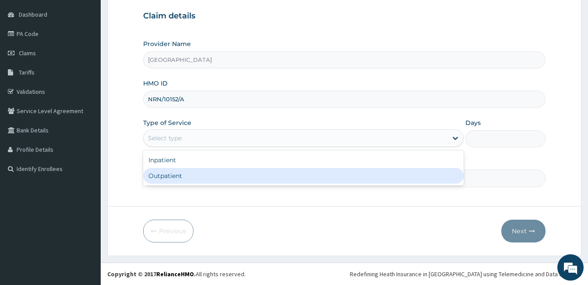
drag, startPoint x: 243, startPoint y: 176, endPoint x: 303, endPoint y: 201, distance: 65.1
click at [243, 177] on div "Outpatient" at bounding box center [303, 176] width 321 height 16
type input "1"
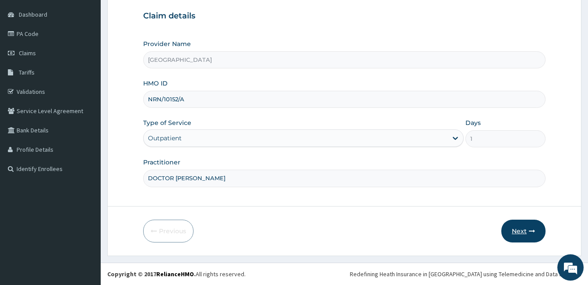
click at [516, 236] on button "Next" at bounding box center [523, 230] width 44 height 23
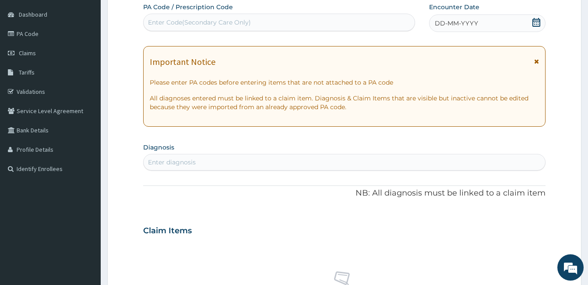
click at [533, 22] on icon at bounding box center [537, 22] width 8 height 9
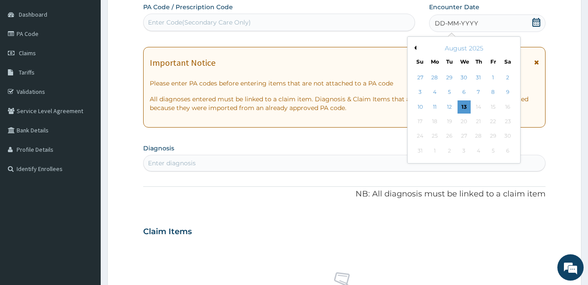
click at [415, 47] on button "Previous Month" at bounding box center [414, 48] width 4 height 4
click at [463, 104] on div "16" at bounding box center [463, 106] width 13 height 13
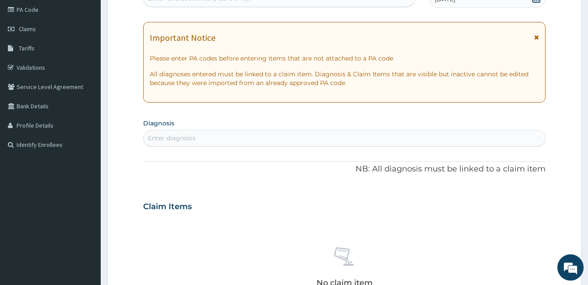
scroll to position [125, 0]
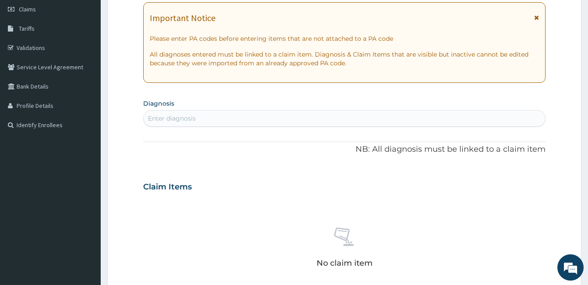
click at [277, 118] on div "Enter diagnosis" at bounding box center [345, 118] width 402 height 14
type input "HEADACHE"
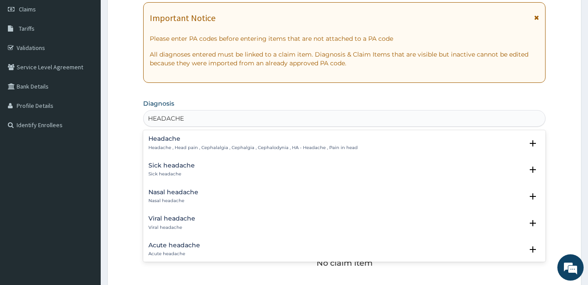
click at [183, 138] on h4 "Headache" at bounding box center [252, 138] width 209 height 7
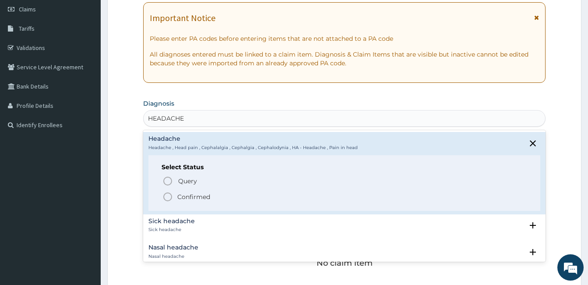
click at [179, 193] on p "Confirmed" at bounding box center [193, 196] width 33 height 9
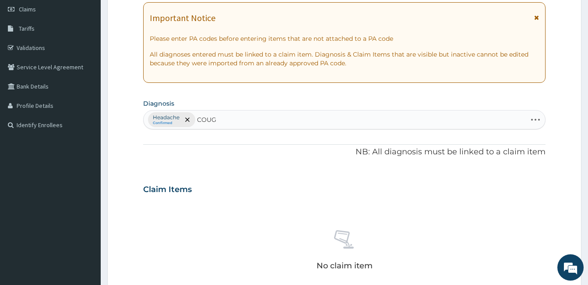
type input "COUGH"
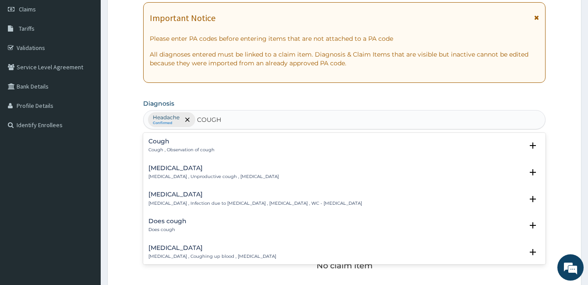
click at [189, 146] on div "Cough Cough , Observation of cough" at bounding box center [181, 145] width 66 height 15
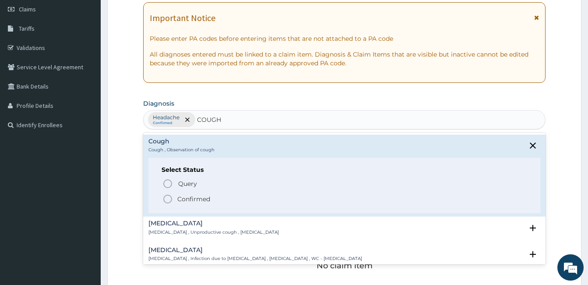
click at [177, 199] on span "Confirmed" at bounding box center [344, 199] width 365 height 11
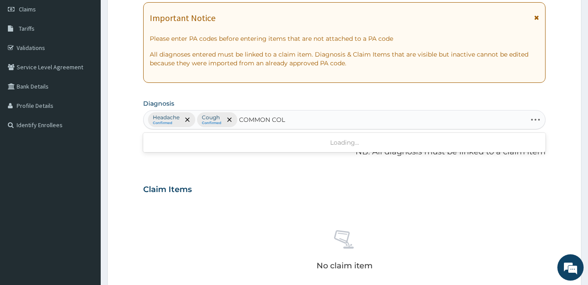
type input "[MEDICAL_DATA]"
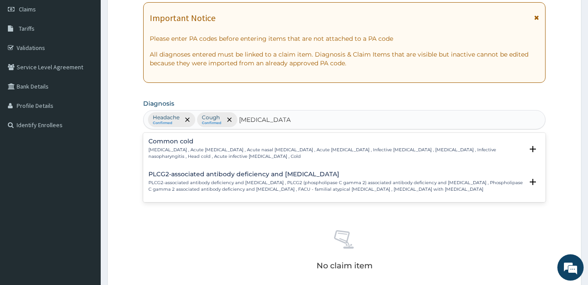
click at [260, 145] on h4 "Common cold" at bounding box center [335, 141] width 375 height 7
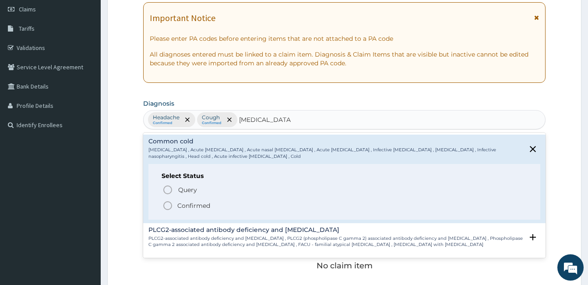
click at [169, 203] on icon "status option filled" at bounding box center [167, 205] width 11 height 11
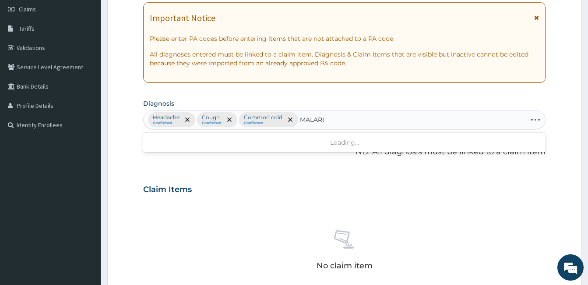
type input "[MEDICAL_DATA]"
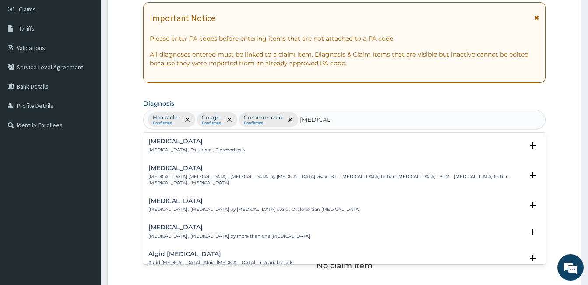
click at [211, 146] on div "[MEDICAL_DATA] [MEDICAL_DATA] , Paludism , Plasmodiosis" at bounding box center [196, 145] width 96 height 15
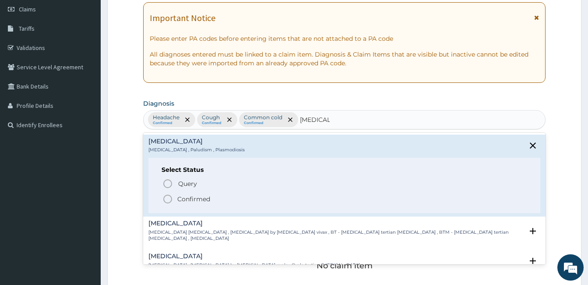
click at [198, 195] on p "Confirmed" at bounding box center [193, 198] width 33 height 9
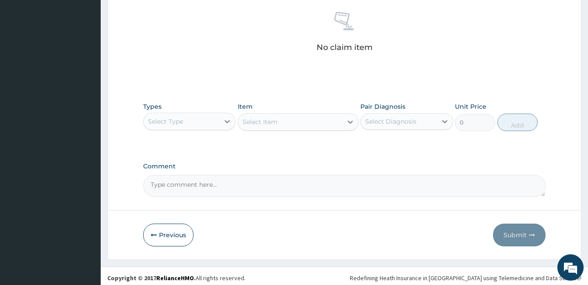
scroll to position [344, 0]
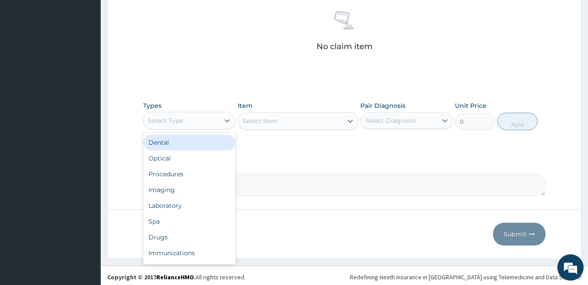
click at [215, 116] on div "Select Type" at bounding box center [182, 120] width 76 height 14
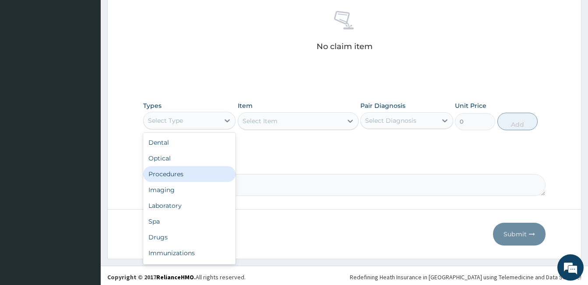
click at [200, 173] on div "Procedures" at bounding box center [189, 174] width 92 height 16
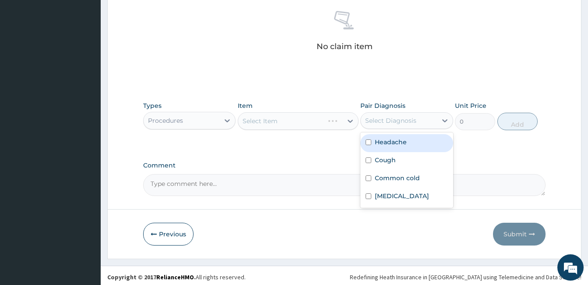
click at [377, 114] on div "Select Diagnosis" at bounding box center [399, 120] width 76 height 14
drag, startPoint x: 372, startPoint y: 143, endPoint x: 372, endPoint y: 150, distance: 7.0
click at [372, 144] on div "Headache" at bounding box center [406, 143] width 92 height 18
checkbox input "true"
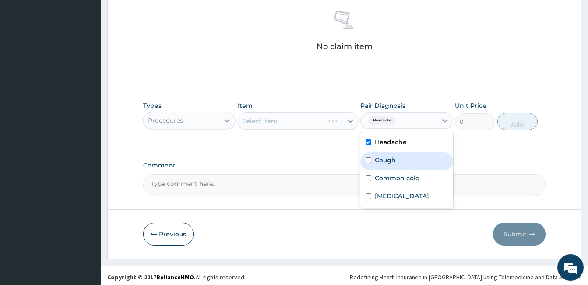
drag, startPoint x: 371, startPoint y: 155, endPoint x: 369, endPoint y: 173, distance: 17.7
click at [371, 155] on div "Cough" at bounding box center [406, 161] width 92 height 18
checkbox input "true"
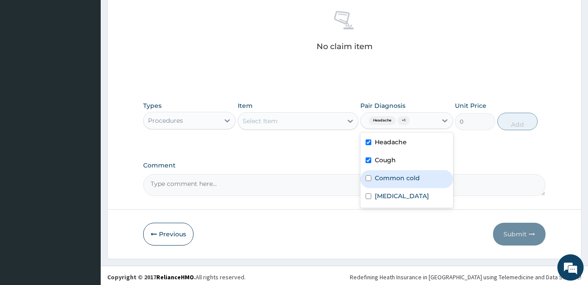
drag, startPoint x: 369, startPoint y: 173, endPoint x: 368, endPoint y: 184, distance: 11.4
click at [369, 174] on div "Common cold" at bounding box center [406, 179] width 92 height 18
click at [368, 187] on div "Common cold" at bounding box center [406, 179] width 92 height 18
click at [365, 182] on div "Common cold" at bounding box center [406, 179] width 92 height 18
checkbox input "true"
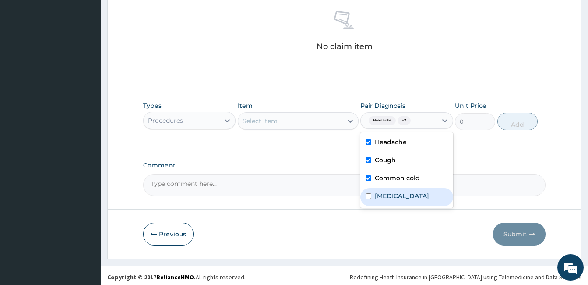
click at [367, 194] on input "checkbox" at bounding box center [369, 196] width 6 height 6
checkbox input "true"
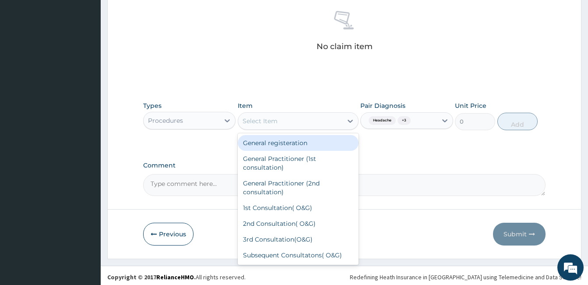
click at [311, 124] on div "Select Item" at bounding box center [290, 121] width 104 height 14
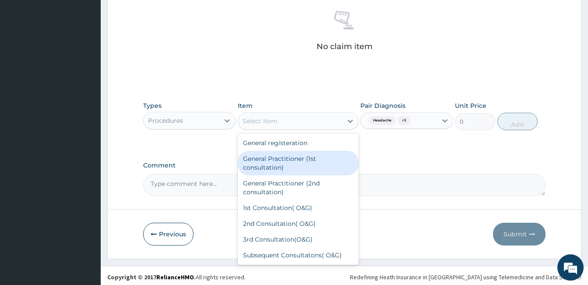
drag, startPoint x: 318, startPoint y: 155, endPoint x: 324, endPoint y: 155, distance: 6.1
click at [318, 155] on div "General Practitioner (1st consultation)" at bounding box center [298, 163] width 121 height 25
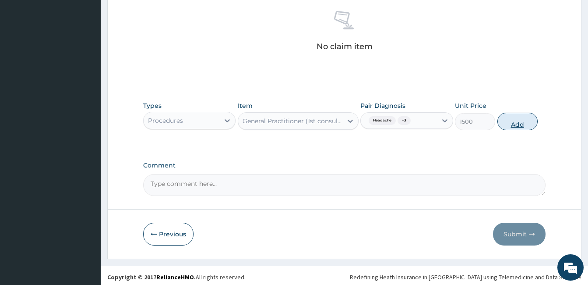
click at [525, 124] on button "Add" at bounding box center [517, 122] width 40 height 18
type input "0"
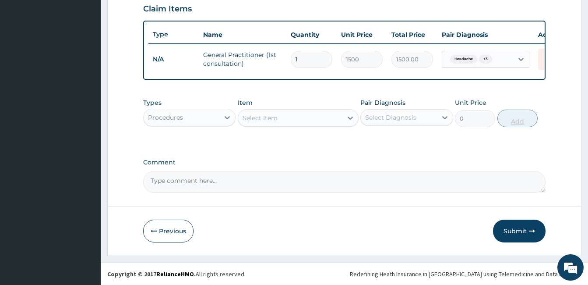
scroll to position [312, 0]
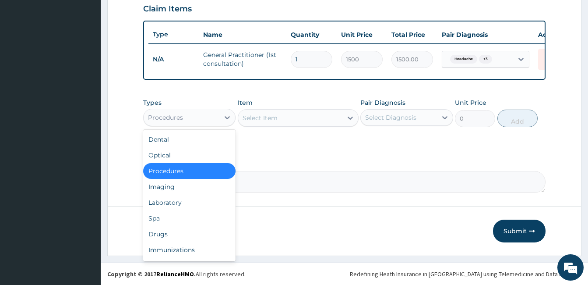
click at [198, 111] on div "Procedures" at bounding box center [182, 117] width 76 height 14
drag, startPoint x: 177, startPoint y: 199, endPoint x: 330, endPoint y: 160, distance: 157.8
click at [177, 200] on div "Laboratory" at bounding box center [189, 202] width 92 height 16
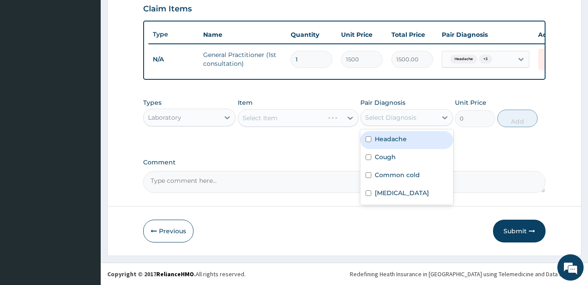
click at [397, 121] on div "Select Diagnosis" at bounding box center [390, 117] width 51 height 9
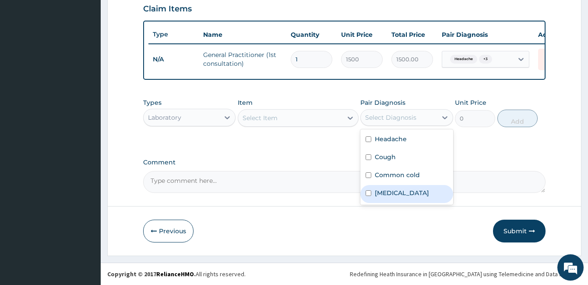
click at [387, 194] on label "Malaria" at bounding box center [402, 192] width 54 height 9
checkbox input "true"
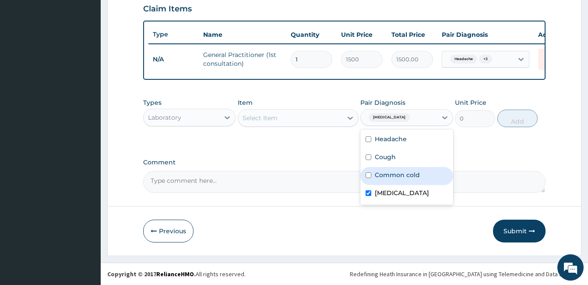
click at [328, 121] on div "Select Item" at bounding box center [290, 118] width 104 height 14
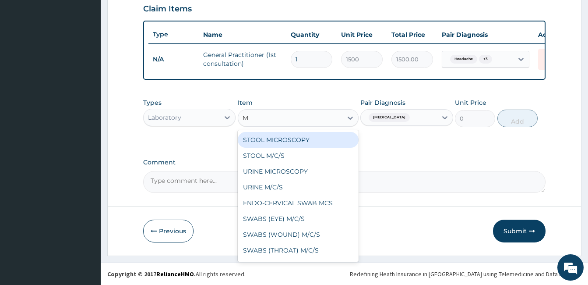
type input "MP"
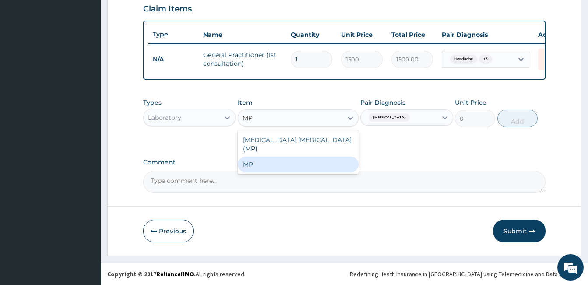
click at [327, 156] on div "MP" at bounding box center [298, 164] width 121 height 16
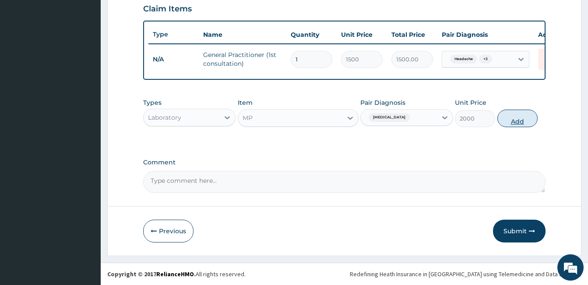
click at [507, 122] on button "Add" at bounding box center [517, 118] width 40 height 18
type input "0"
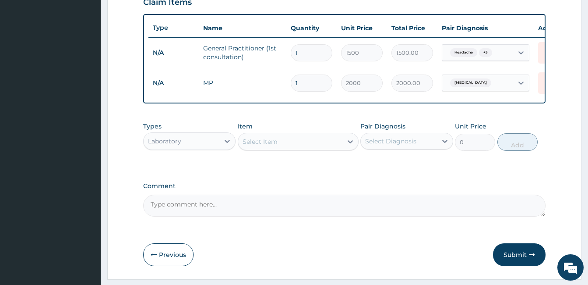
click at [208, 148] on div "Laboratory" at bounding box center [182, 141] width 76 height 14
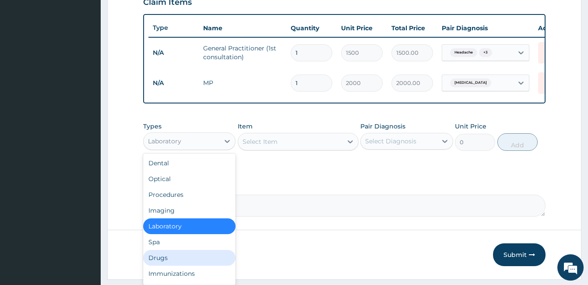
click at [180, 265] on div "Drugs" at bounding box center [189, 258] width 92 height 16
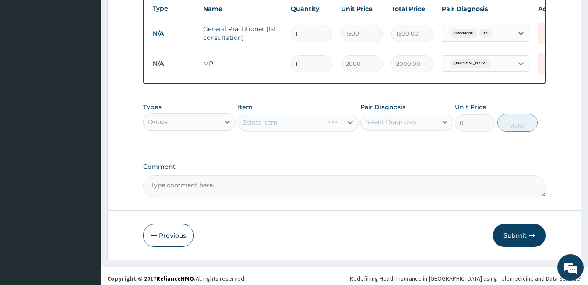
scroll to position [342, 0]
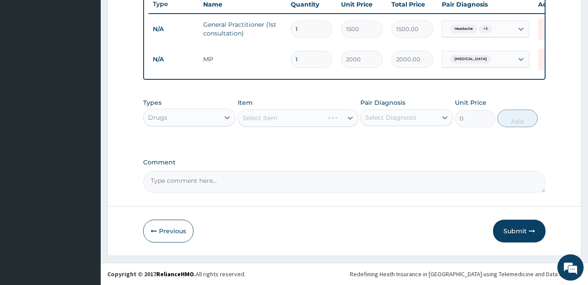
click at [404, 119] on div "Select Diagnosis" at bounding box center [390, 117] width 51 height 9
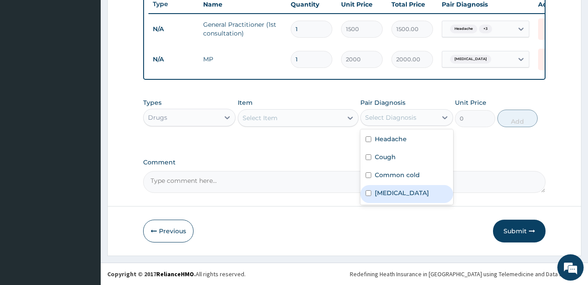
drag, startPoint x: 384, startPoint y: 190, endPoint x: 317, endPoint y: 133, distance: 88.2
click at [381, 190] on label "Malaria" at bounding box center [402, 192] width 54 height 9
checkbox input "true"
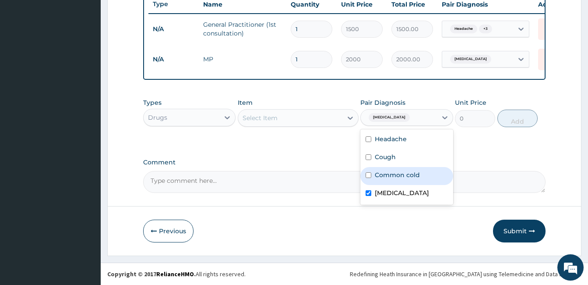
click at [311, 116] on div "Select Item" at bounding box center [290, 118] width 104 height 14
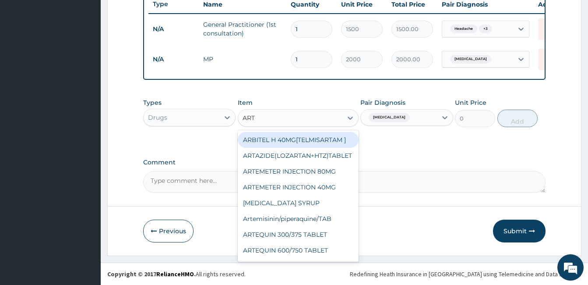
type input "ARTH"
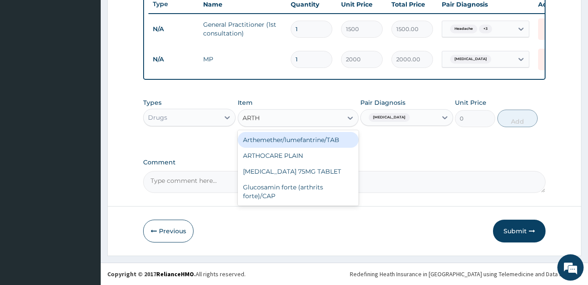
click at [311, 137] on div "Arthemether/lumefantrine/TAB" at bounding box center [298, 140] width 121 height 16
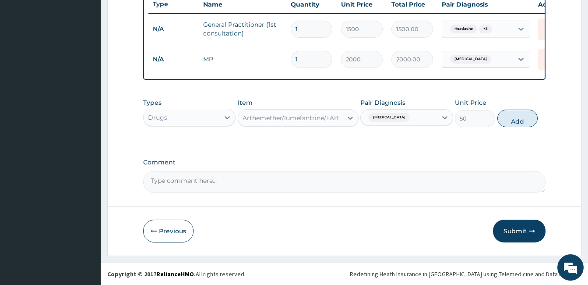
click at [513, 121] on button "Add" at bounding box center [517, 118] width 40 height 18
type input "0"
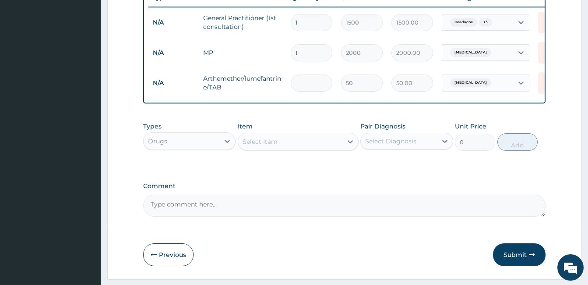
type input "0.00"
type input "2"
type input "100.00"
type input "24"
type input "1200.00"
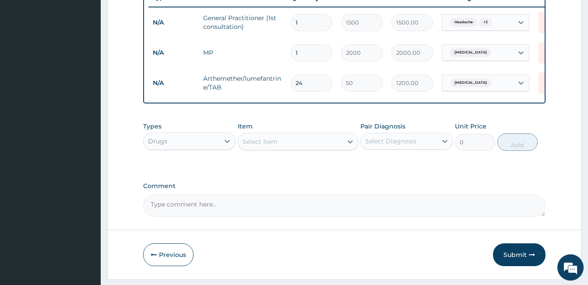
type input "24"
click at [389, 145] on div "Select Diagnosis" at bounding box center [390, 141] width 51 height 9
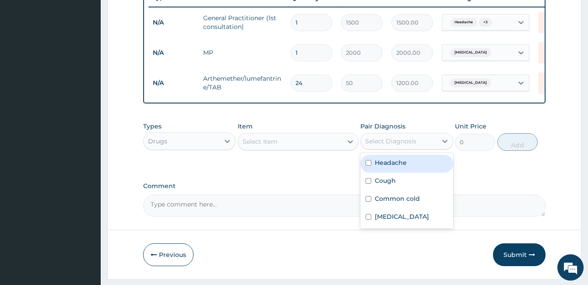
click at [388, 167] on label "Headache" at bounding box center [391, 162] width 32 height 9
checkbox input "true"
click at [350, 146] on icon at bounding box center [350, 141] width 9 height 9
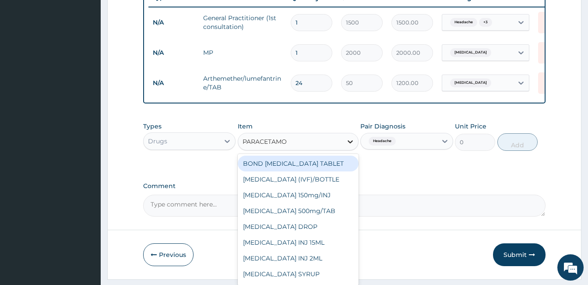
type input "PARACETAMOL"
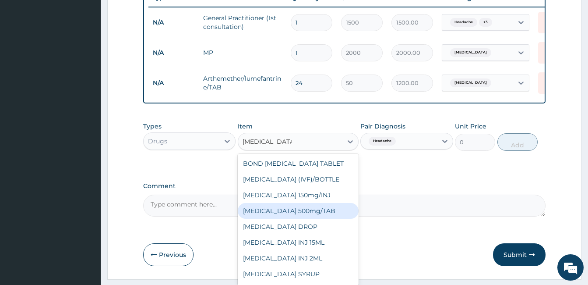
click at [325, 219] on div "PARACETAMOL 500mg/TAB" at bounding box center [298, 211] width 121 height 16
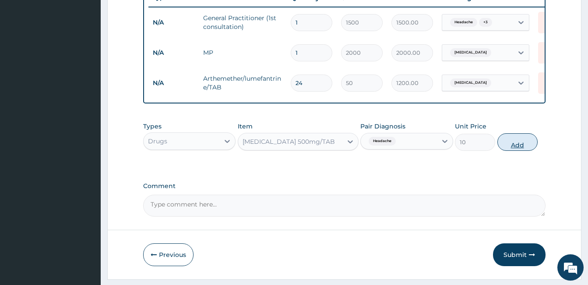
click at [513, 150] on button "Add" at bounding box center [517, 142] width 40 height 18
type input "0"
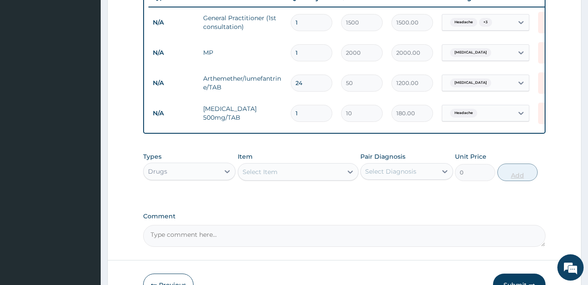
type input "18"
type input "180.00"
type input "18"
click at [409, 175] on div "Select Diagnosis" at bounding box center [390, 171] width 51 height 9
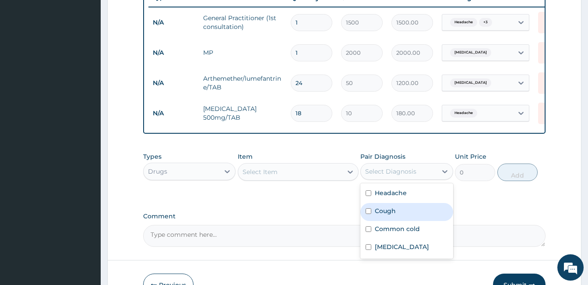
click at [396, 220] on div "Cough" at bounding box center [406, 212] width 92 height 18
checkbox input "true"
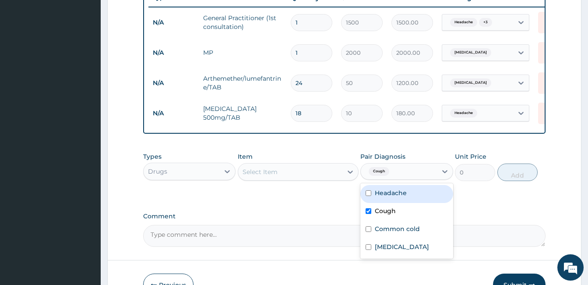
click at [324, 179] on div "Select Item" at bounding box center [290, 172] width 104 height 14
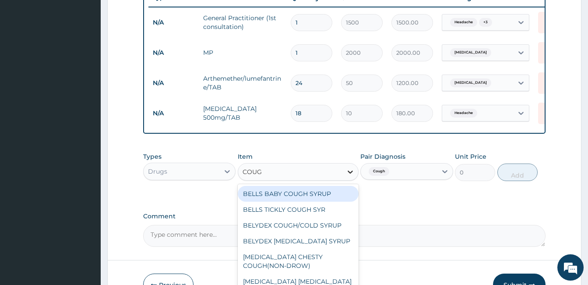
type input "COUGH"
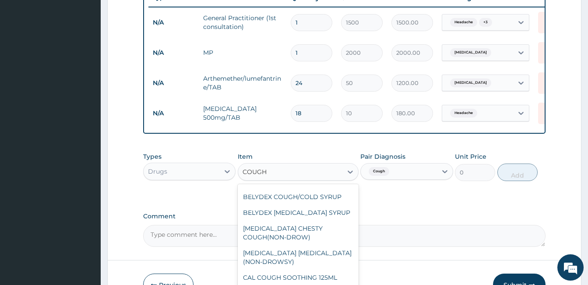
scroll to position [47, 0]
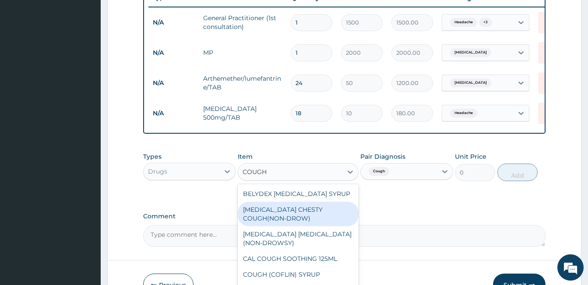
click at [303, 226] on div "BENYLIN CHESTY COUGH(NON-DROW)" at bounding box center [298, 213] width 121 height 25
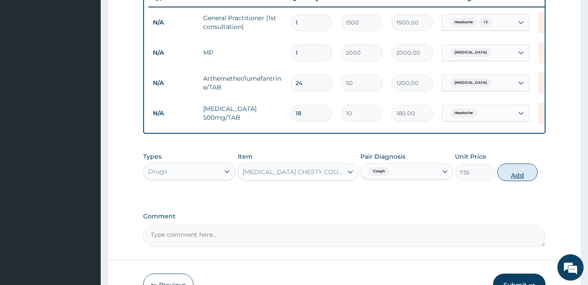
click at [520, 181] on button "Add" at bounding box center [517, 172] width 40 height 18
type input "0"
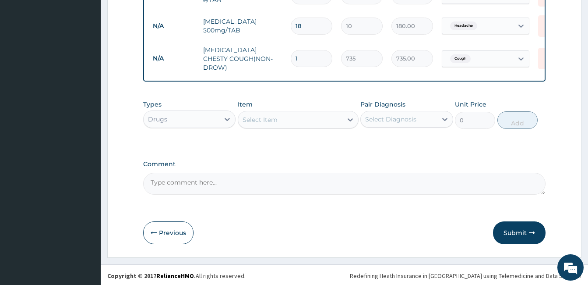
scroll to position [430, 0]
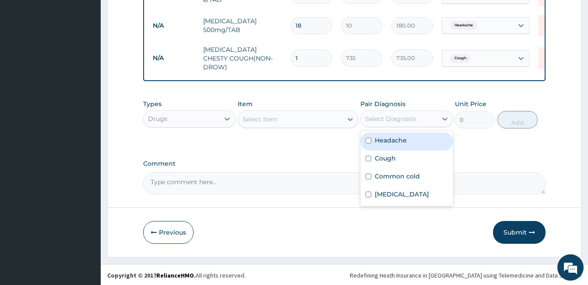
click at [381, 121] on div "Select Diagnosis" at bounding box center [390, 118] width 51 height 9
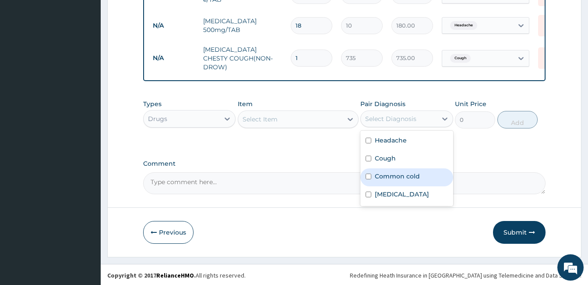
click at [380, 180] on label "Common cold" at bounding box center [397, 176] width 45 height 9
checkbox input "true"
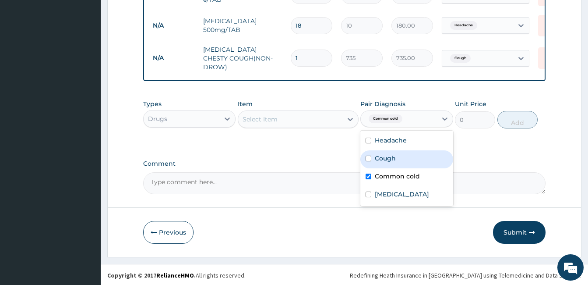
click at [324, 124] on div "Select Item" at bounding box center [290, 119] width 104 height 14
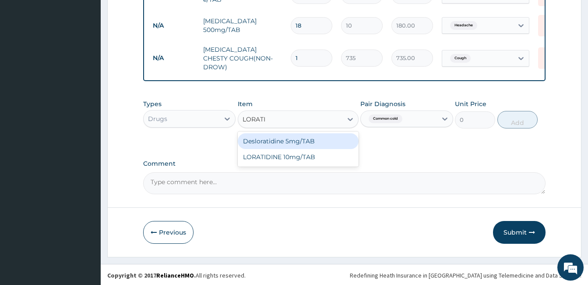
type input "LORATID"
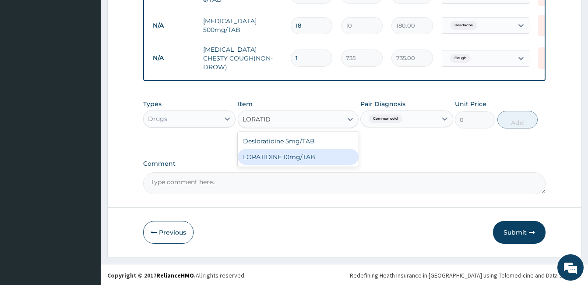
click at [324, 162] on div "LORATIDINE 10mg/TAB" at bounding box center [298, 157] width 121 height 16
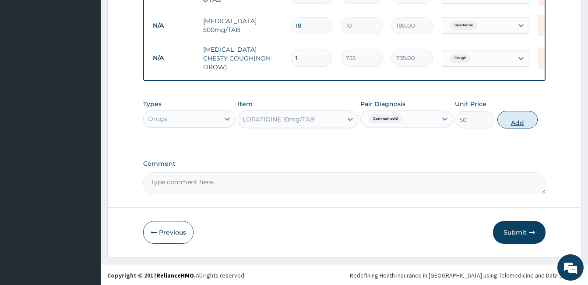
click at [518, 116] on button "Add" at bounding box center [517, 120] width 40 height 18
type input "0"
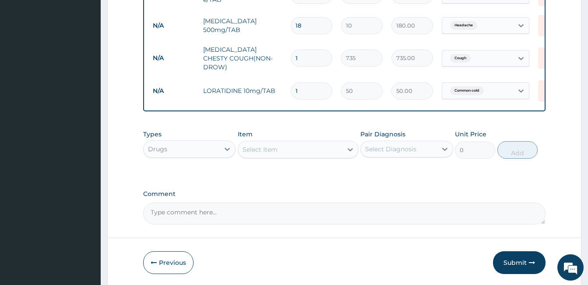
type input "0.00"
type input "7"
type input "350.00"
type input "7"
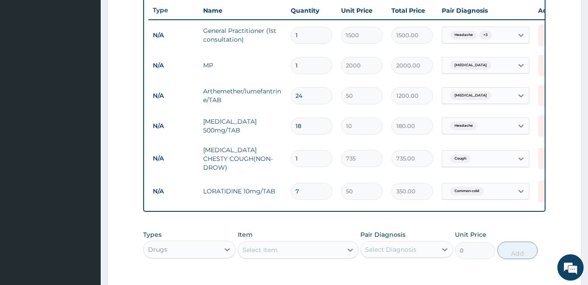
scroll to position [298, 0]
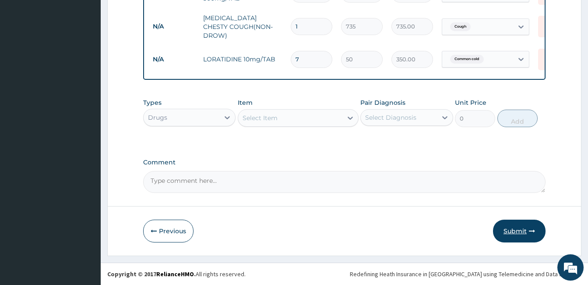
click at [514, 231] on button "Submit" at bounding box center [519, 230] width 53 height 23
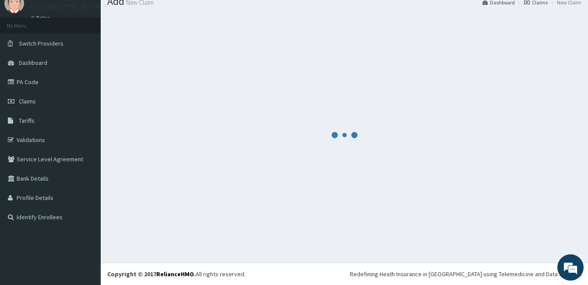
scroll to position [463, 0]
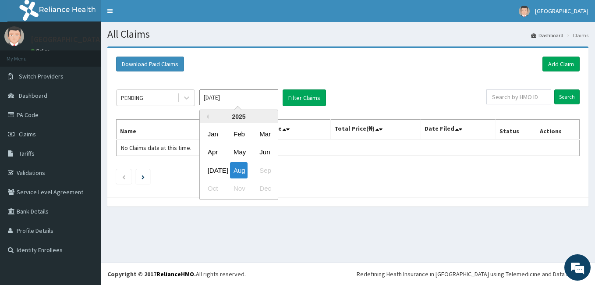
click at [206, 98] on input "[DATE]" at bounding box center [238, 97] width 79 height 16
click at [208, 174] on div "Jul" at bounding box center [213, 170] width 18 height 16
type input "Jul 2025"
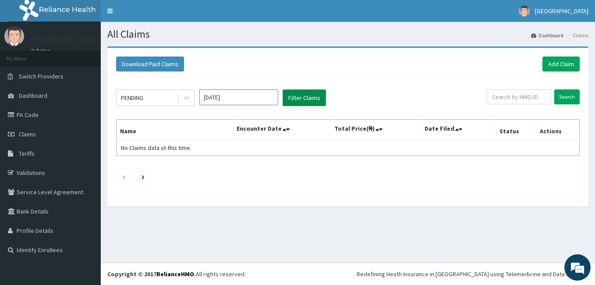
click at [303, 92] on button "Filter Claims" at bounding box center [303, 97] width 43 height 17
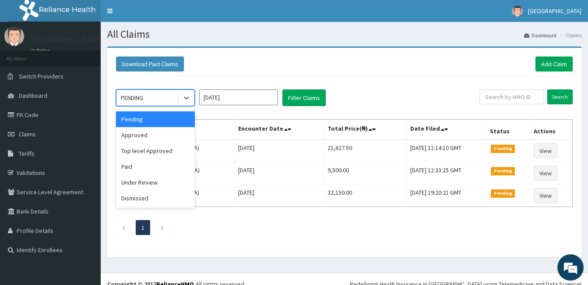
click at [160, 101] on div "PENDING" at bounding box center [146, 98] width 61 height 14
click at [157, 134] on div "Approved" at bounding box center [155, 135] width 79 height 16
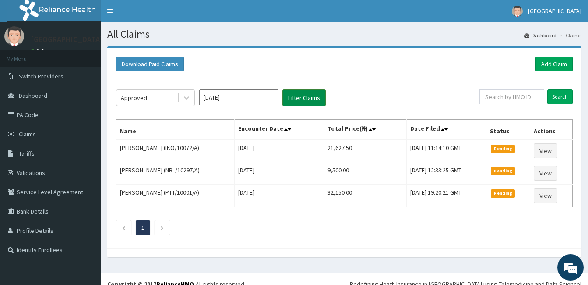
click at [300, 93] on button "Filter Claims" at bounding box center [303, 97] width 43 height 17
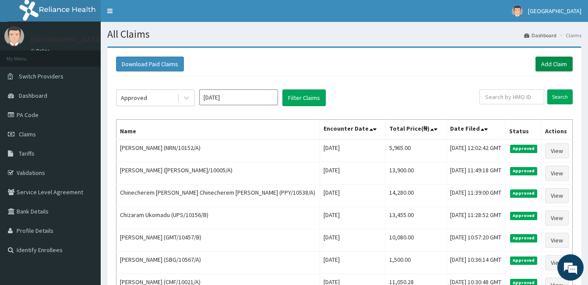
click at [554, 61] on link "Add Claim" at bounding box center [554, 63] width 37 height 15
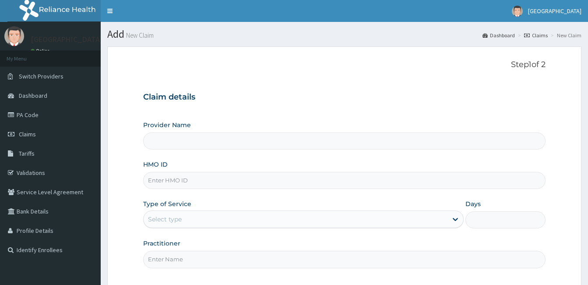
type input "[GEOGRAPHIC_DATA]"
paste input "NRN/10152/C"
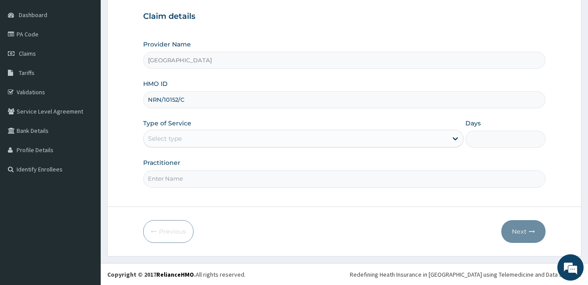
scroll to position [81, 0]
type input "NRN/10152/C"
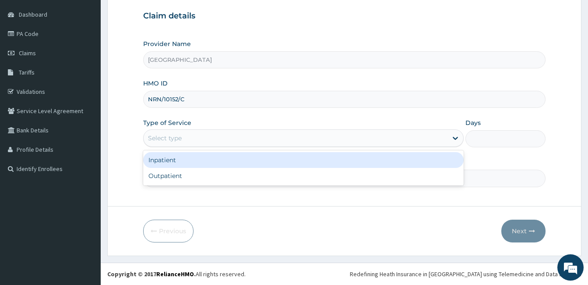
drag, startPoint x: 210, startPoint y: 136, endPoint x: 210, endPoint y: 143, distance: 7.0
click at [211, 135] on div "Select type" at bounding box center [296, 138] width 304 height 14
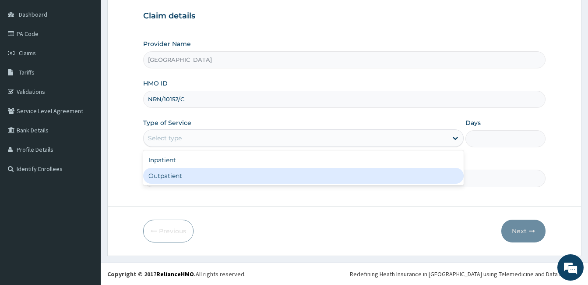
click at [197, 179] on div "Outpatient" at bounding box center [303, 176] width 321 height 16
type input "1"
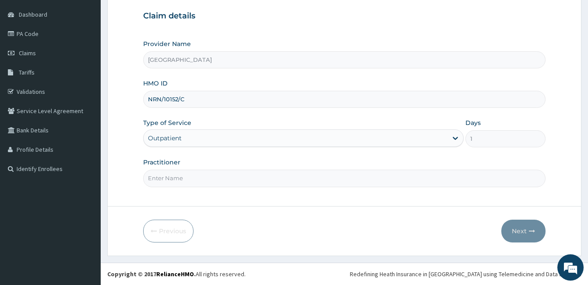
click at [197, 179] on input "Practitioner" at bounding box center [344, 177] width 402 height 17
type input "DOCTOR LOUIS"
click at [527, 232] on button "Next" at bounding box center [523, 230] width 44 height 23
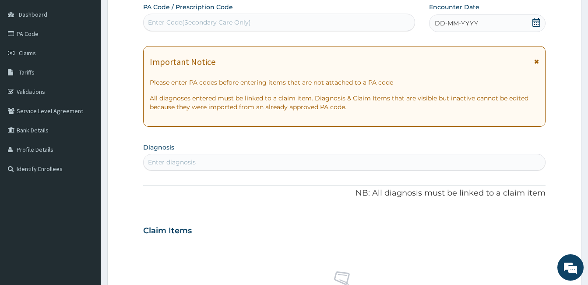
click at [539, 25] on icon at bounding box center [536, 22] width 9 height 9
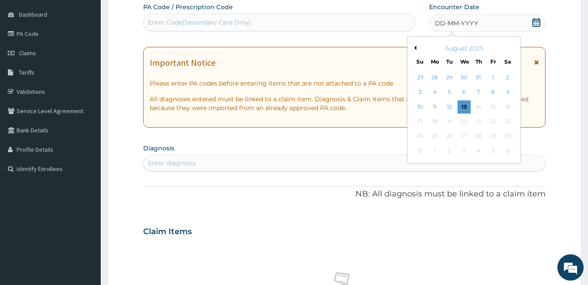
click at [416, 49] on button "Previous Month" at bounding box center [414, 48] width 4 height 4
click at [463, 109] on div "16" at bounding box center [463, 106] width 13 height 13
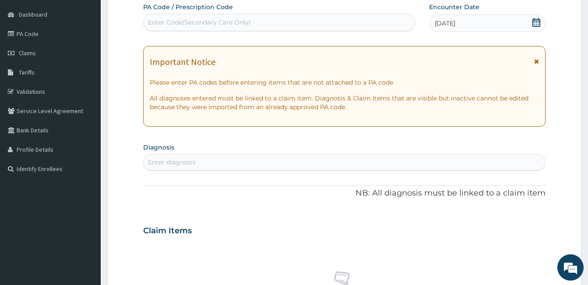
click at [282, 156] on div "Enter diagnosis" at bounding box center [345, 162] width 402 height 14
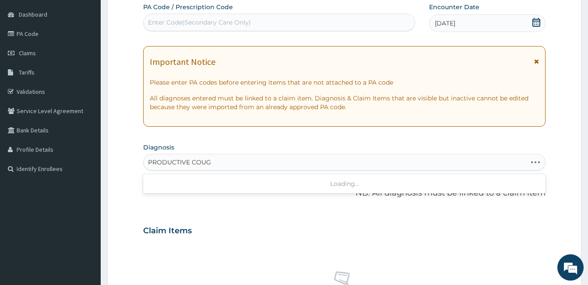
type input "PRODUCTIVE COUGH"
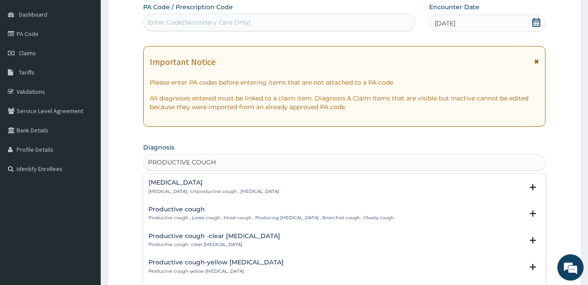
scroll to position [5, 0]
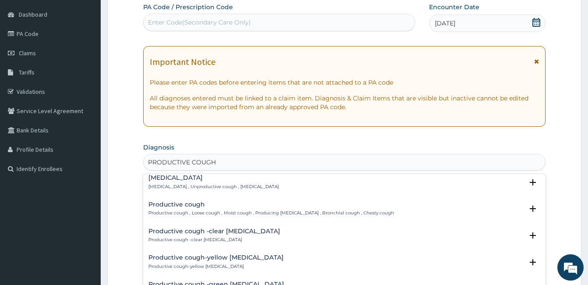
click at [324, 210] on p "Productive cough , Loose cough , Moist cough , Producing sputum , Bronchial cou…" at bounding box center [271, 213] width 246 height 6
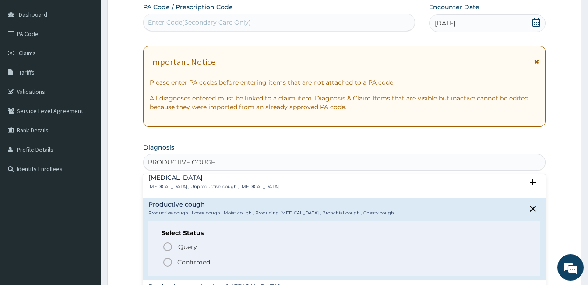
click at [224, 261] on span "Confirmed" at bounding box center [344, 262] width 365 height 11
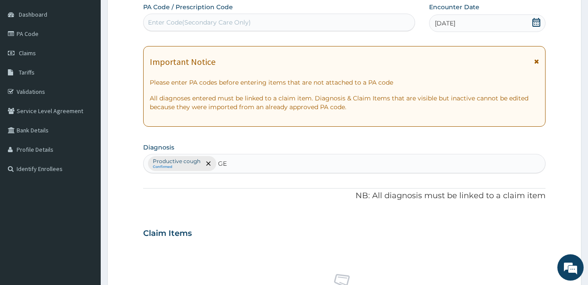
type input "G"
type input "HEADACHE"
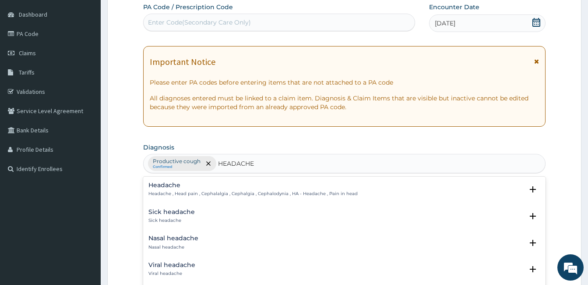
click at [171, 193] on p "Headache , Head pain , Cephalalgia , Cephalgia , Cephalodynia , HA - Headache ,…" at bounding box center [252, 193] width 209 height 6
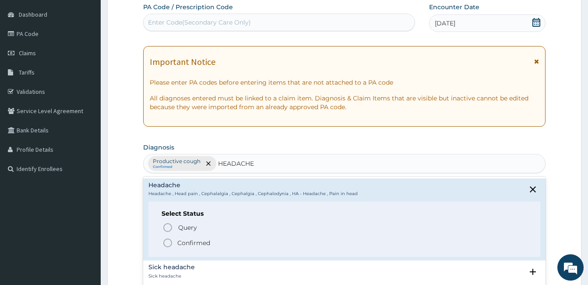
click at [182, 239] on p "Confirmed" at bounding box center [193, 242] width 33 height 9
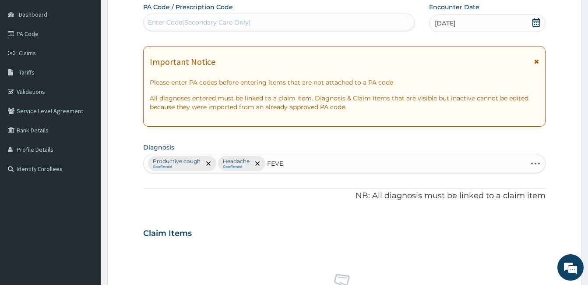
type input "FEVER"
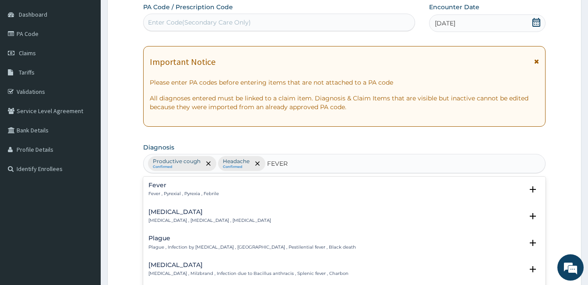
click at [176, 194] on p "Fever , Pyrexial , Pyrexia , Febrile" at bounding box center [183, 193] width 71 height 6
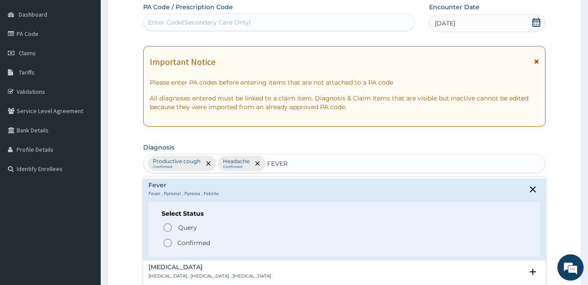
click at [185, 243] on p "Confirmed" at bounding box center [193, 242] width 33 height 9
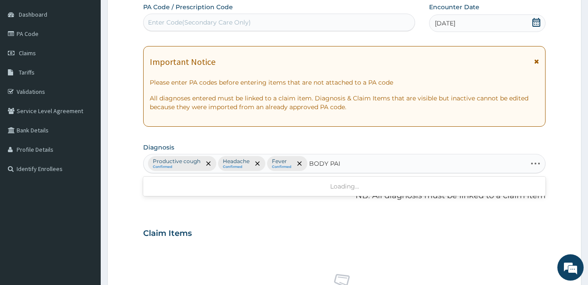
type input "BODY PAIN"
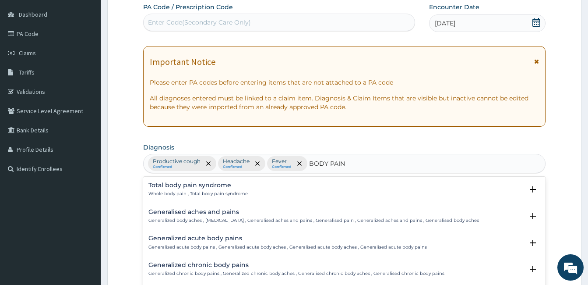
click at [185, 217] on div "Generalised aches and pains Generalized body aches , Generalized pain , General…" at bounding box center [313, 215] width 331 height 15
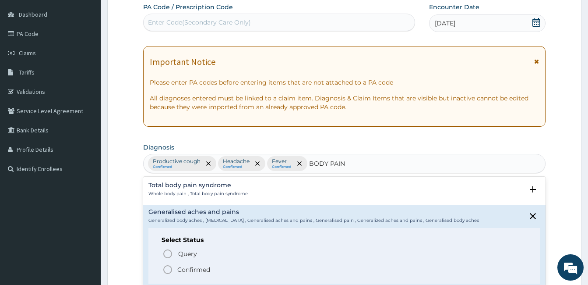
click at [189, 266] on p "Confirmed" at bounding box center [193, 269] width 33 height 9
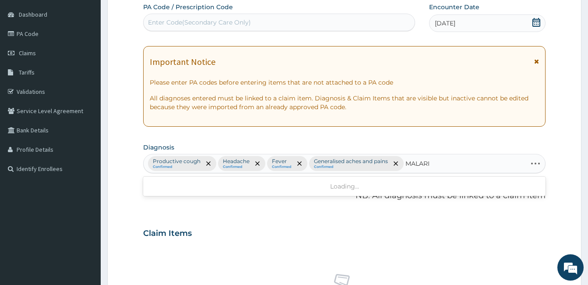
type input "MALARIA"
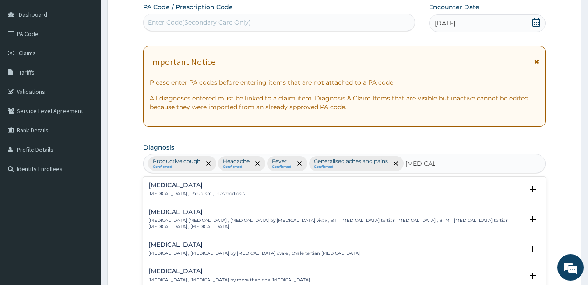
click at [176, 184] on h4 "Malaria" at bounding box center [196, 185] width 96 height 7
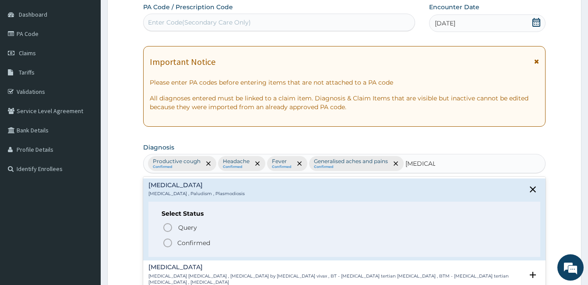
click at [190, 244] on p "Confirmed" at bounding box center [193, 242] width 33 height 9
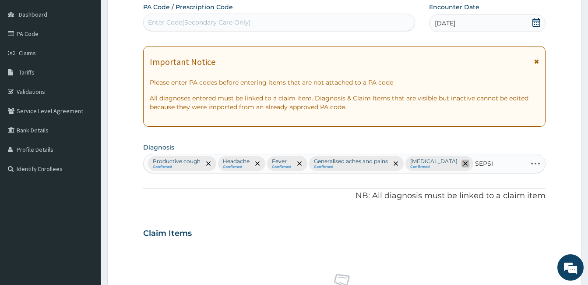
type input "SEPSIS"
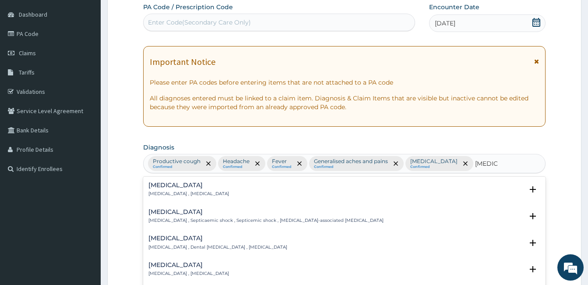
click at [155, 182] on h4 "Sepsis" at bounding box center [188, 185] width 81 height 7
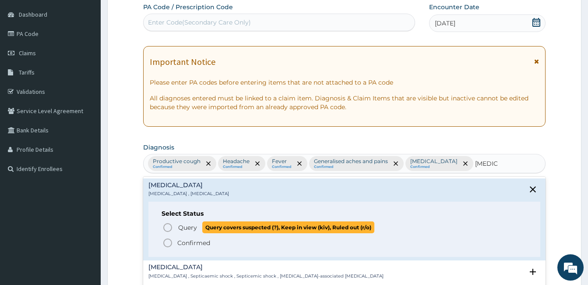
click at [169, 229] on icon "status option query" at bounding box center [167, 227] width 11 height 11
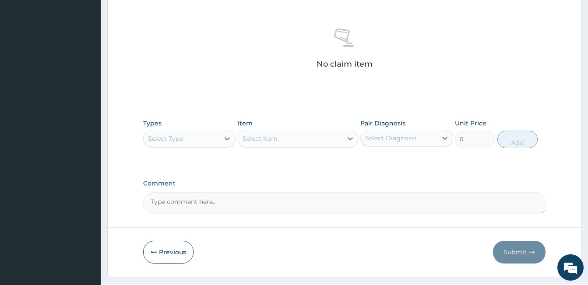
scroll to position [344, 0]
click at [213, 130] on div "Select Type" at bounding box center [182, 137] width 76 height 14
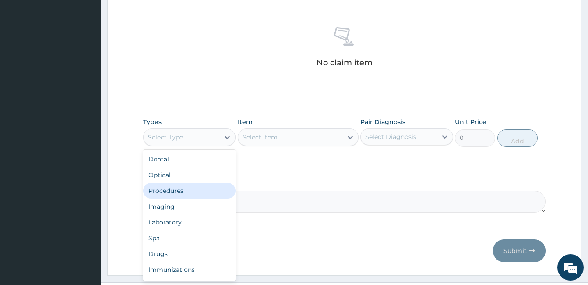
drag, startPoint x: 201, startPoint y: 170, endPoint x: 254, endPoint y: 164, distance: 52.9
click at [201, 183] on div "Procedures" at bounding box center [189, 191] width 92 height 16
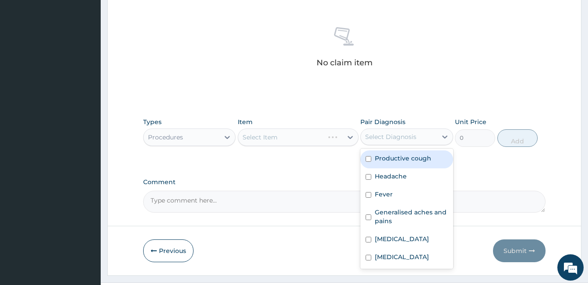
click at [390, 130] on div "Select Diagnosis" at bounding box center [399, 137] width 76 height 14
drag, startPoint x: 385, startPoint y: 141, endPoint x: 385, endPoint y: 148, distance: 7.5
click at [385, 154] on label "Productive cough" at bounding box center [403, 158] width 56 height 9
checkbox input "true"
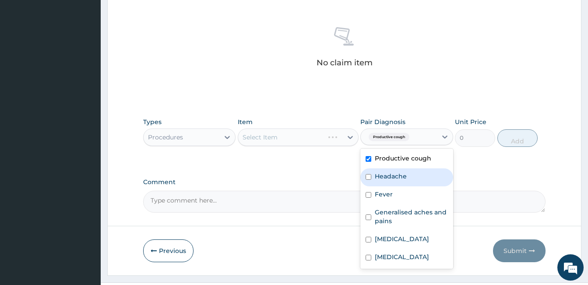
click at [387, 172] on label "Headache" at bounding box center [391, 176] width 32 height 9
checkbox input "true"
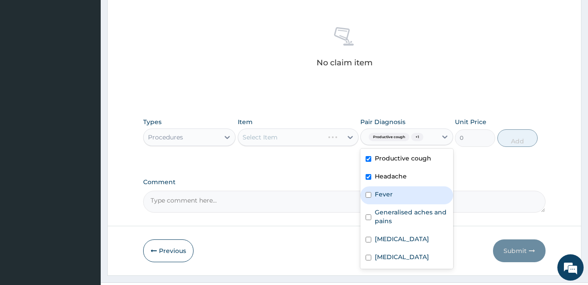
drag, startPoint x: 384, startPoint y: 179, endPoint x: 384, endPoint y: 200, distance: 21.5
click at [384, 190] on label "Fever" at bounding box center [384, 194] width 18 height 9
checkbox input "true"
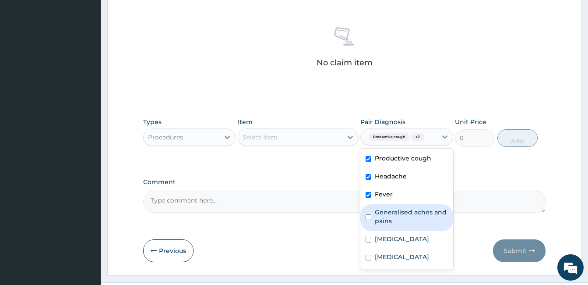
click at [384, 208] on label "Generalised aches and pains" at bounding box center [411, 217] width 73 height 18
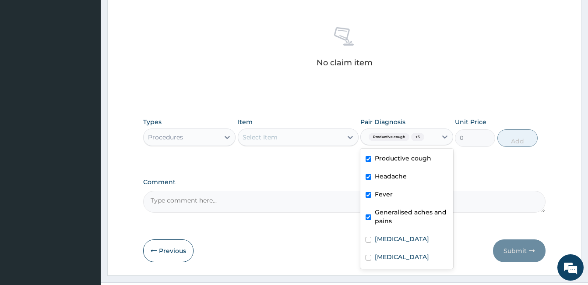
click at [384, 212] on div "Generalised aches and pains" at bounding box center [406, 217] width 92 height 27
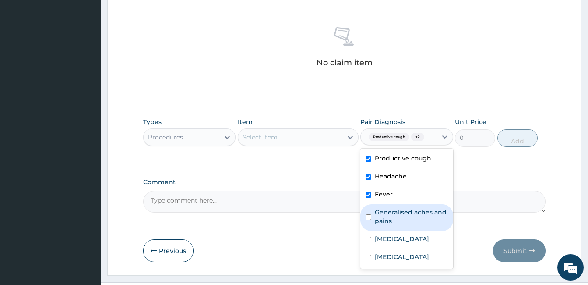
click at [381, 208] on label "Generalised aches and pains" at bounding box center [411, 217] width 73 height 18
checkbox input "true"
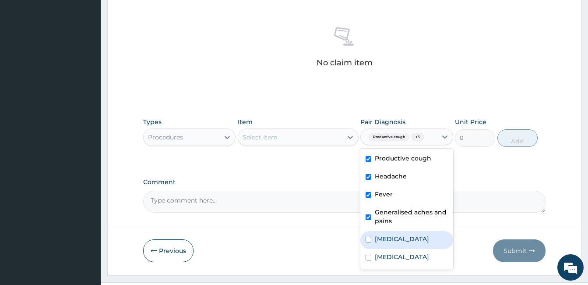
click at [381, 234] on label "Malaria" at bounding box center [402, 238] width 54 height 9
checkbox input "true"
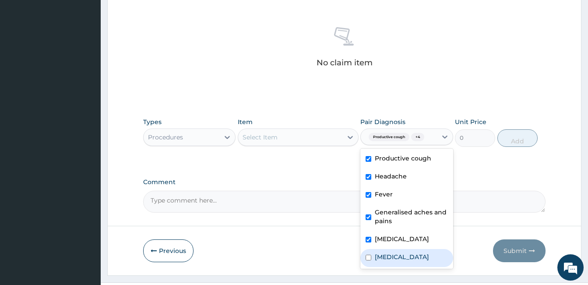
drag, startPoint x: 378, startPoint y: 238, endPoint x: 319, endPoint y: 153, distance: 103.3
click at [377, 252] on label "Sepsis" at bounding box center [402, 256] width 54 height 9
checkbox input "true"
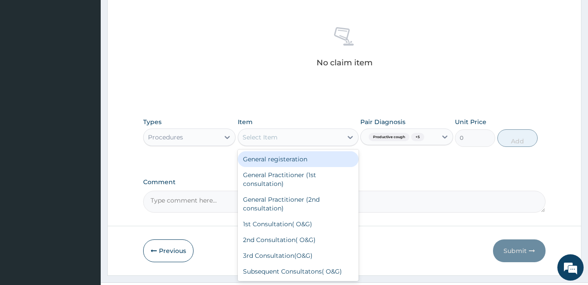
click at [315, 130] on div "Select Item" at bounding box center [290, 137] width 104 height 14
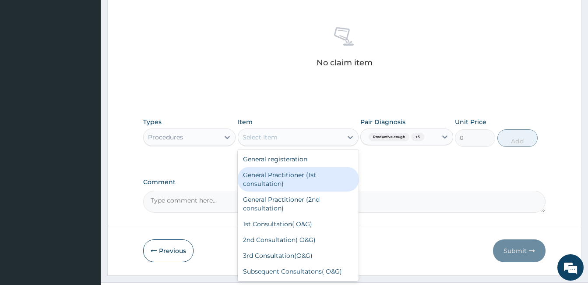
click at [314, 167] on div "General Practitioner (1st consultation)" at bounding box center [298, 179] width 121 height 25
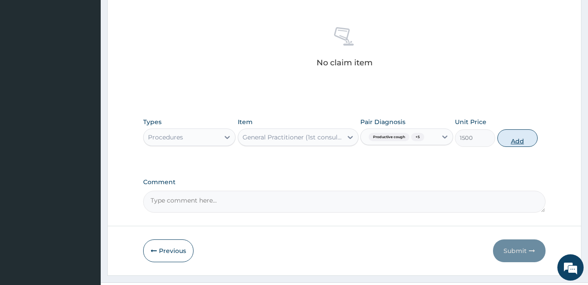
click at [508, 129] on button "Add" at bounding box center [517, 138] width 40 height 18
type input "0"
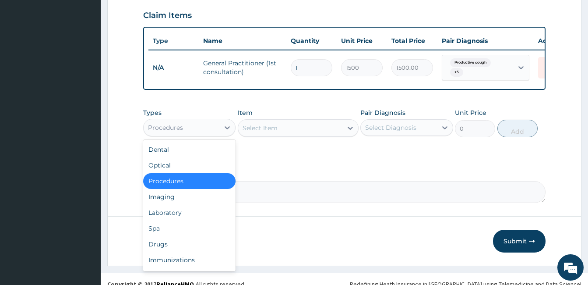
click at [211, 120] on div "Procedures" at bounding box center [182, 127] width 76 height 14
click at [192, 205] on div "Laboratory" at bounding box center [189, 213] width 92 height 16
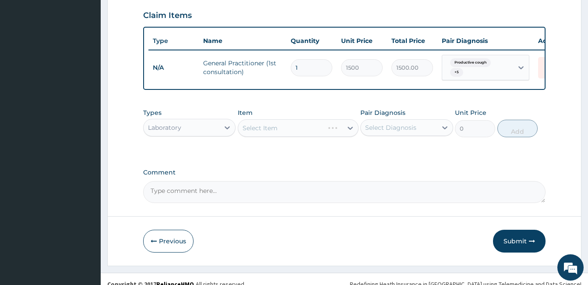
click at [382, 123] on div "Select Diagnosis" at bounding box center [399, 127] width 76 height 14
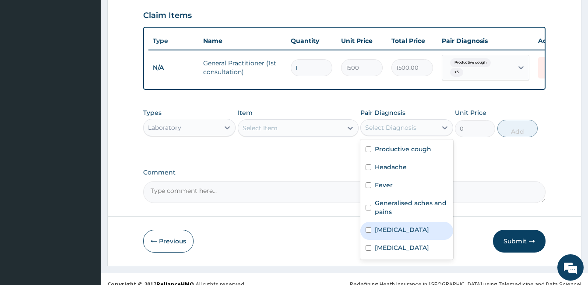
click at [377, 225] on label "Malaria" at bounding box center [402, 229] width 54 height 9
checkbox input "true"
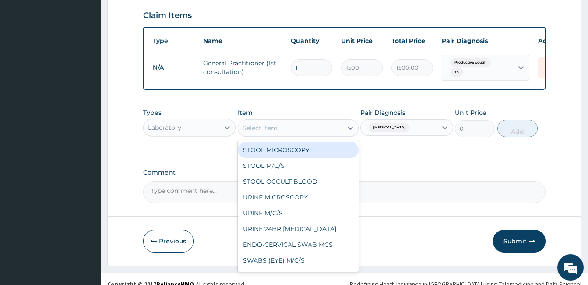
click at [321, 123] on div "Select Item" at bounding box center [290, 128] width 104 height 14
type input "MP"
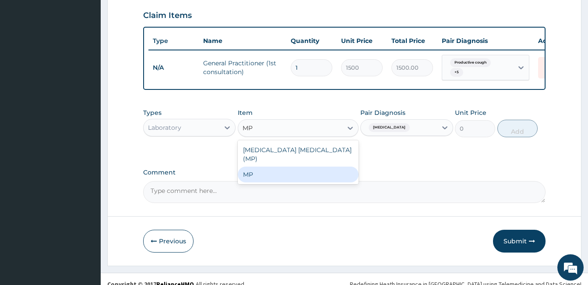
click at [310, 166] on div "MP" at bounding box center [298, 174] width 121 height 16
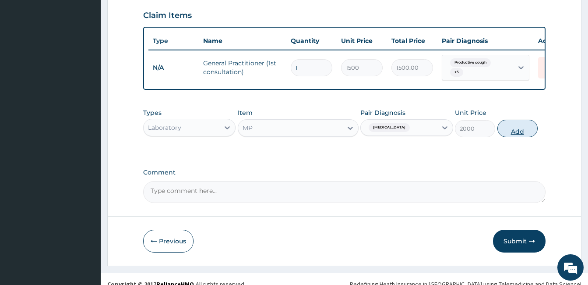
click at [523, 121] on button "Add" at bounding box center [517, 129] width 40 height 18
type input "0"
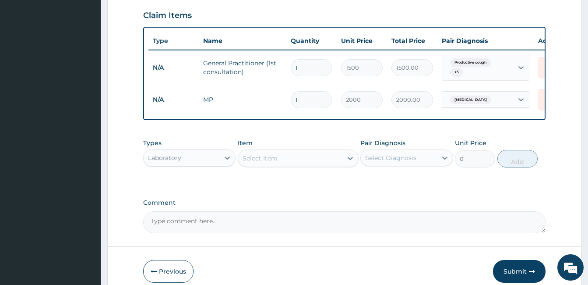
click at [434, 151] on div "Select Diagnosis" at bounding box center [399, 158] width 76 height 14
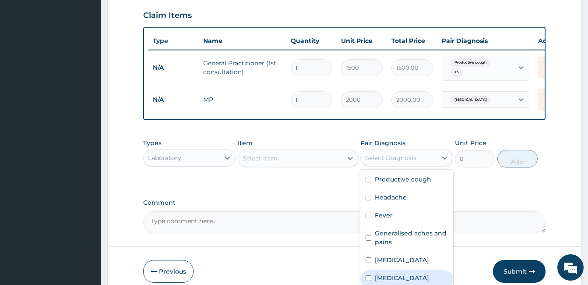
click at [385, 273] on label "Sepsis" at bounding box center [402, 277] width 54 height 9
checkbox input "true"
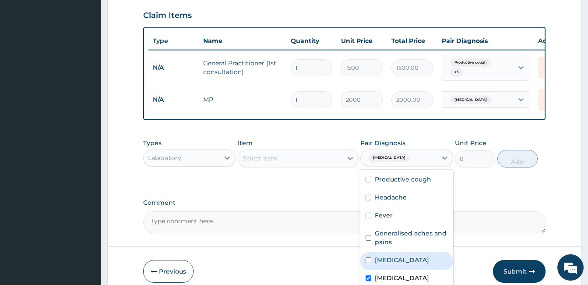
click at [320, 151] on div "Select Item" at bounding box center [290, 158] width 104 height 14
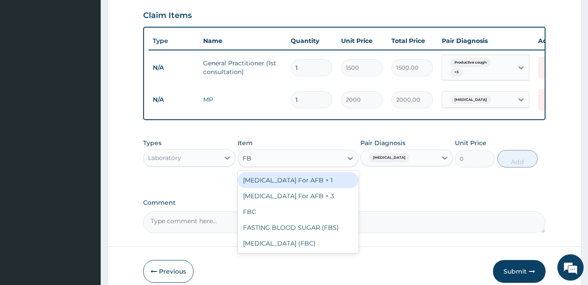
type input "FBC"
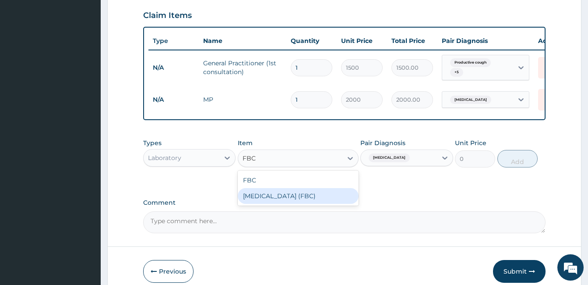
click at [319, 190] on div "Full Blood Count (FBC)" at bounding box center [298, 196] width 121 height 16
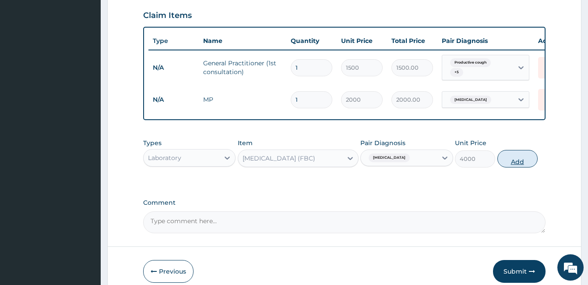
click at [516, 152] on button "Add" at bounding box center [517, 159] width 40 height 18
type input "0"
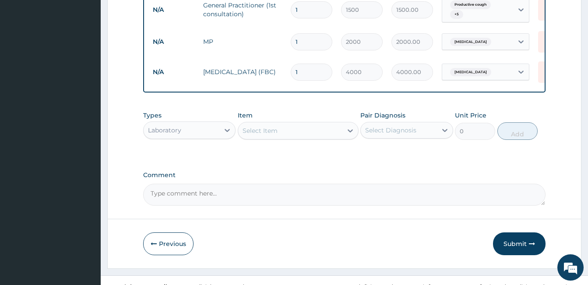
scroll to position [376, 0]
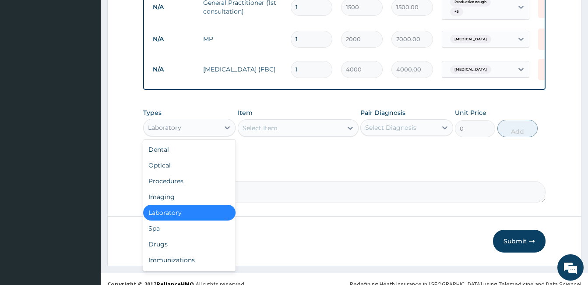
click at [208, 120] on div "Laboratory" at bounding box center [182, 127] width 76 height 14
drag, startPoint x: 178, startPoint y: 236, endPoint x: 226, endPoint y: 247, distance: 49.5
click at [180, 237] on div "Drugs" at bounding box center [189, 244] width 92 height 16
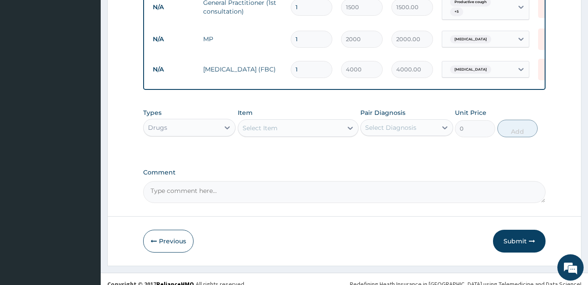
click at [402, 122] on div "Select Diagnosis" at bounding box center [399, 127] width 76 height 14
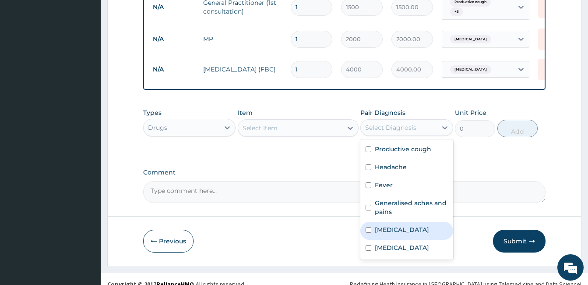
click at [384, 222] on div "Malaria" at bounding box center [406, 231] width 92 height 18
checkbox input "true"
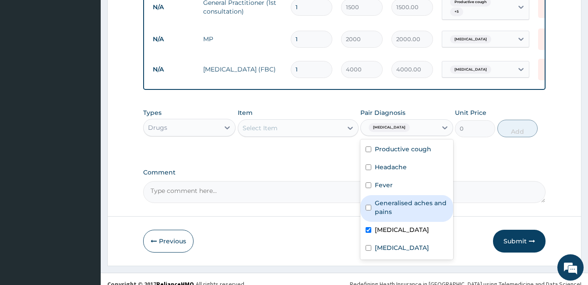
click at [299, 119] on div "Select Item" at bounding box center [298, 128] width 121 height 18
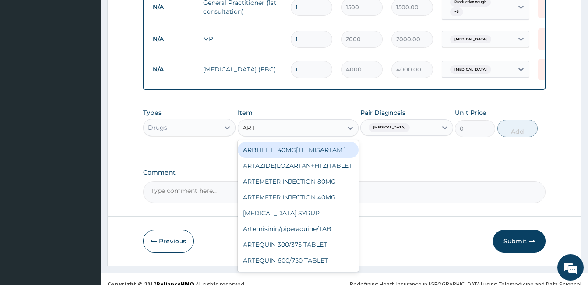
type input "ARTH"
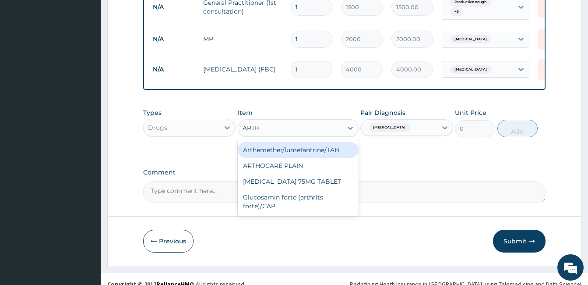
click at [305, 142] on div "Arthemether/lumefantrine/TAB" at bounding box center [298, 150] width 121 height 16
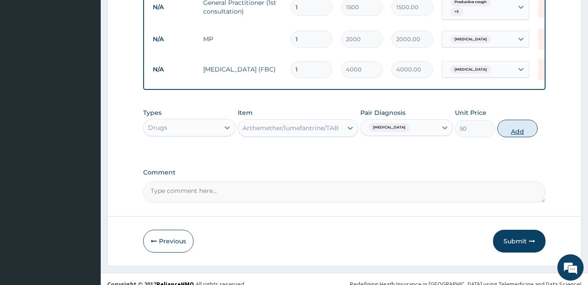
click at [509, 125] on button "Add" at bounding box center [517, 129] width 40 height 18
type input "0"
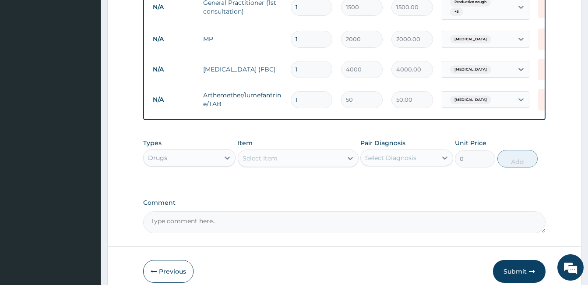
type input "0.00"
type input "2"
type input "100.00"
type input "24"
type input "1200.00"
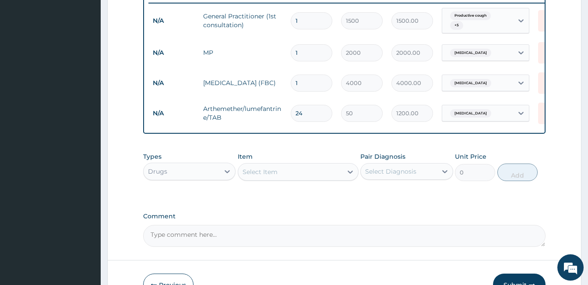
scroll to position [406, 0]
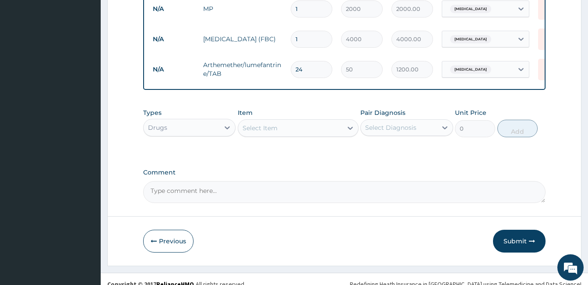
type input "24"
click at [367, 123] on div "Select Diagnosis" at bounding box center [390, 127] width 51 height 9
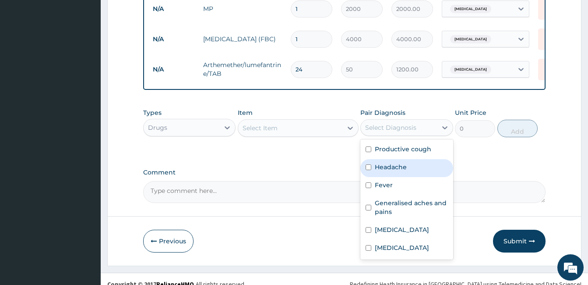
click at [377, 162] on label "Headache" at bounding box center [391, 166] width 32 height 9
checkbox input "true"
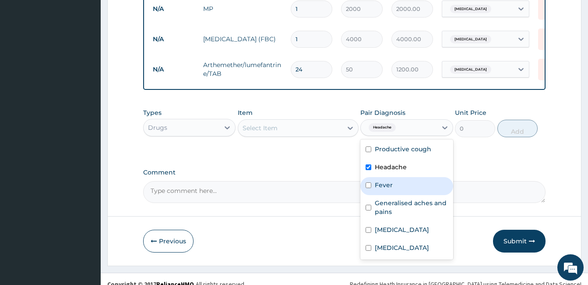
click at [381, 180] on label "Fever" at bounding box center [384, 184] width 18 height 9
checkbox input "true"
click at [284, 121] on div "Select Item" at bounding box center [290, 128] width 104 height 14
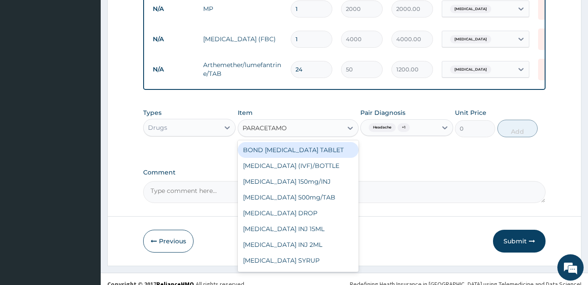
type input "PARACETAMOL"
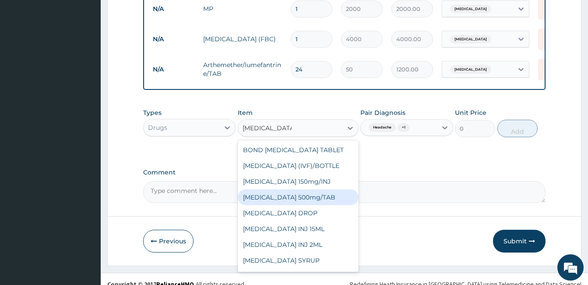
click at [295, 190] on div "PARACETAMOL 500mg/TAB" at bounding box center [298, 197] width 121 height 16
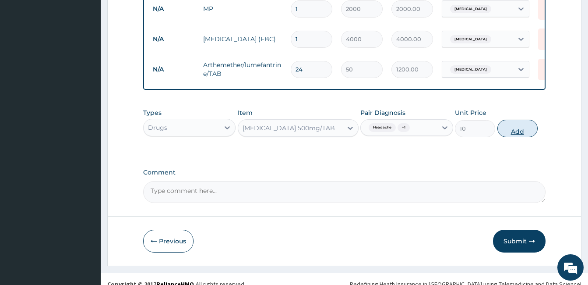
click at [506, 122] on button "Add" at bounding box center [517, 129] width 40 height 18
type input "0"
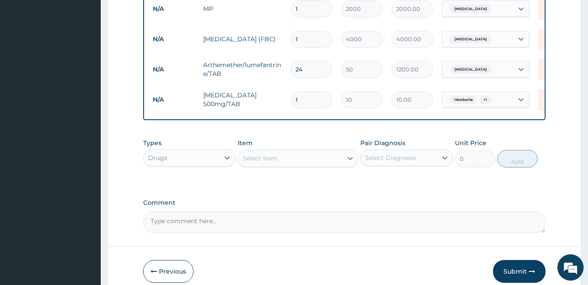
type input "18"
type input "180.00"
type input "18"
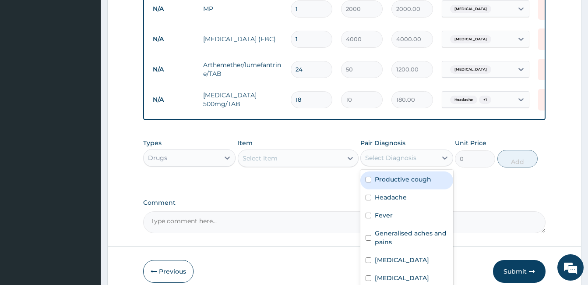
click at [382, 151] on div "Select Diagnosis" at bounding box center [399, 158] width 76 height 14
click at [406, 175] on label "Productive cough" at bounding box center [403, 179] width 56 height 9
checkbox input "true"
click at [338, 152] on div "Select Item" at bounding box center [290, 158] width 104 height 14
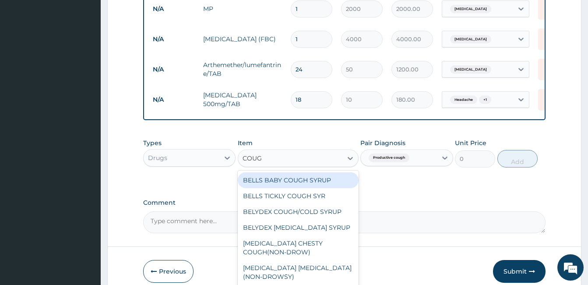
type input "COUGH"
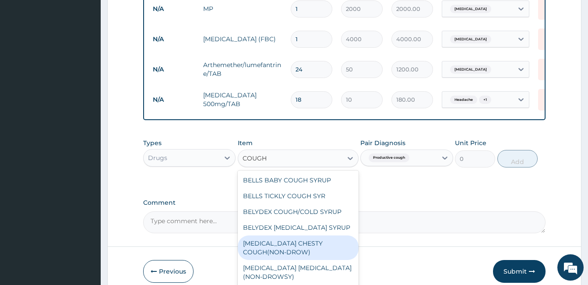
click at [319, 235] on div "BENYLIN CHESTY COUGH(NON-DROW)" at bounding box center [298, 247] width 121 height 25
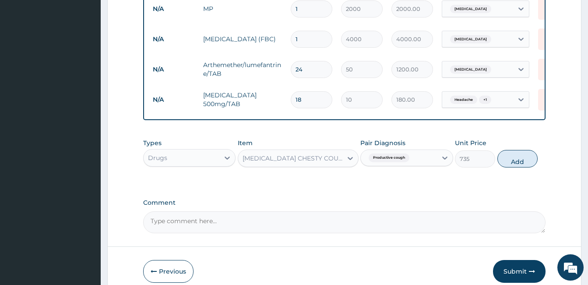
click at [503, 155] on button "Add" at bounding box center [517, 159] width 40 height 18
type input "0"
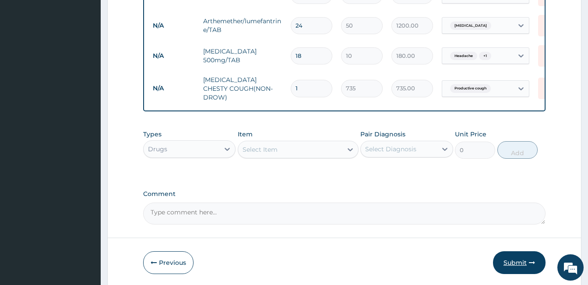
click at [524, 251] on button "Submit" at bounding box center [519, 262] width 53 height 23
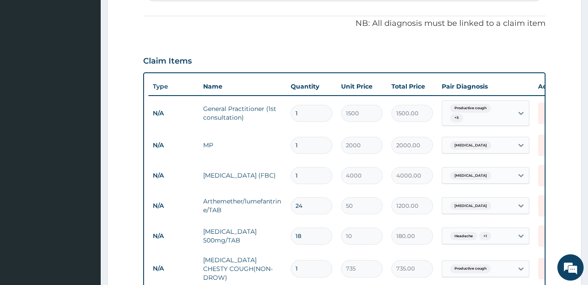
scroll to position [231, 0]
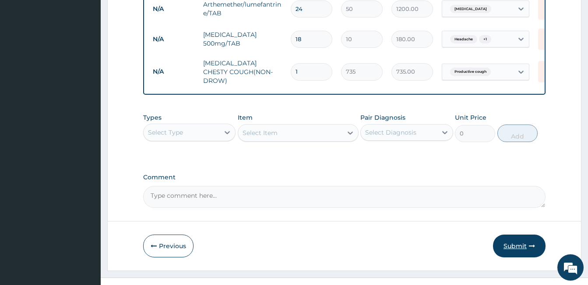
click at [518, 234] on button "Submit" at bounding box center [519, 245] width 53 height 23
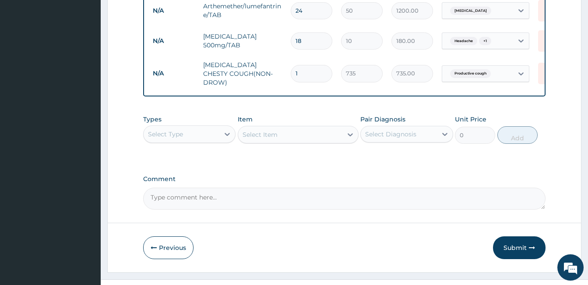
scroll to position [466, 0]
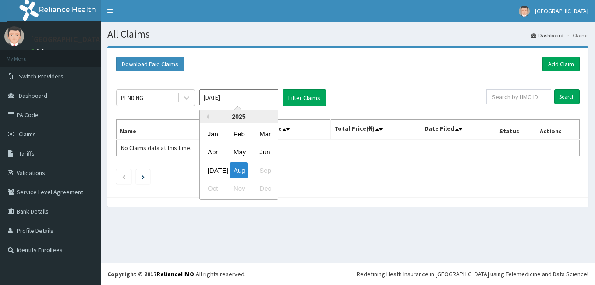
click at [211, 100] on input "[DATE]" at bounding box center [238, 97] width 79 height 16
click at [211, 174] on div "[DATE]" at bounding box center [213, 170] width 18 height 16
type input "[DATE]"
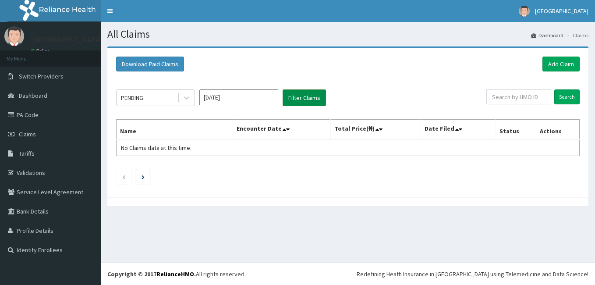
click at [301, 101] on button "Filter Claims" at bounding box center [303, 97] width 43 height 17
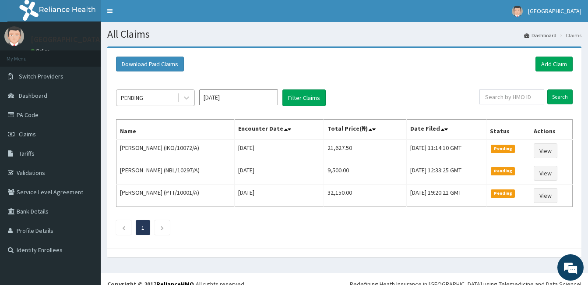
click at [143, 98] on div "PENDING" at bounding box center [132, 97] width 22 height 9
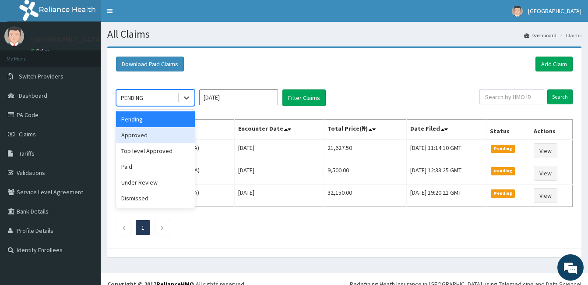
click at [153, 135] on div "Approved" at bounding box center [155, 135] width 79 height 16
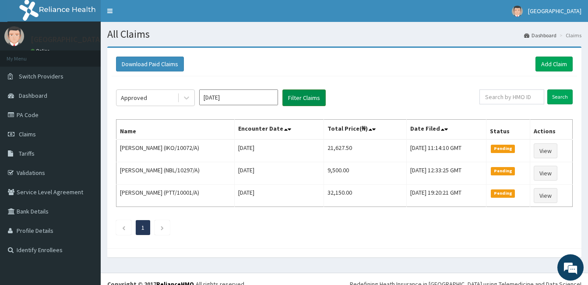
click at [309, 98] on button "Filter Claims" at bounding box center [303, 97] width 43 height 17
